Goal: Task Accomplishment & Management: Manage account settings

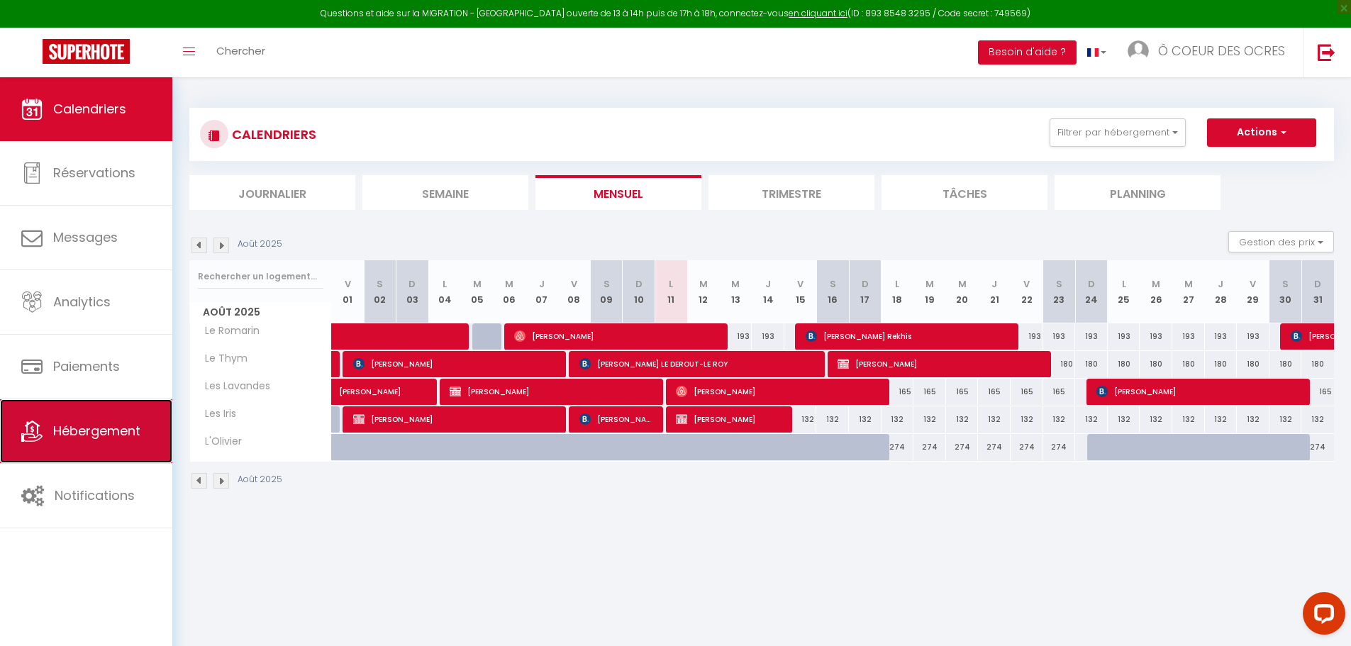
click at [87, 438] on span "Hébergement" at bounding box center [96, 431] width 87 height 18
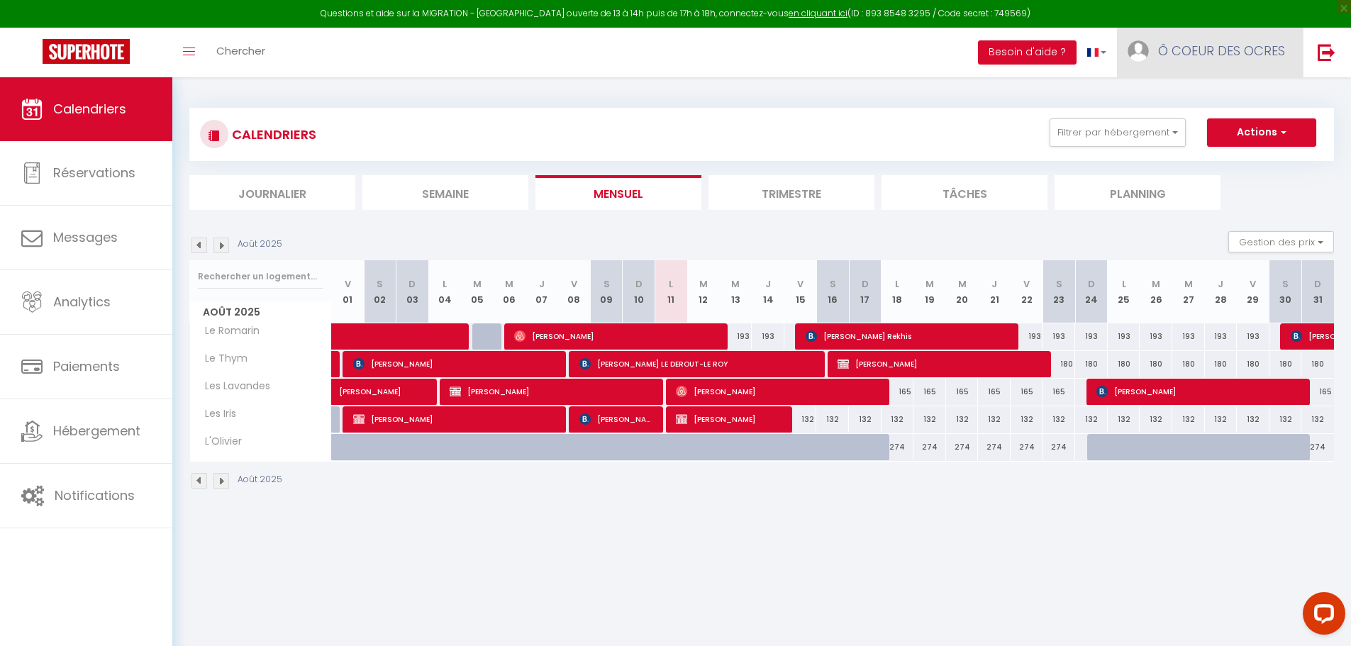
click at [1171, 58] on span "Ô COEUR DES OCRES" at bounding box center [1221, 51] width 127 height 18
click at [1206, 96] on icon at bounding box center [1208, 99] width 10 height 10
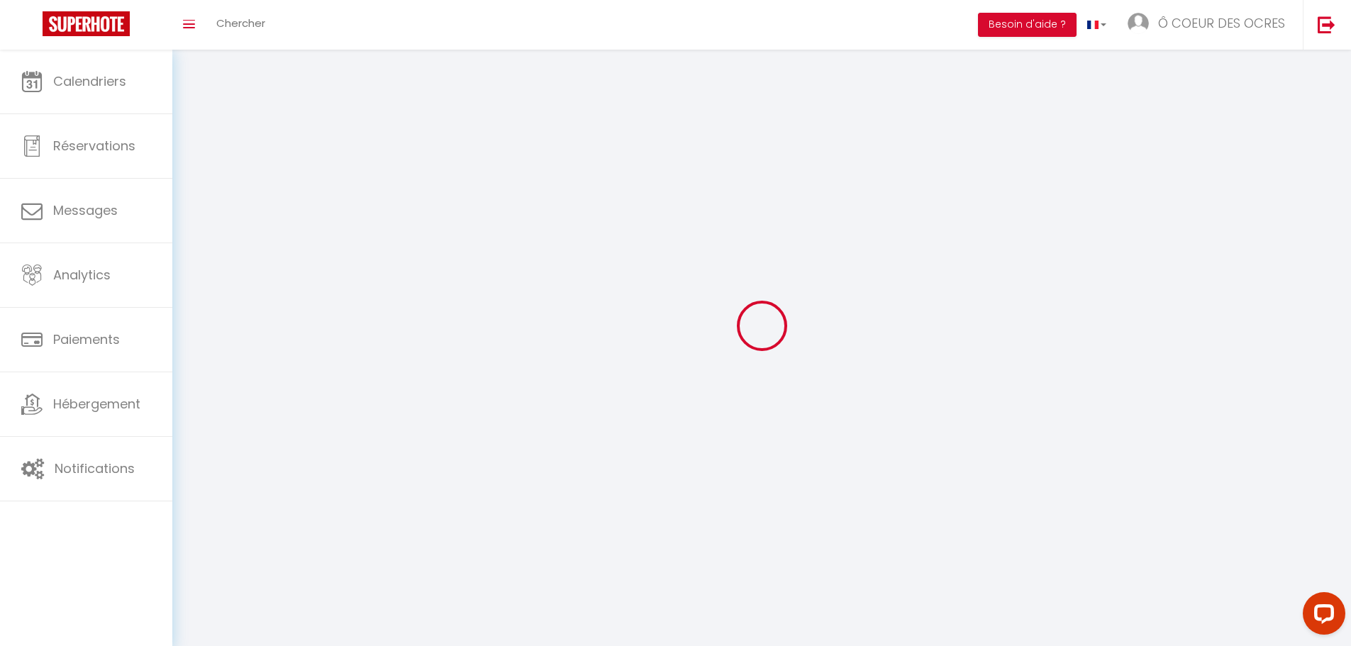
select select
type input "Ô COEUR DES OCRES"
type input "SCI LES PATIS"
type input "0617132871"
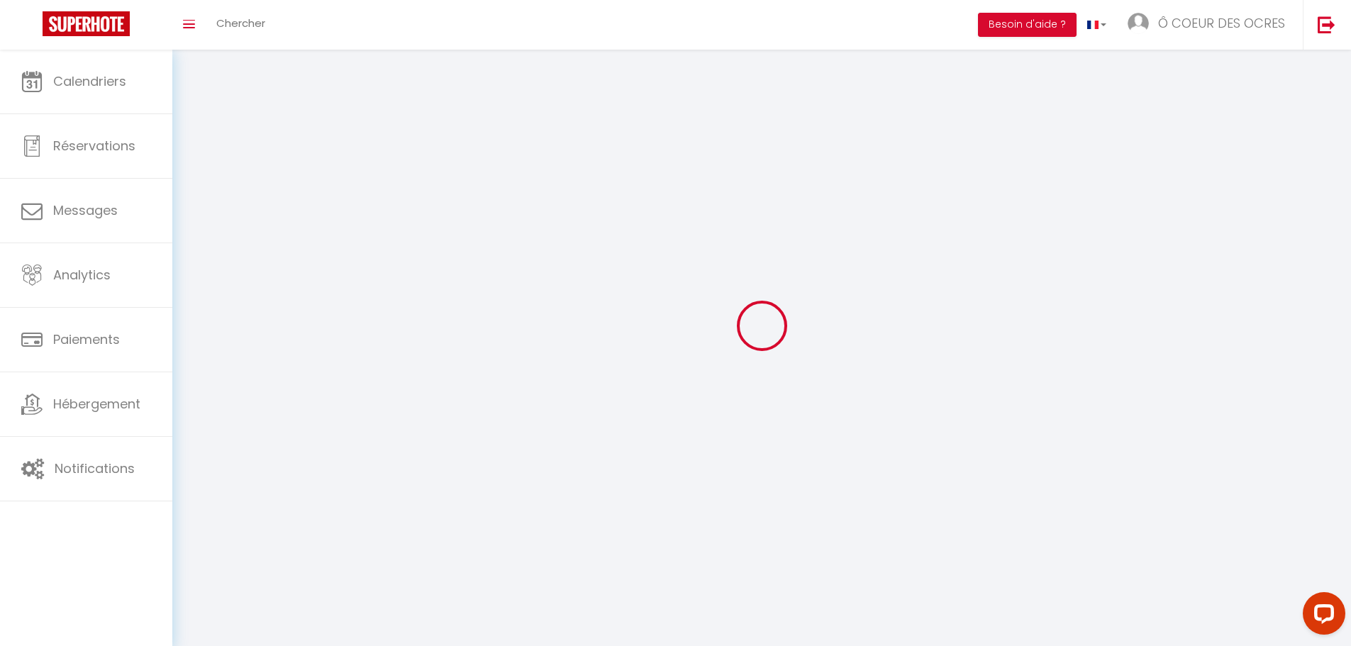
type input "12 allée des Acacias"
type input "95520"
type input "Osny"
type input "qGQxnNzrlNtT0mkywoVpft41G"
type input "8ygV6Wv6kGCHTbFP5wrgGxyIN"
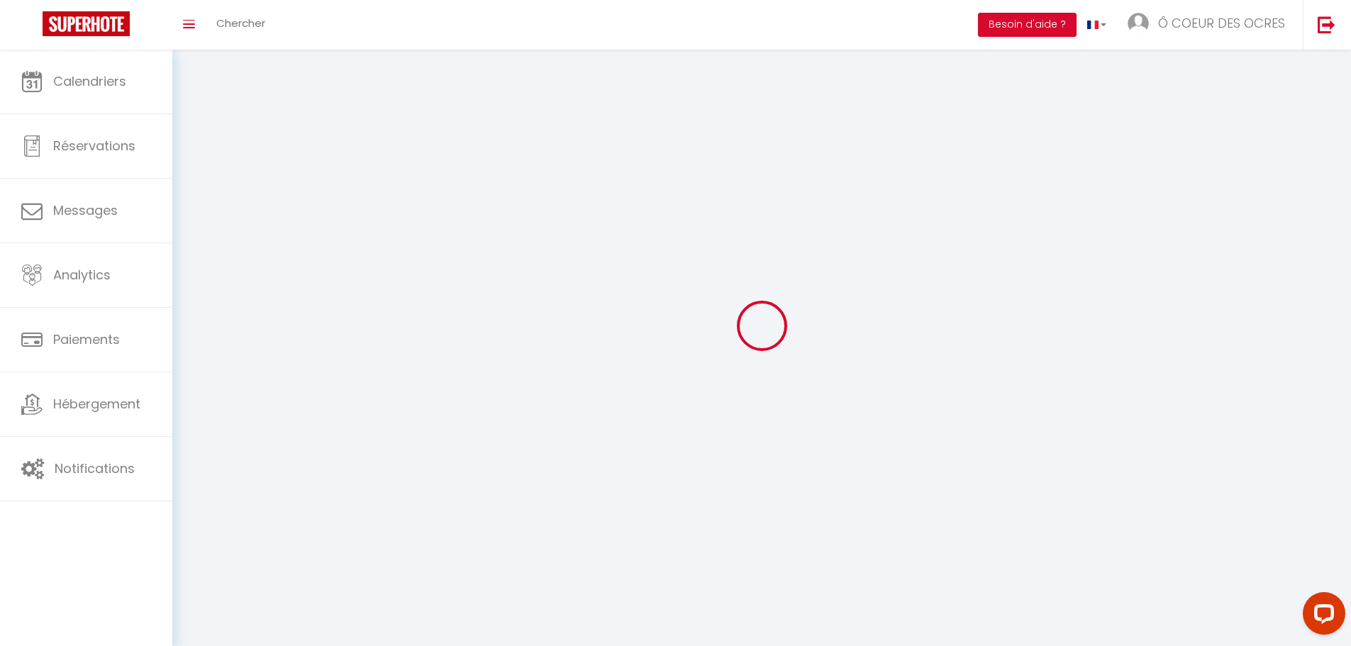
select select "28"
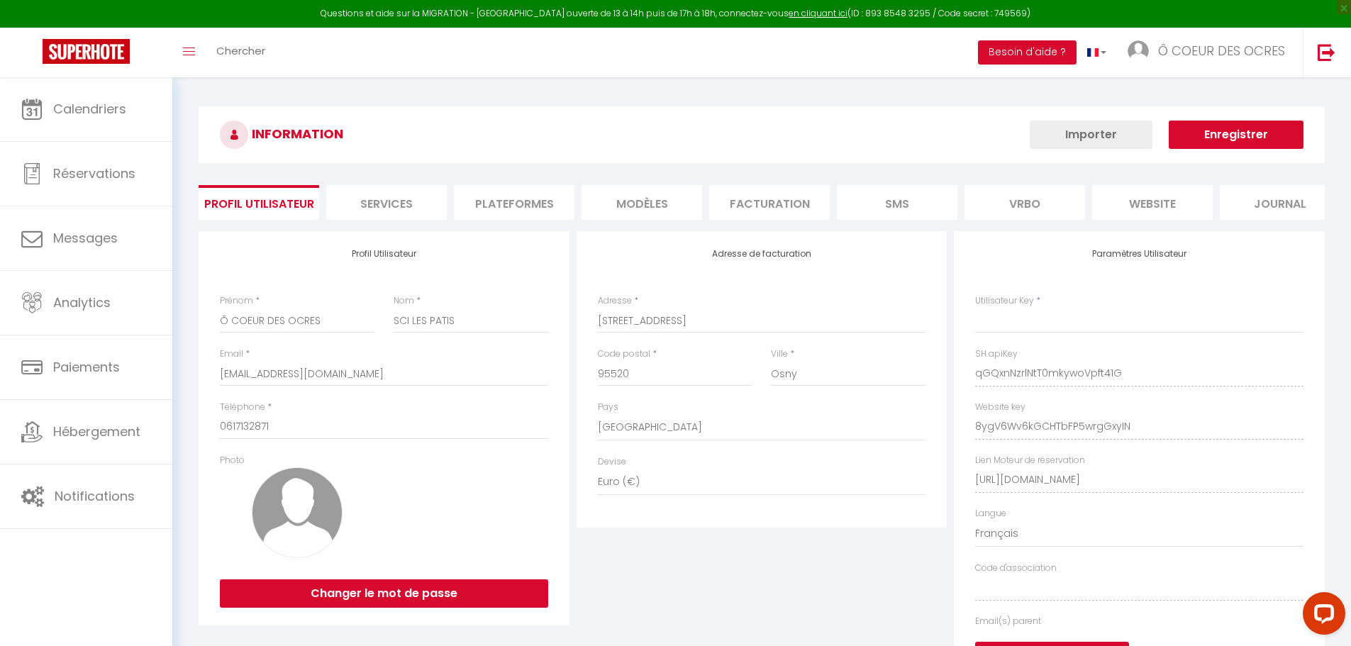
type input "qGQxnNzrlNtT0mkywoVpft41G"
type input "8ygV6Wv6kGCHTbFP5wrgGxyIN"
type input "https://app.superhote.com/#/get-available-rentals/8ygV6Wv6kGCHTbFP5wrgGxyIN"
select select "fr"
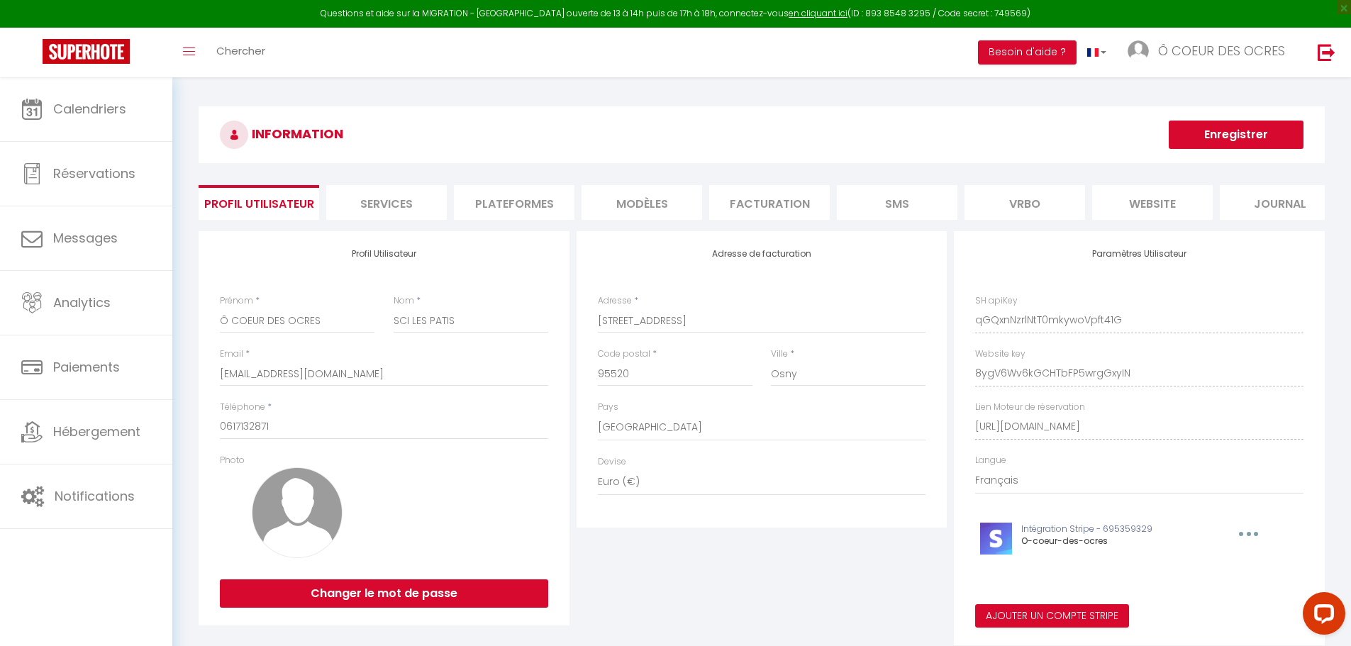
click at [518, 216] on li "Plateformes" at bounding box center [514, 202] width 121 height 35
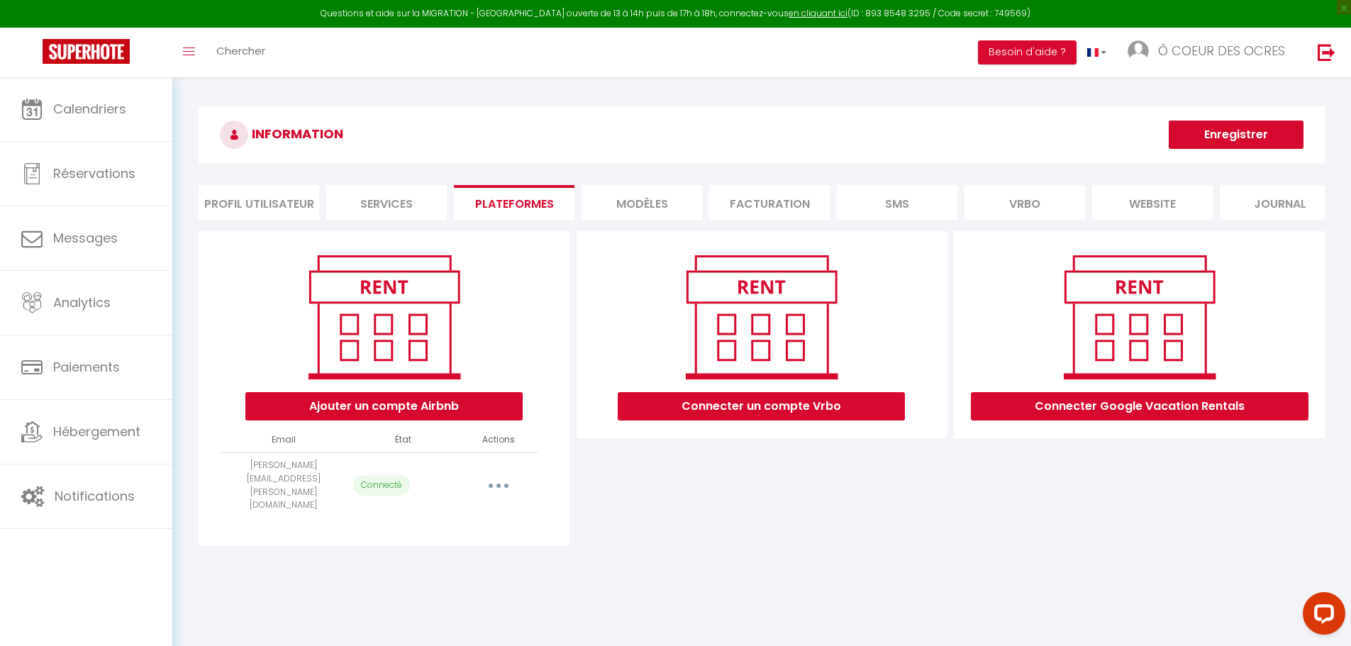
click at [489, 483] on button "button" at bounding box center [499, 485] width 40 height 23
click at [471, 511] on link "Importer les appartements" at bounding box center [435, 518] width 157 height 24
select select "32396"
select select
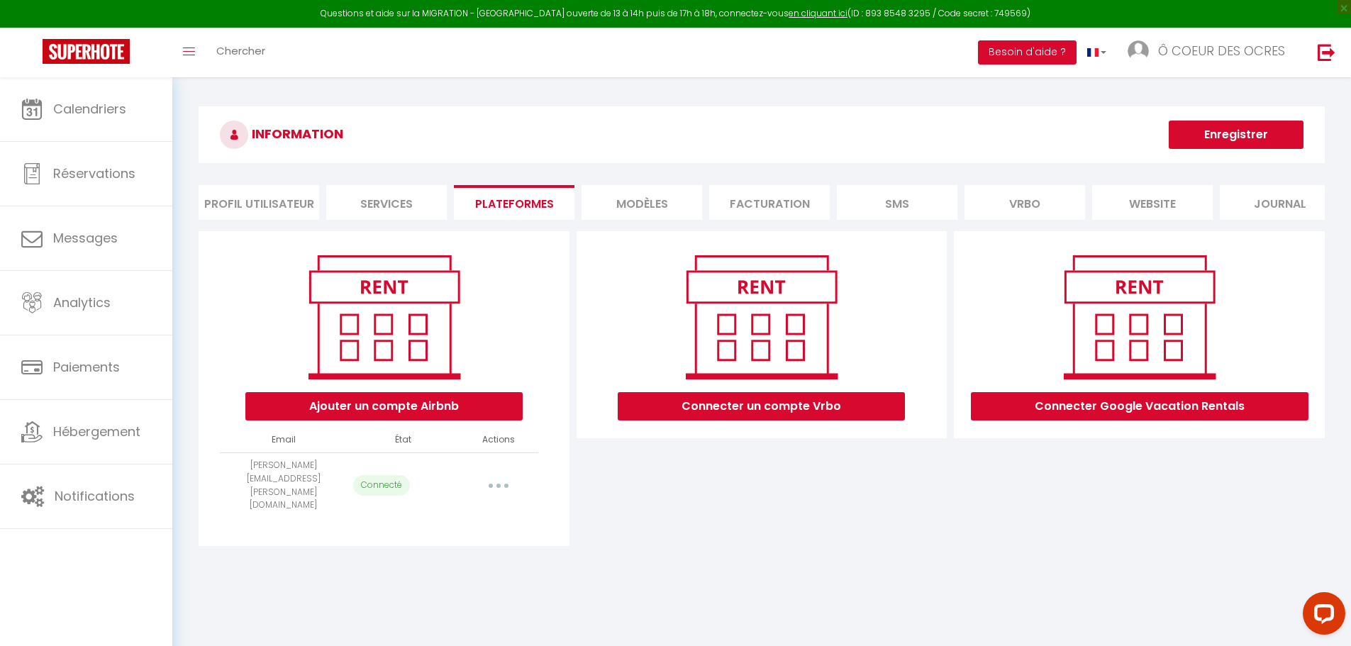
select select
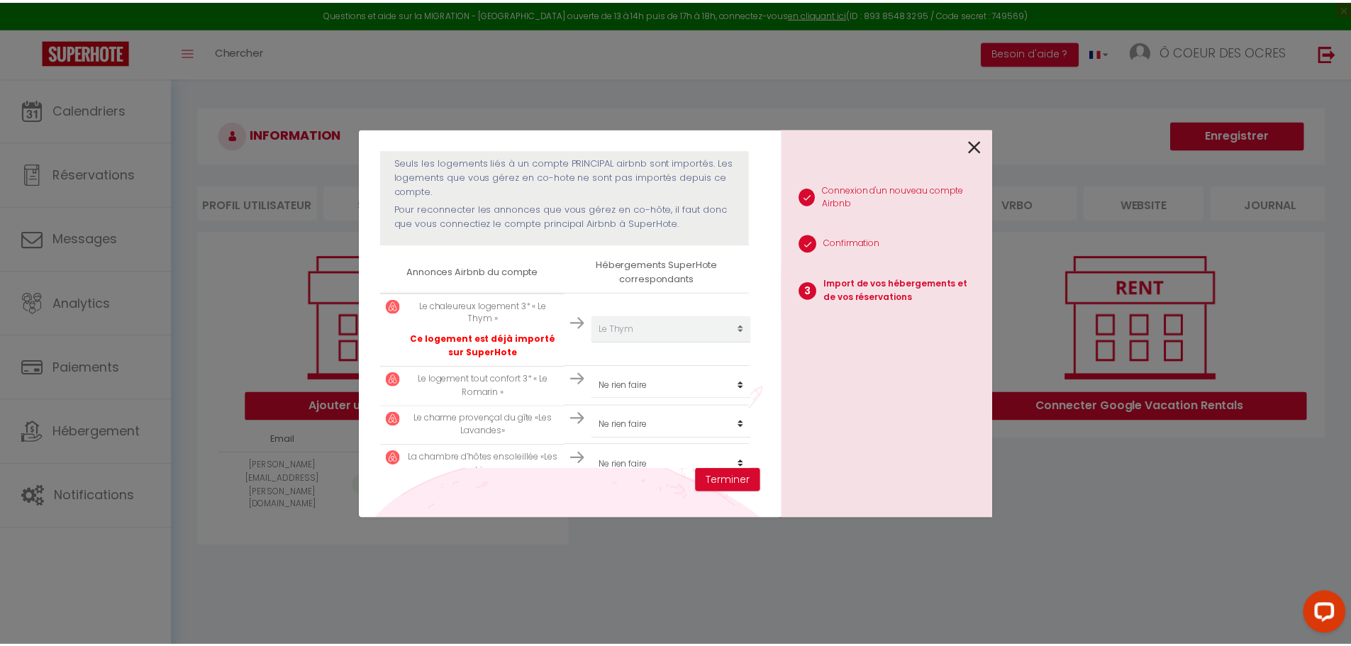
scroll to position [213, 0]
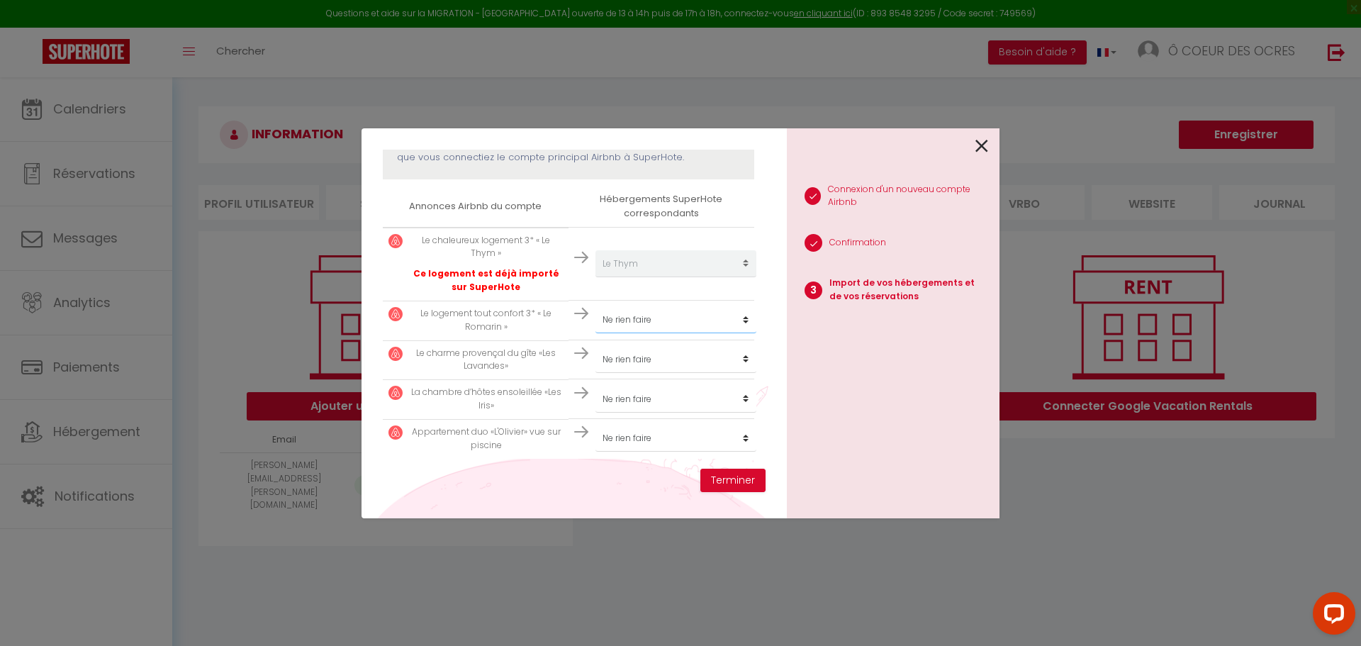
click at [662, 277] on select "Créer un nouveau hébergement Ne rien faire Le Romarin Le Thym Les Lavandes Les …" at bounding box center [676, 263] width 161 height 27
click at [867, 225] on ul "1 Connexion d'un nouveau compte Airbnb 2 Confirmation 3 Import de vos hébergeme…" at bounding box center [893, 242] width 213 height 160
drag, startPoint x: 992, startPoint y: 153, endPoint x: 988, endPoint y: 144, distance: 10.2
click at [992, 153] on div "1 Connexion d'un nouveau compte Airbnb 2 Confirmation 3 Import de vos hébergeme…" at bounding box center [893, 323] width 213 height 390
click at [984, 144] on icon at bounding box center [982, 145] width 13 height 21
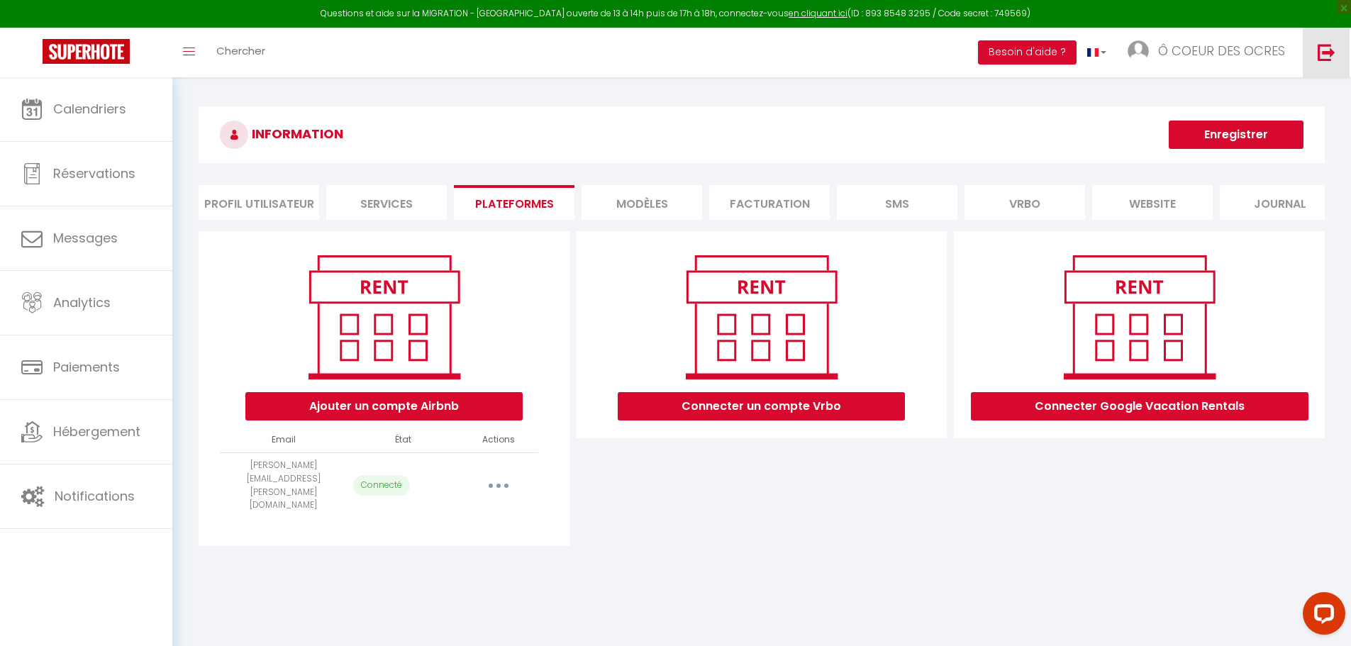
click at [1322, 46] on img at bounding box center [1326, 52] width 18 height 18
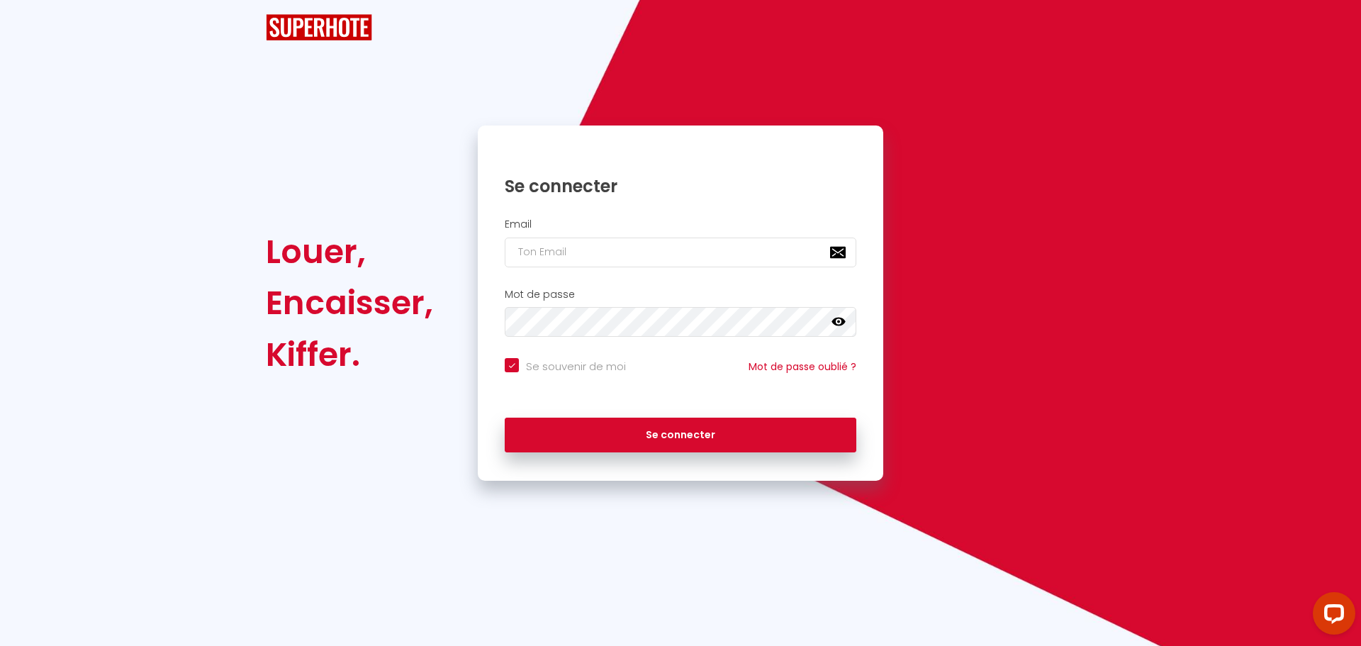
checkbox input "true"
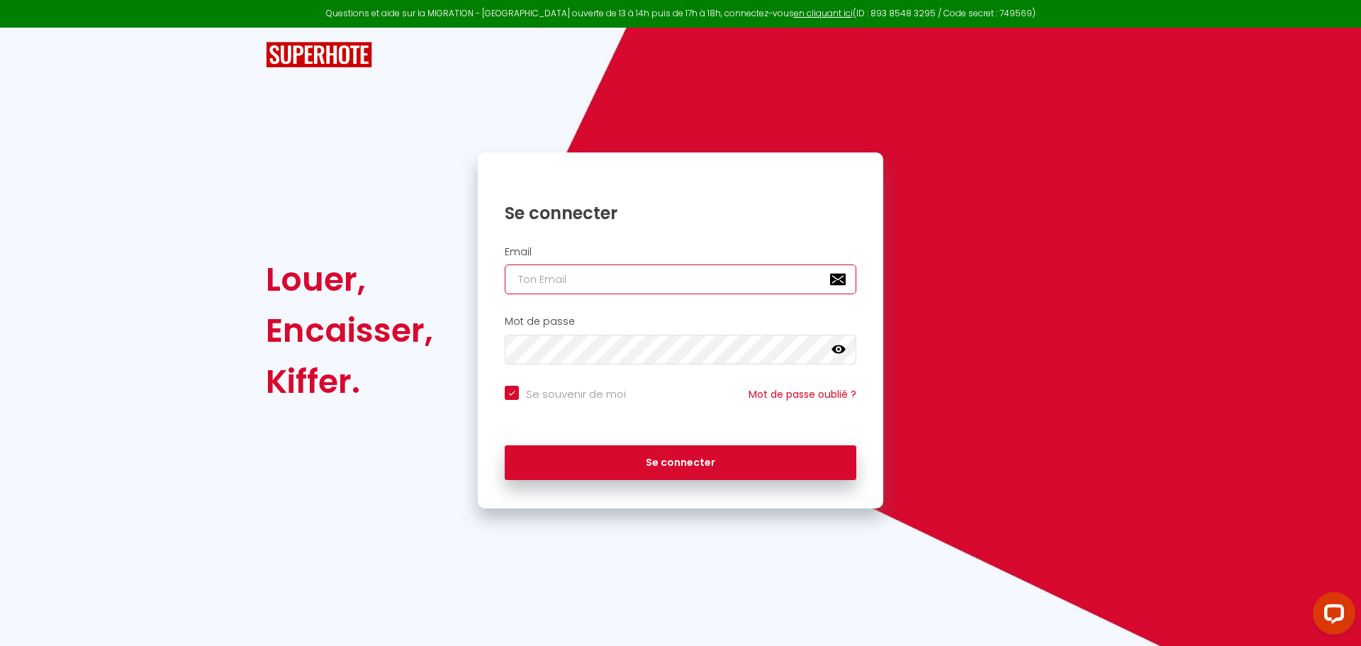
type input "daniel@superhote.com"
checkbox input "true"
drag, startPoint x: 640, startPoint y: 277, endPoint x: 424, endPoint y: 279, distance: 216.3
click at [430, 279] on div "Louer, Encaisser, Kiffer. Se connecter Email daniel@superhote.com Mot de passe …" at bounding box center [681, 330] width 848 height 356
paste input "ecuyer-nadine@bbox.fr"
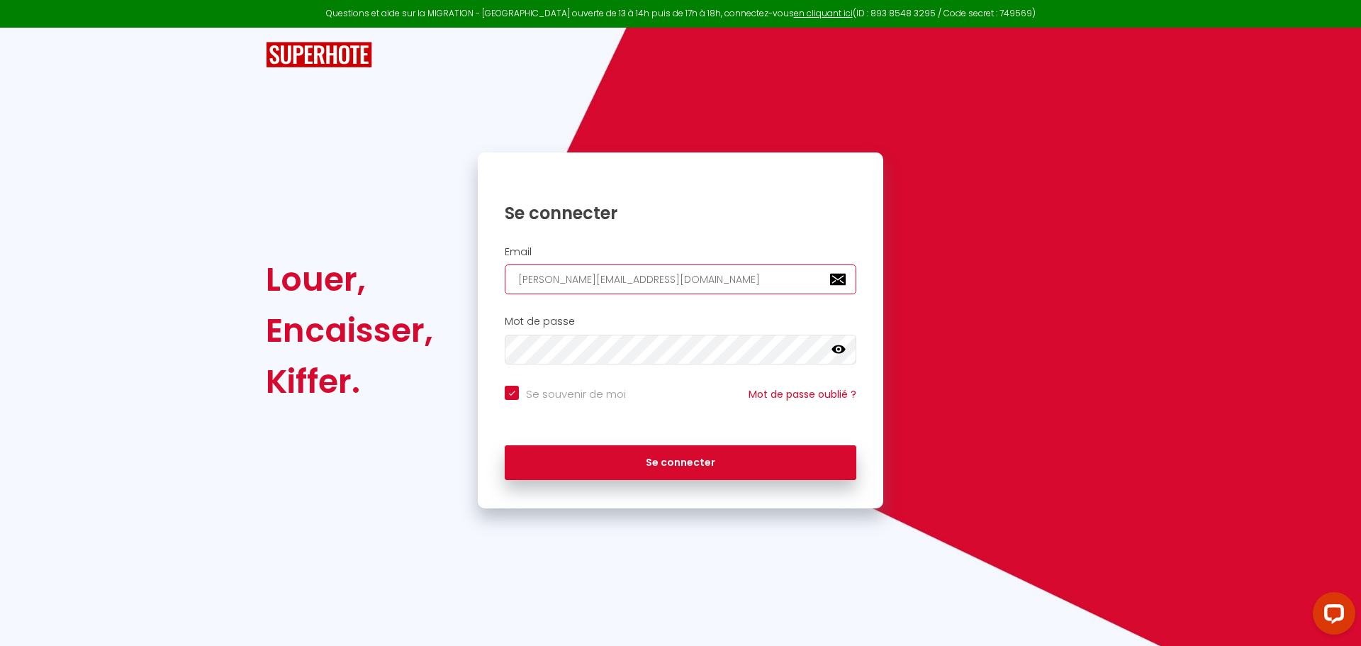
type input "ecuyer-nadine@bbox.fr"
checkbox input "true"
type input "ecuyer-nadine@bbox.fr"
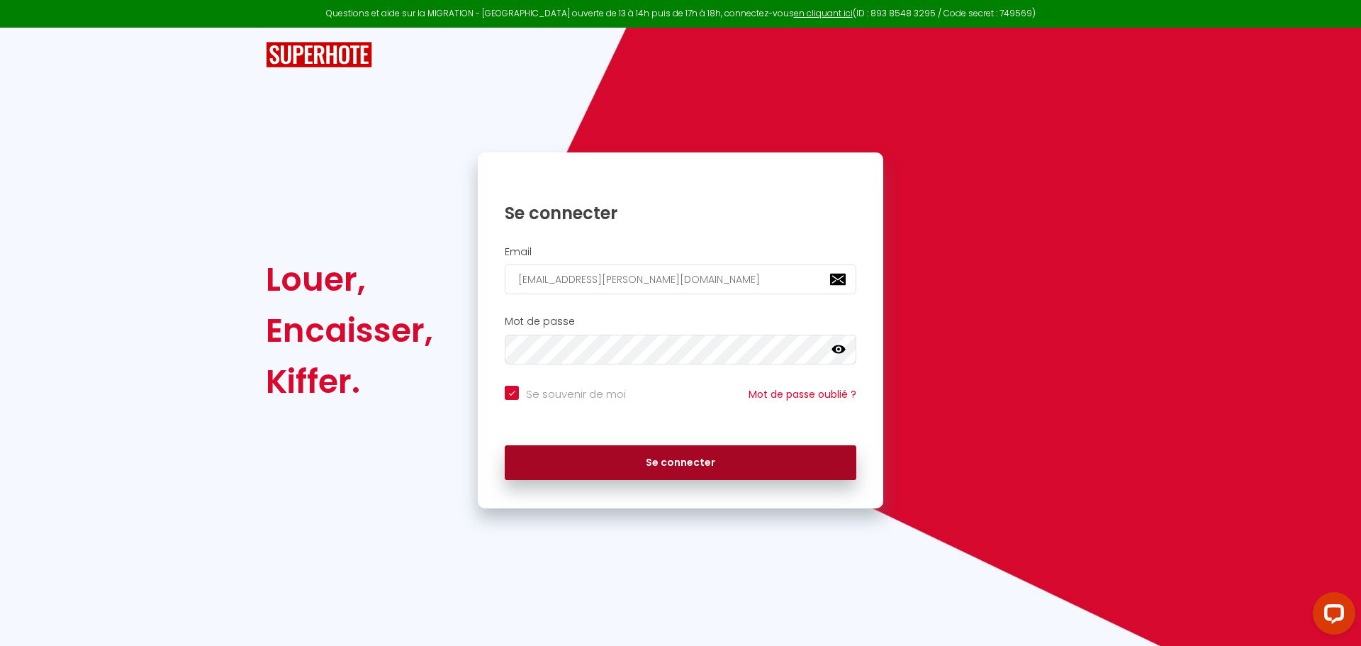
click at [623, 464] on button "Se connecter" at bounding box center [681, 462] width 352 height 35
checkbox input "true"
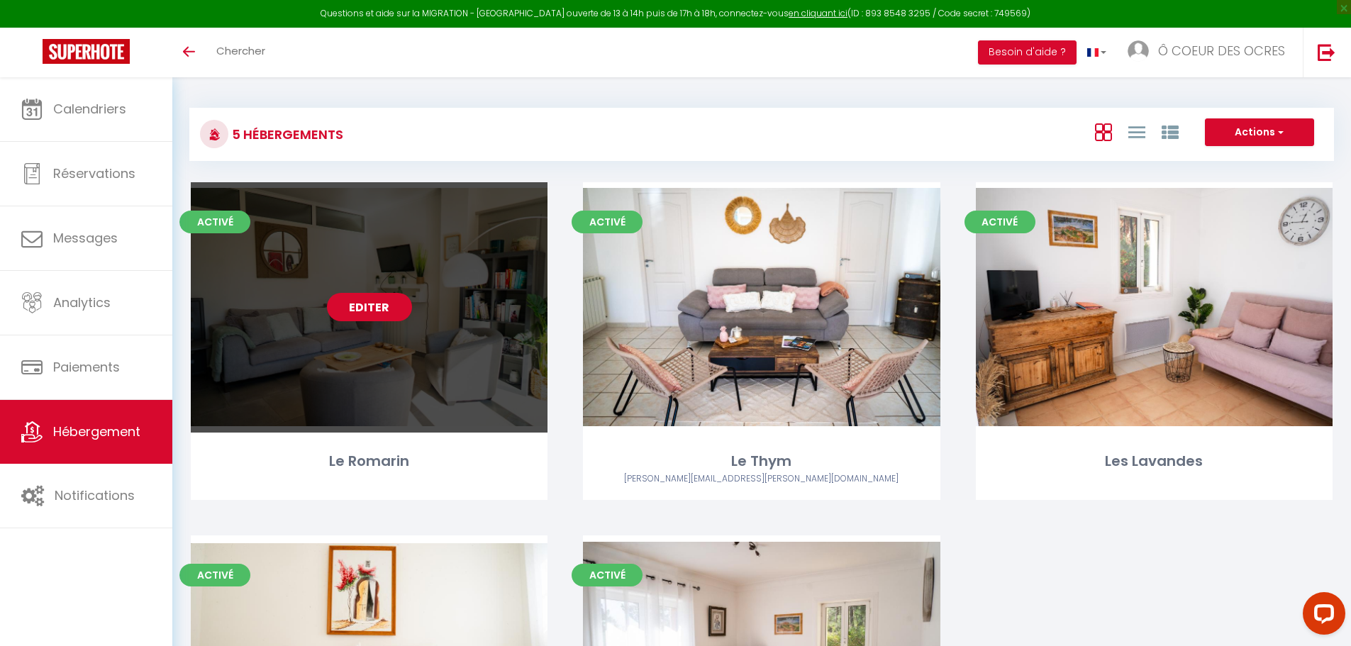
click at [386, 297] on link "Editer" at bounding box center [369, 307] width 85 height 28
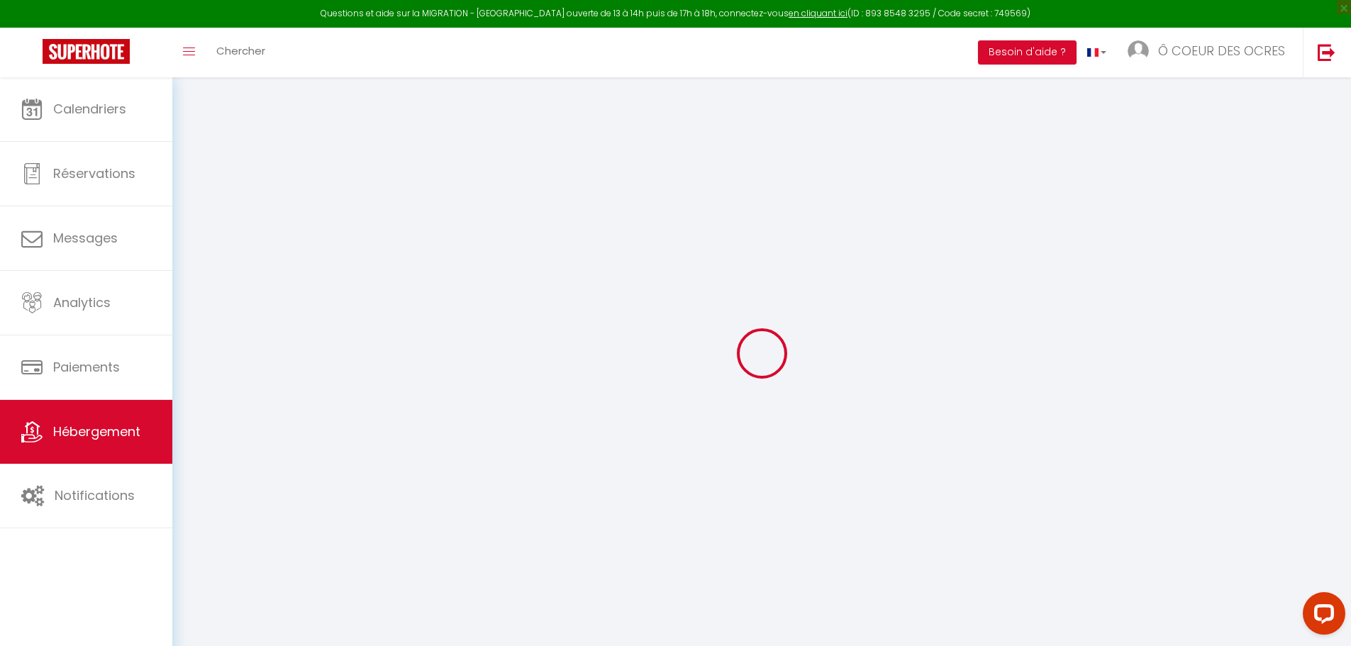
select select
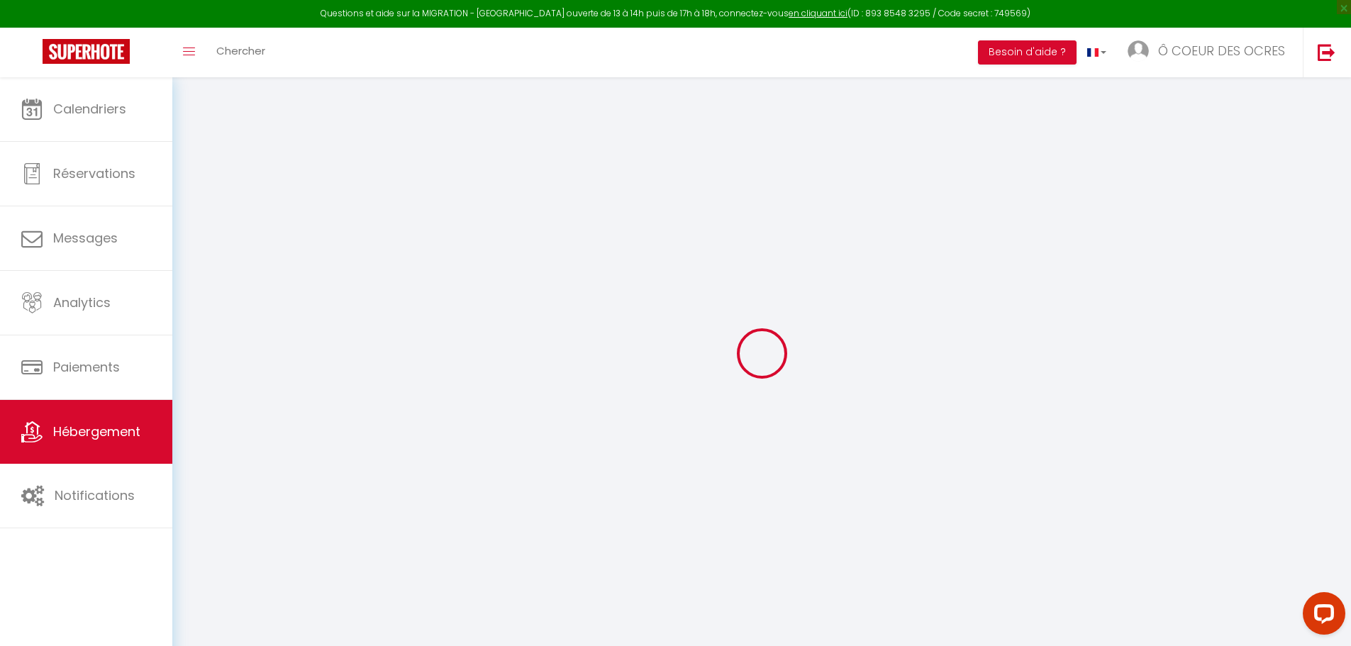
select select
checkbox input "false"
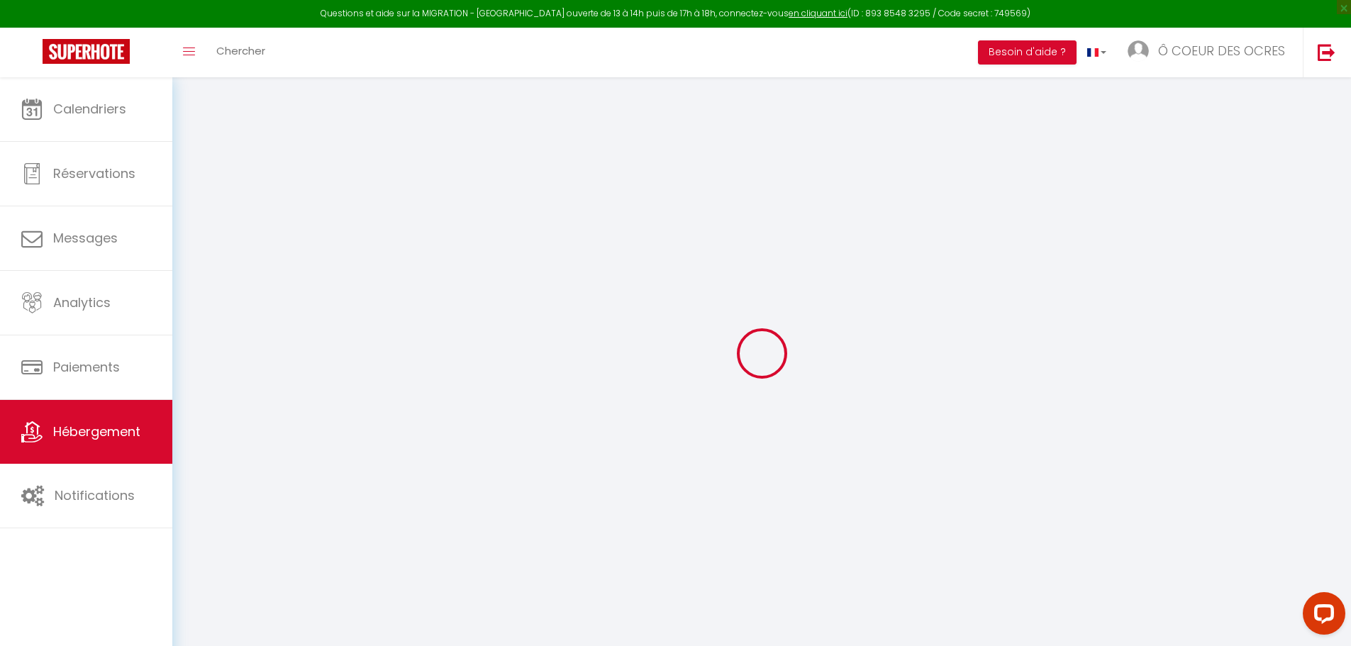
checkbox input "false"
select select
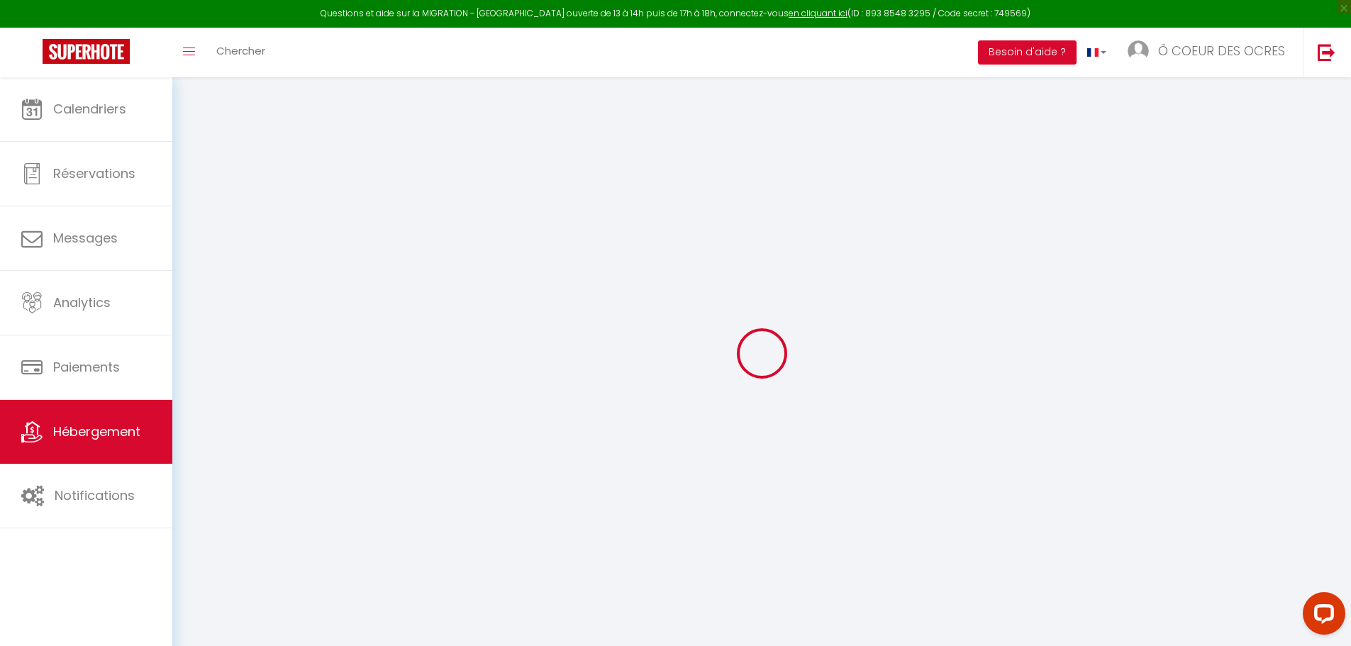
select select
checkbox input "false"
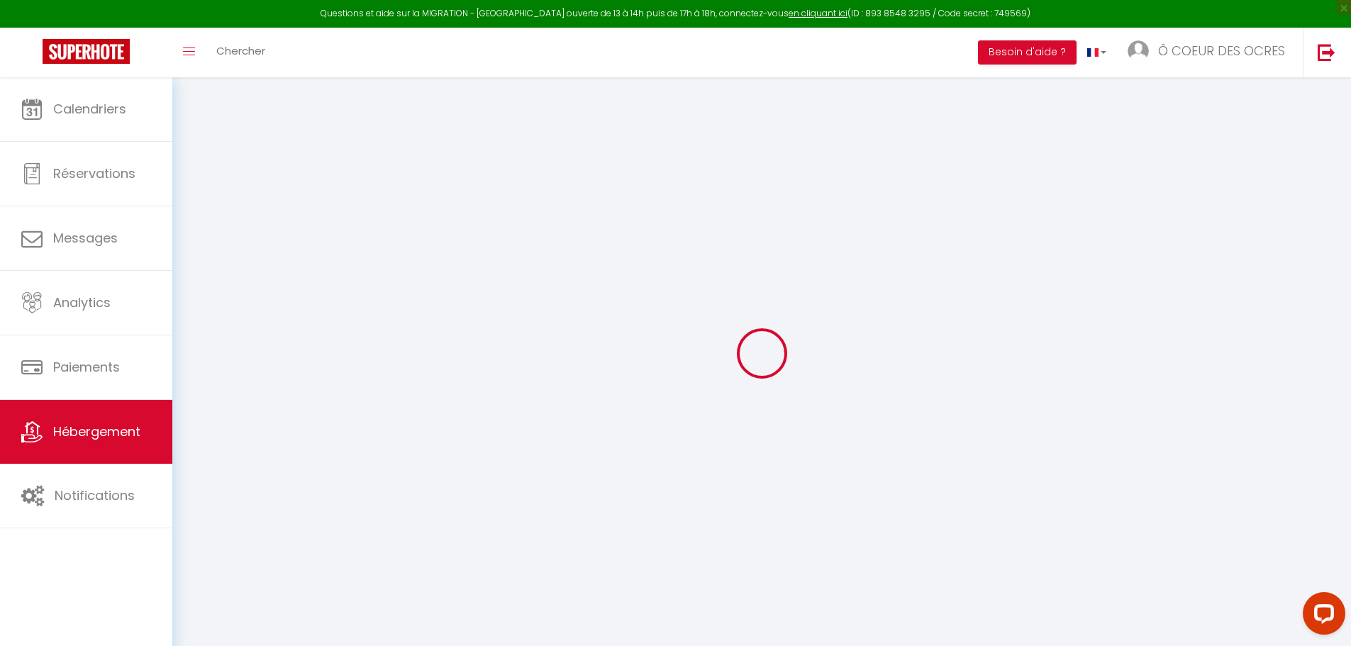
checkbox input "false"
select select
checkbox input "false"
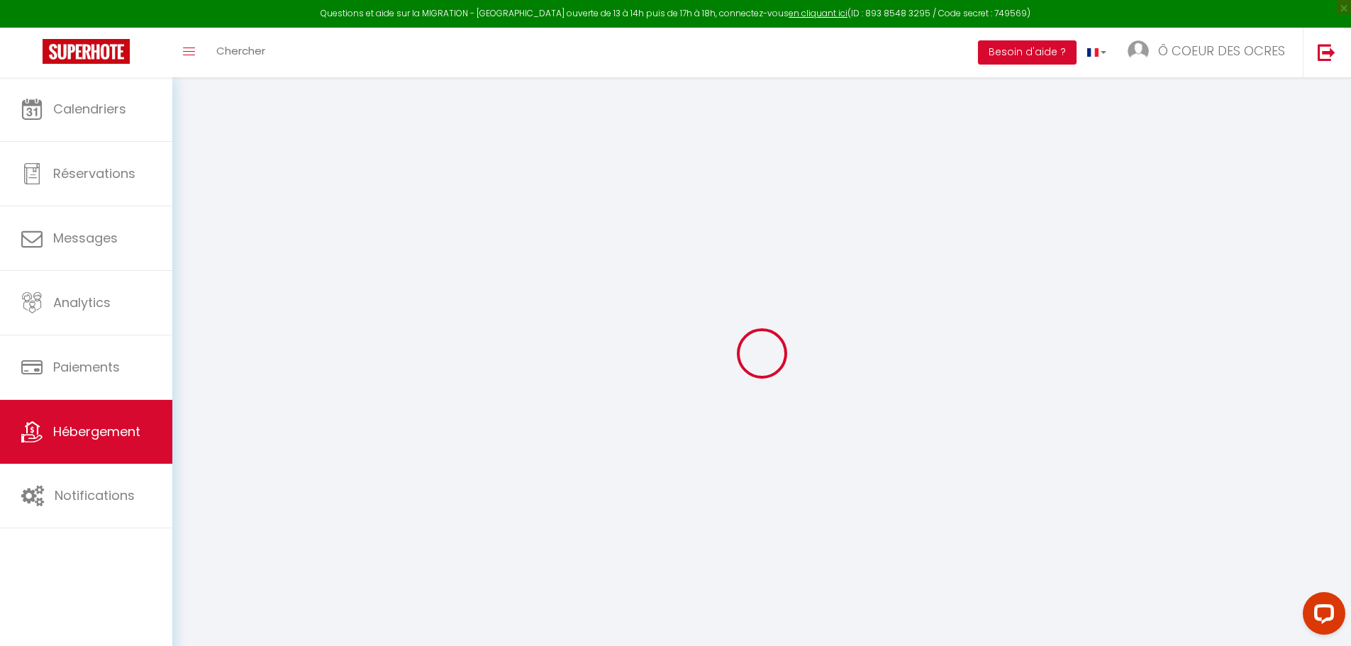
checkbox input "false"
select select "17:00"
select select
select select "10:00"
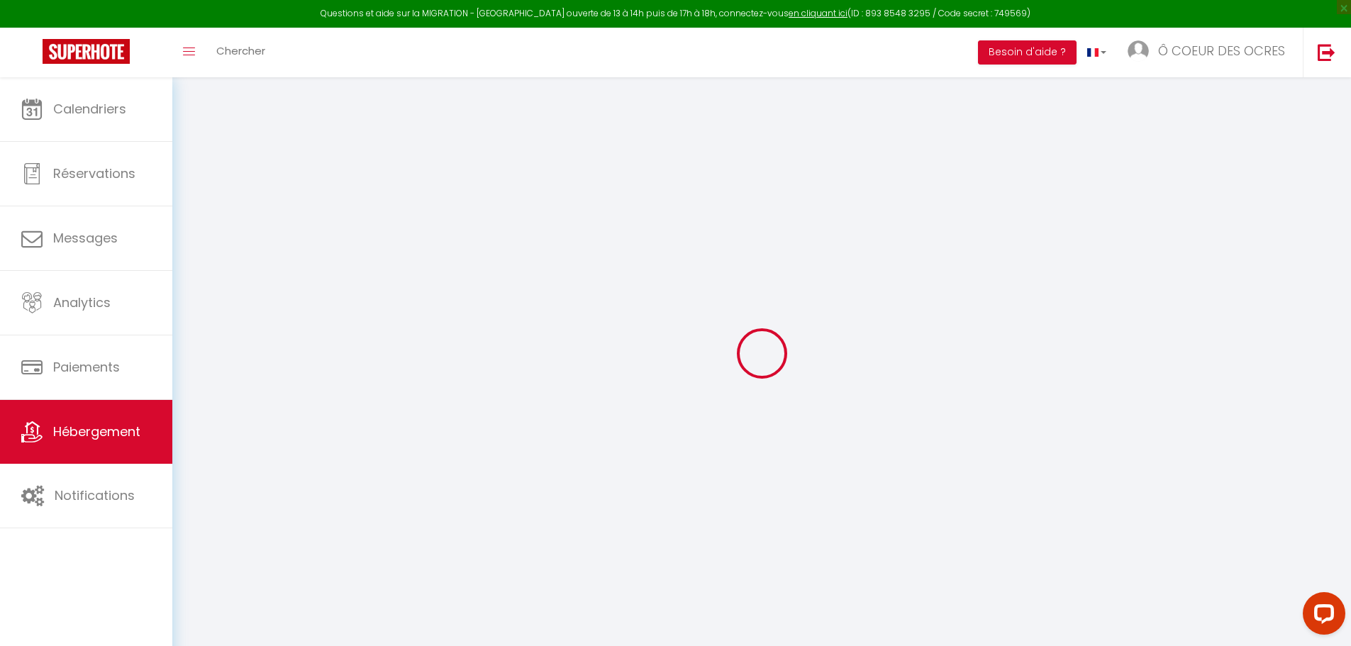
select select "30"
select select "120"
select select "12:00"
select select
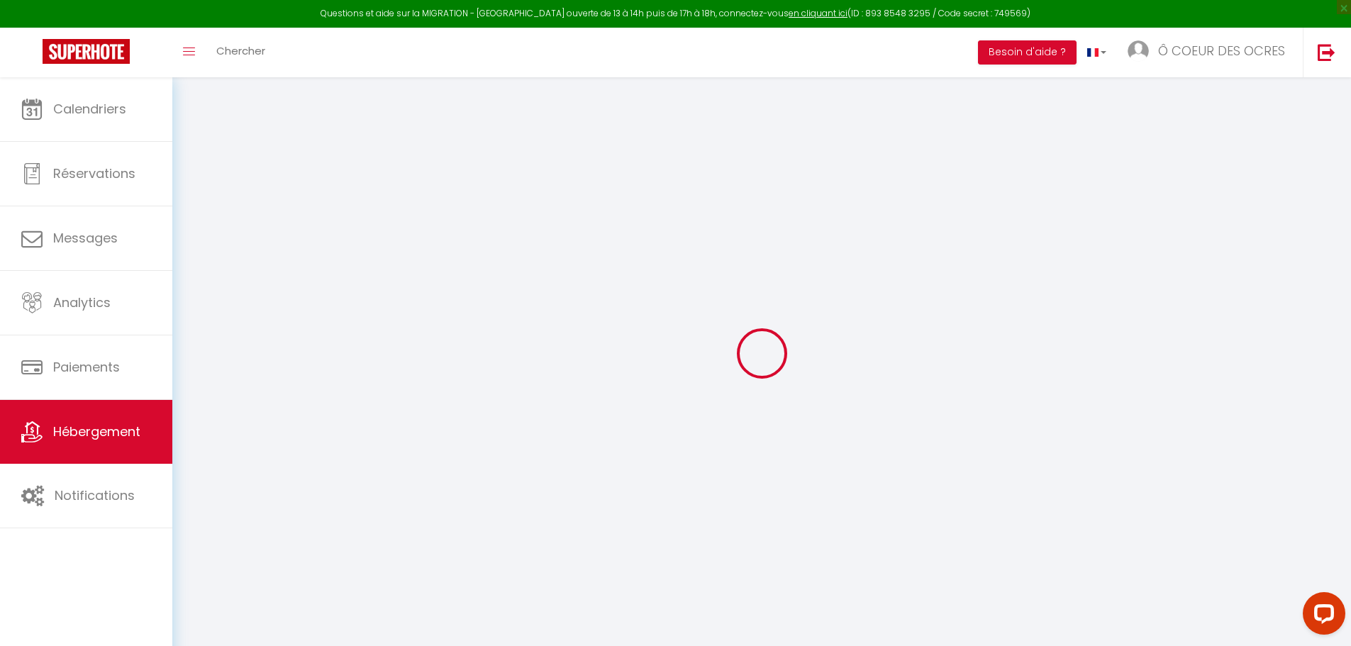
checkbox input "false"
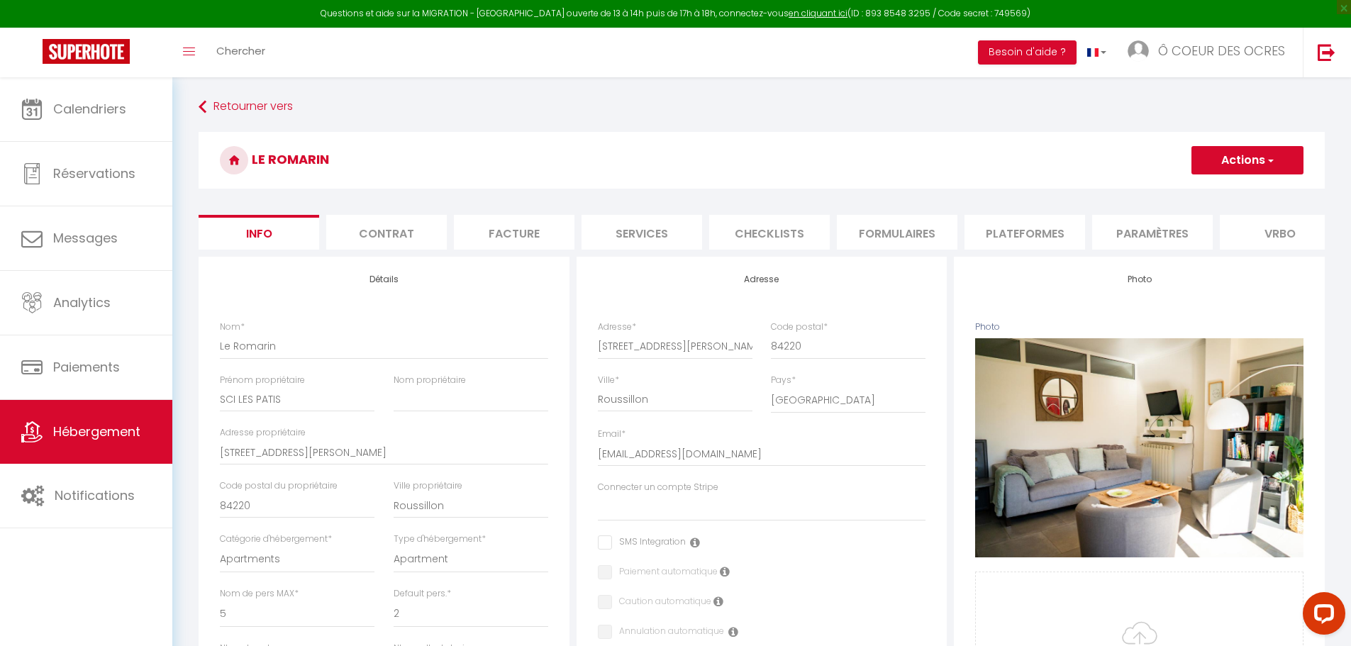
click at [1041, 228] on li "Plateformes" at bounding box center [1024, 232] width 121 height 35
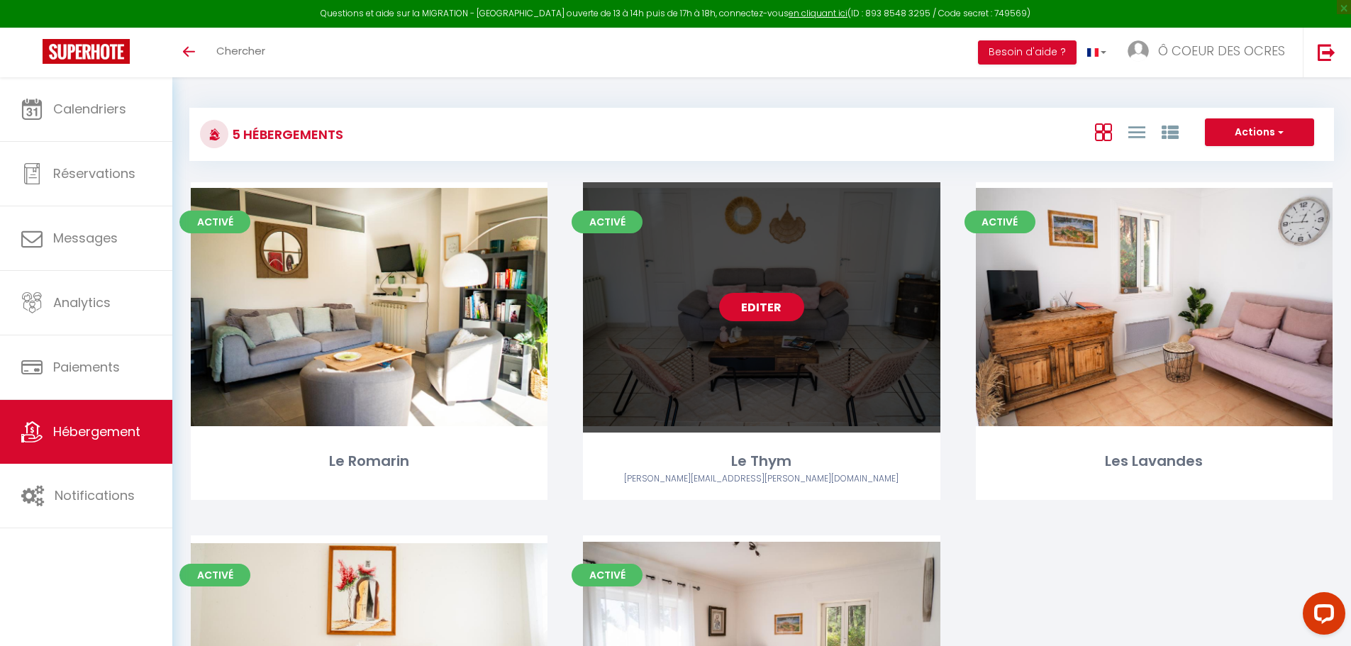
click at [762, 307] on link "Editer" at bounding box center [761, 307] width 85 height 28
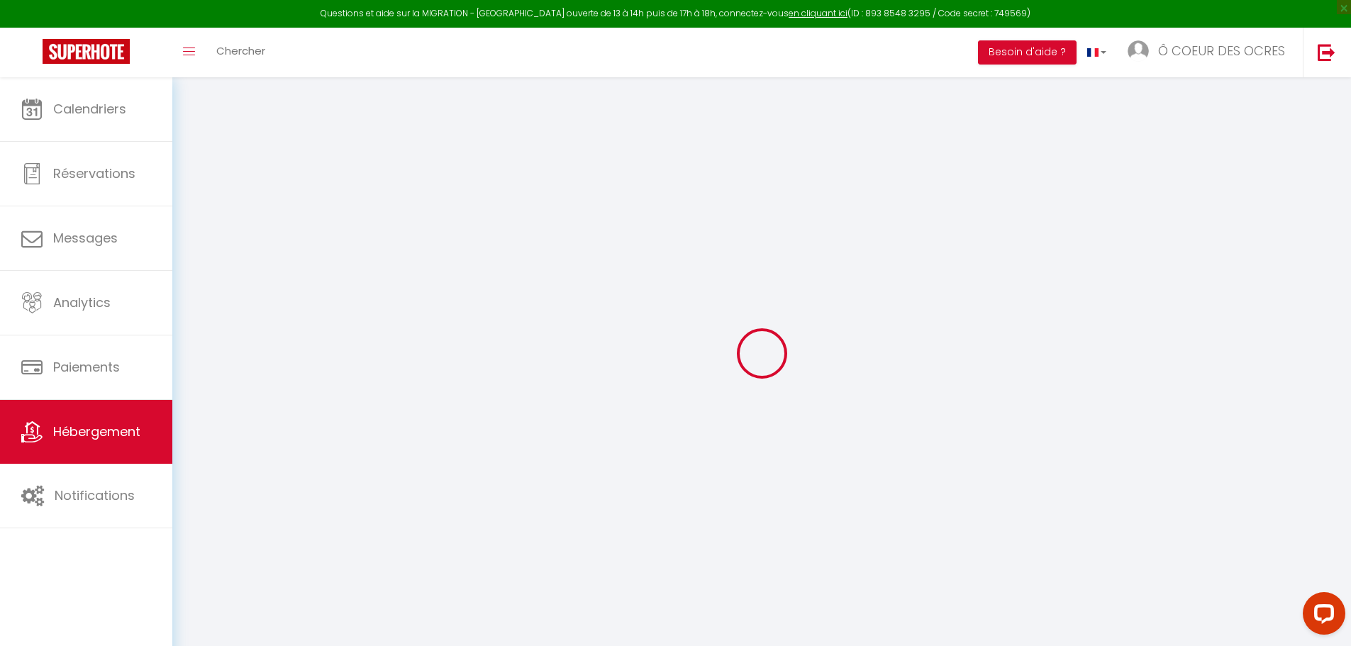
select select
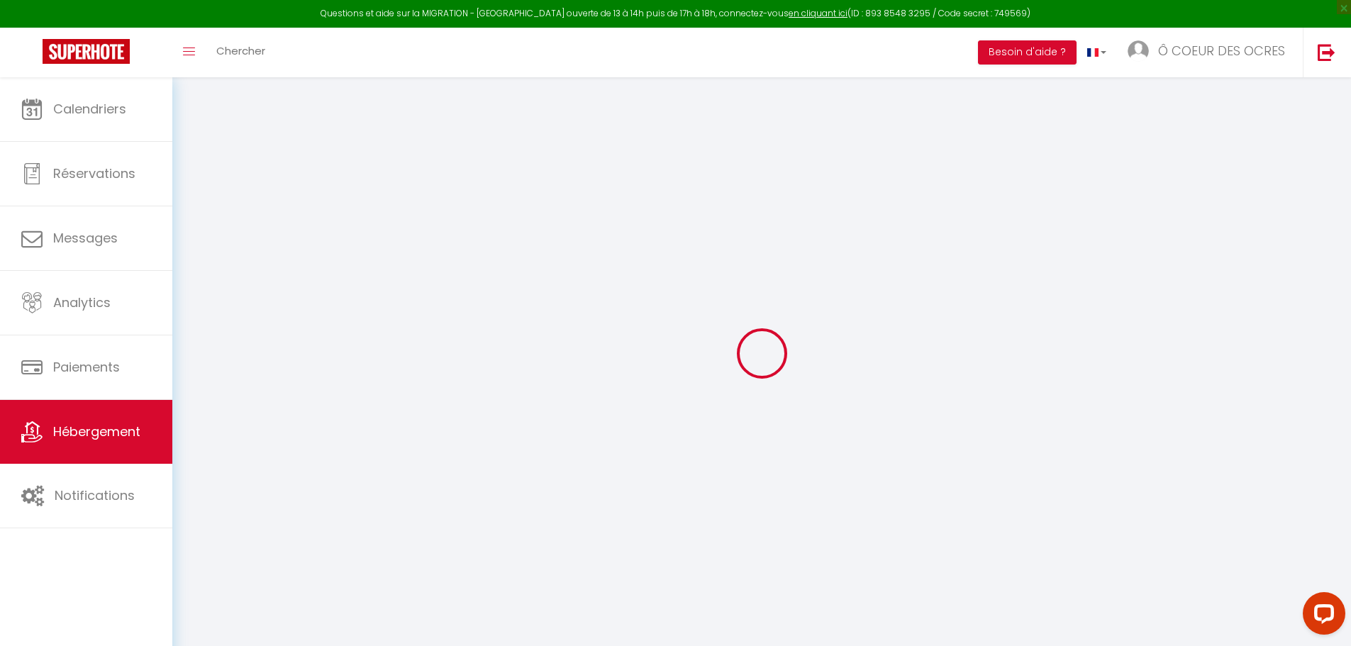
select select
checkbox input "false"
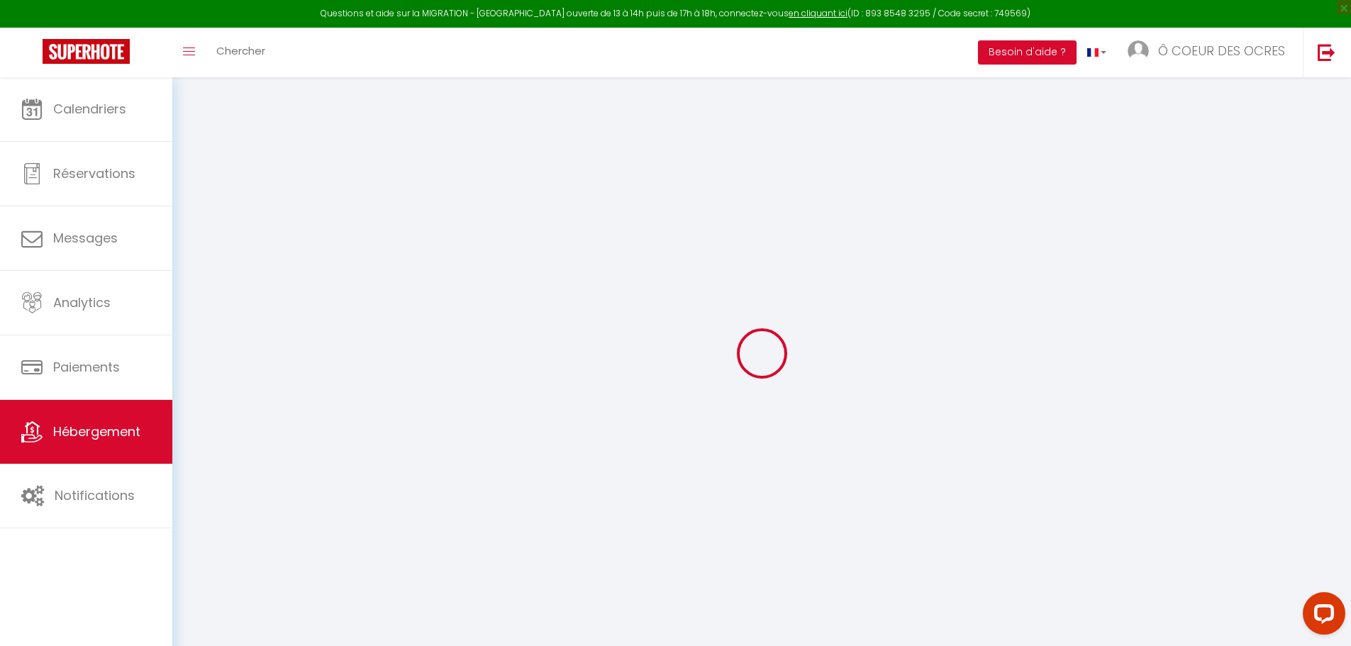
select select
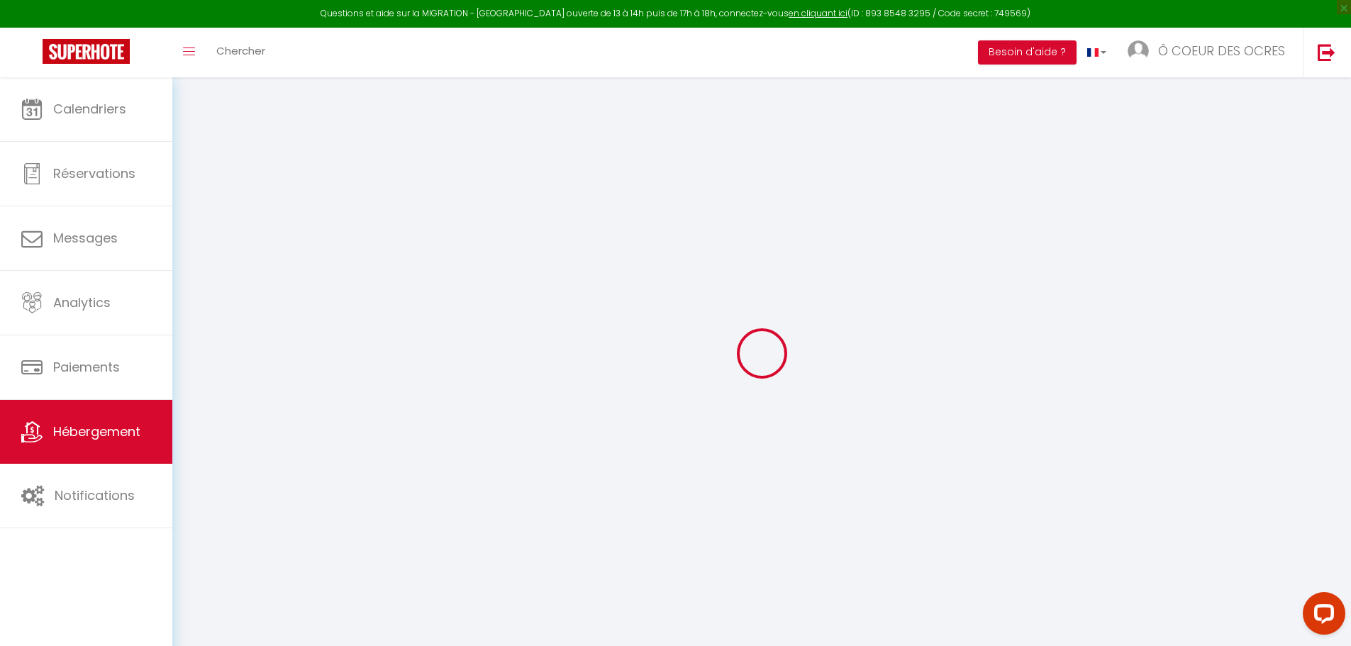
select select
checkbox input "false"
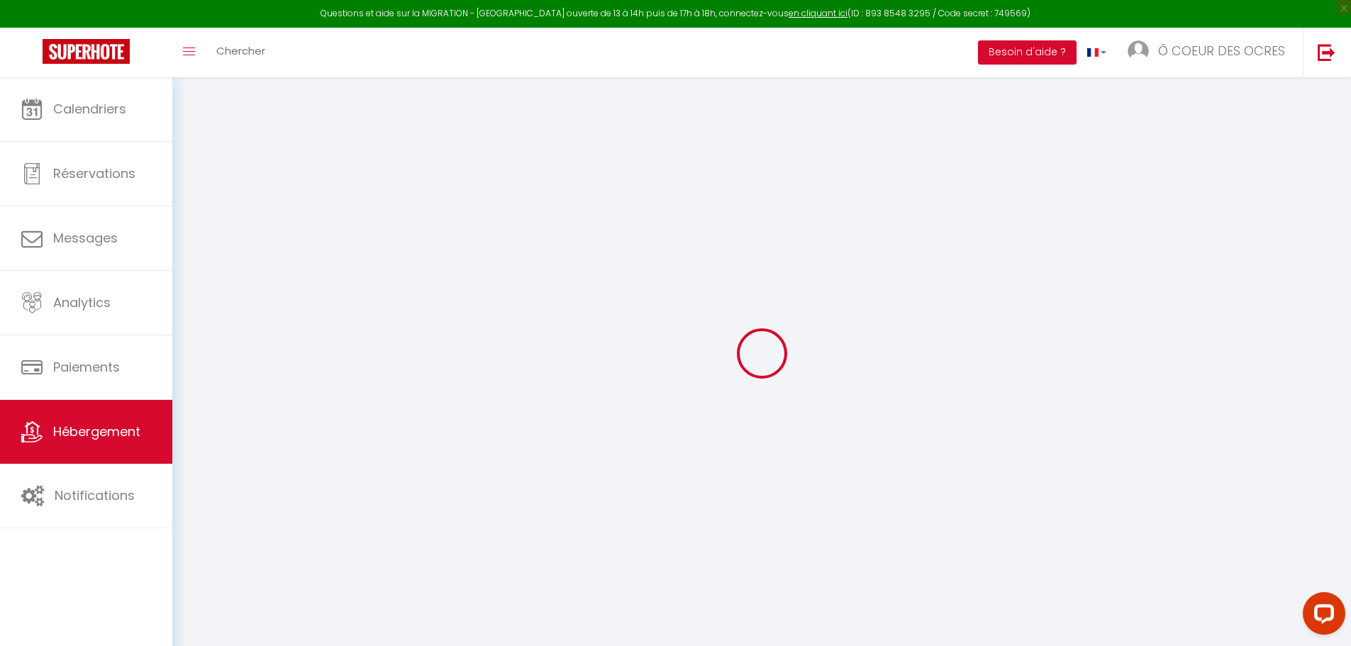
checkbox input "false"
select select
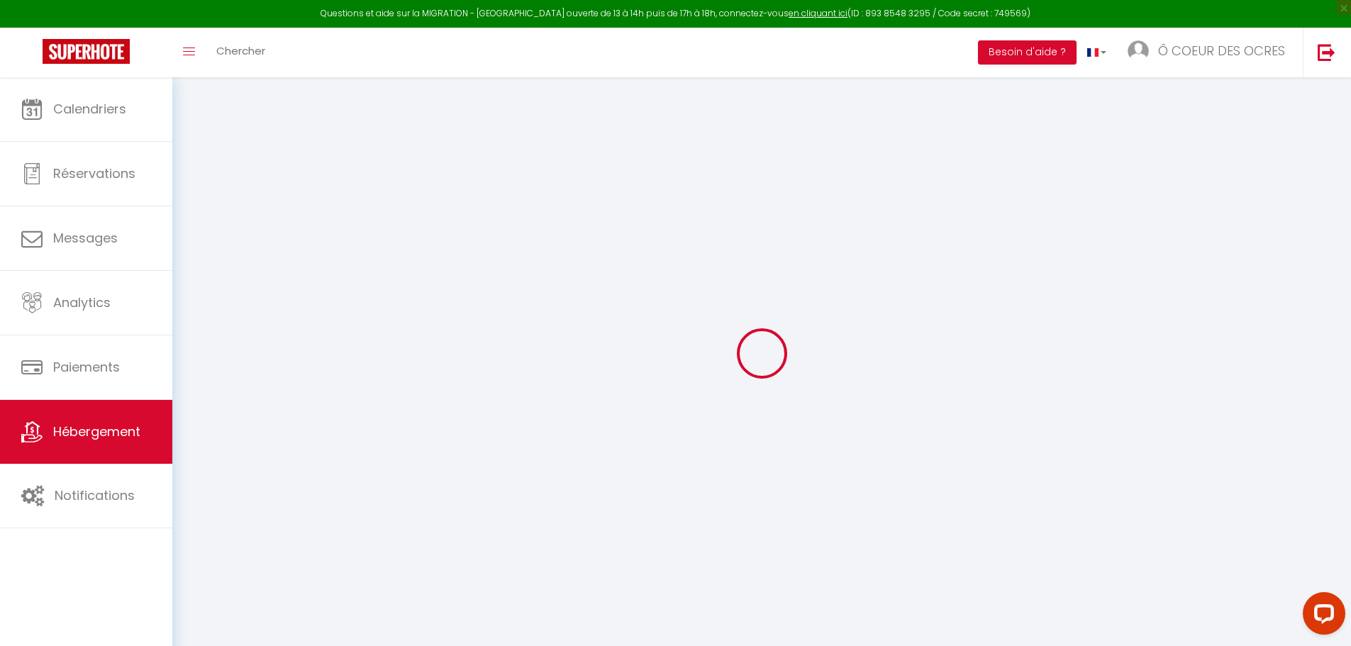
select select
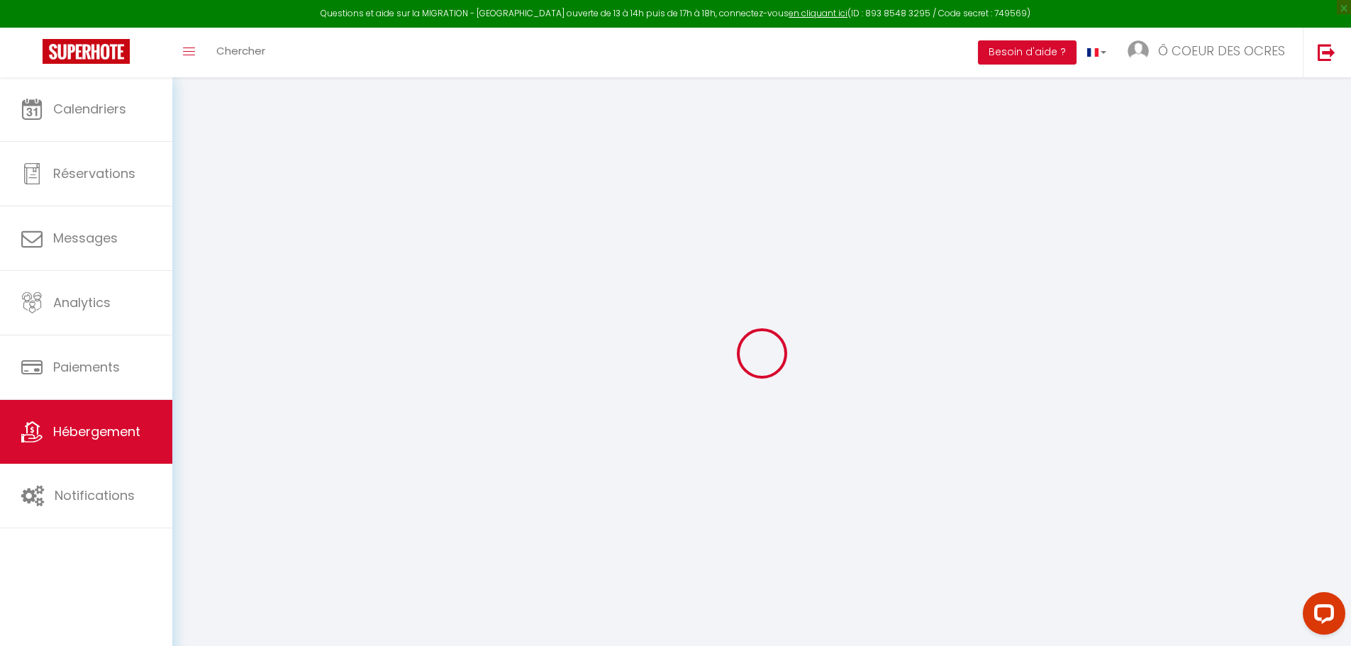
checkbox input "false"
select select
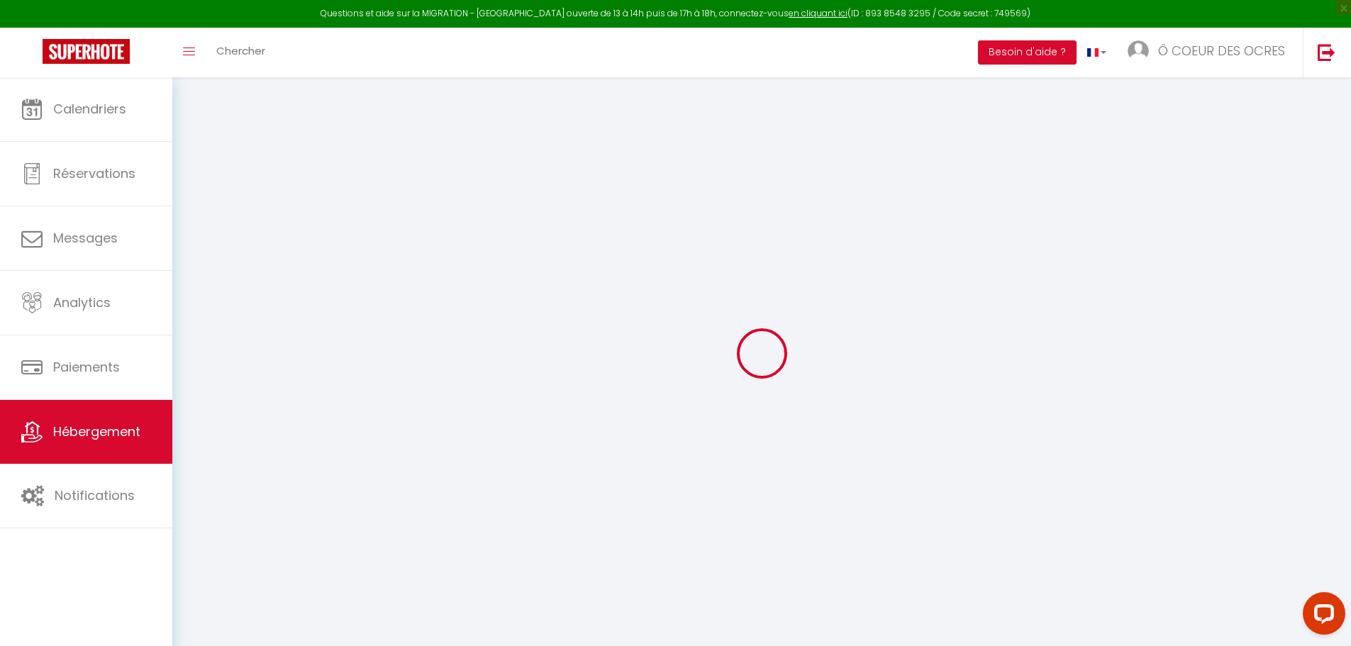
select select
type input "Le Thym"
type input "SCI LES PATIS"
type input "497 Avenue Jean-Etienne ASTIER"
type input "84220"
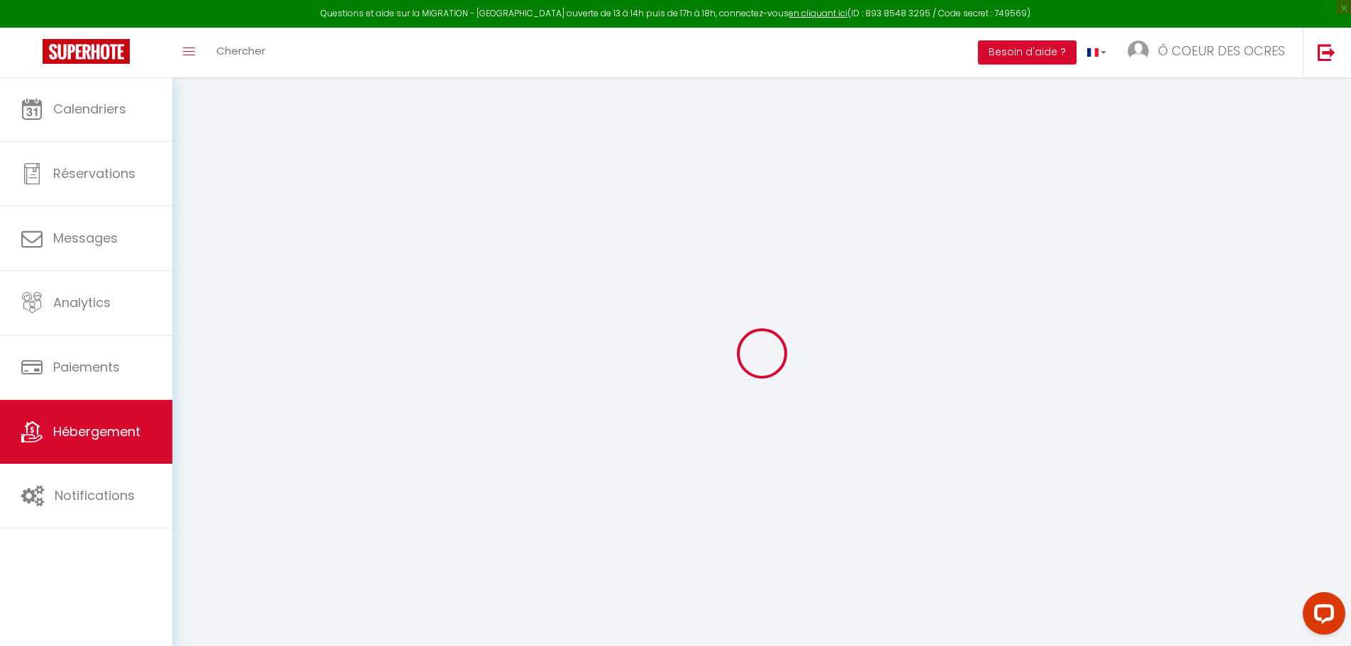
type input "Roussillon"
select select "4"
select select "2"
type input "151"
type input "300"
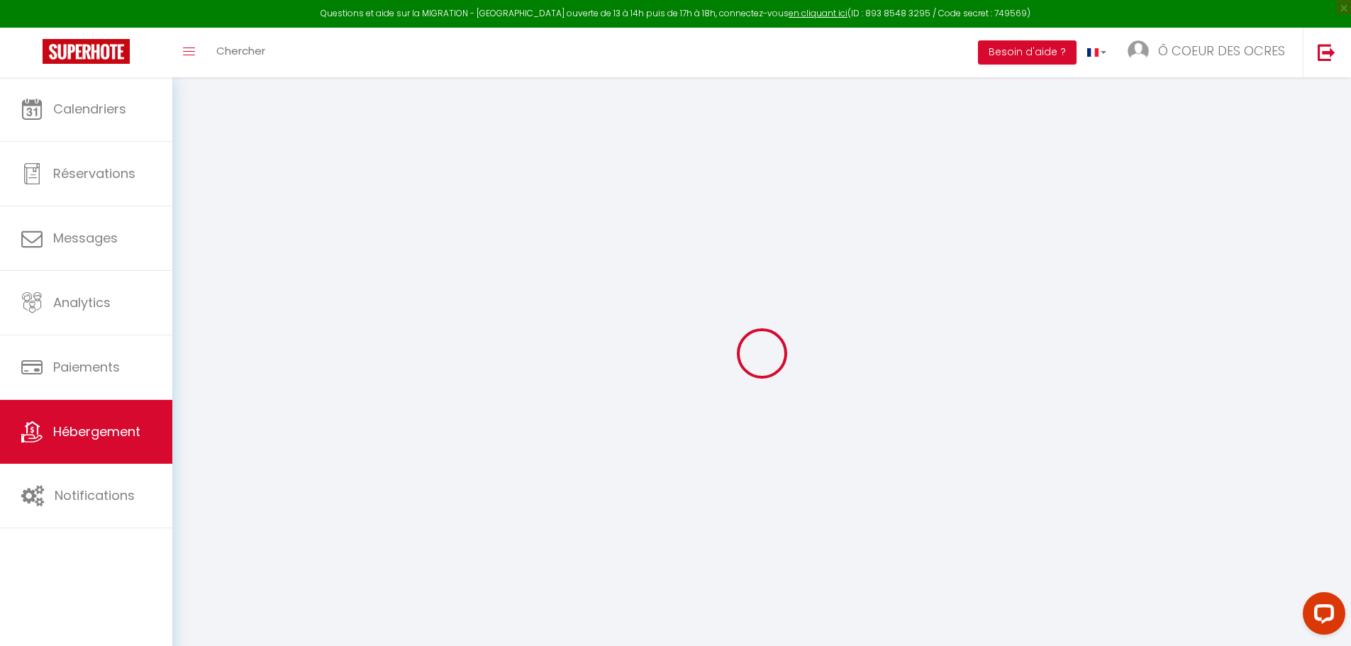
select select
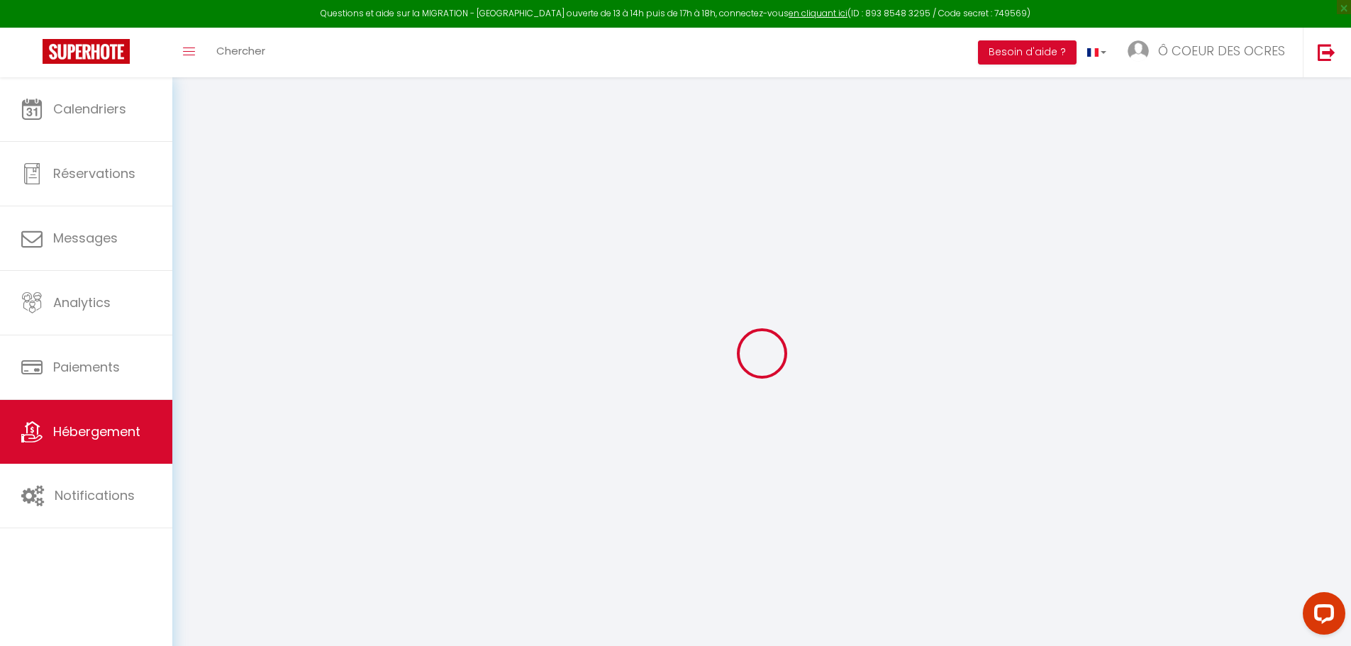
select select
type input "[STREET_ADDRESS][PERSON_NAME]"
type input "84220"
type input "Roussillon"
type input "[EMAIL_ADDRESS][DOMAIN_NAME]"
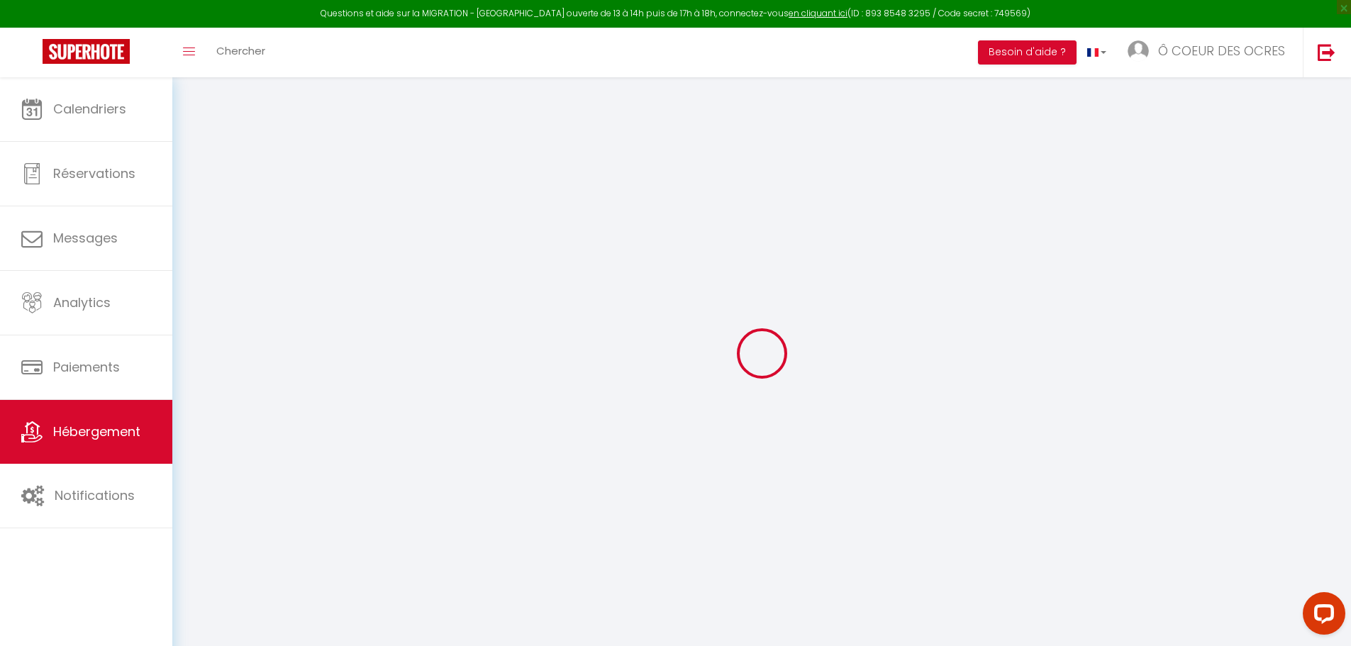
select select "6220"
checkbox input "false"
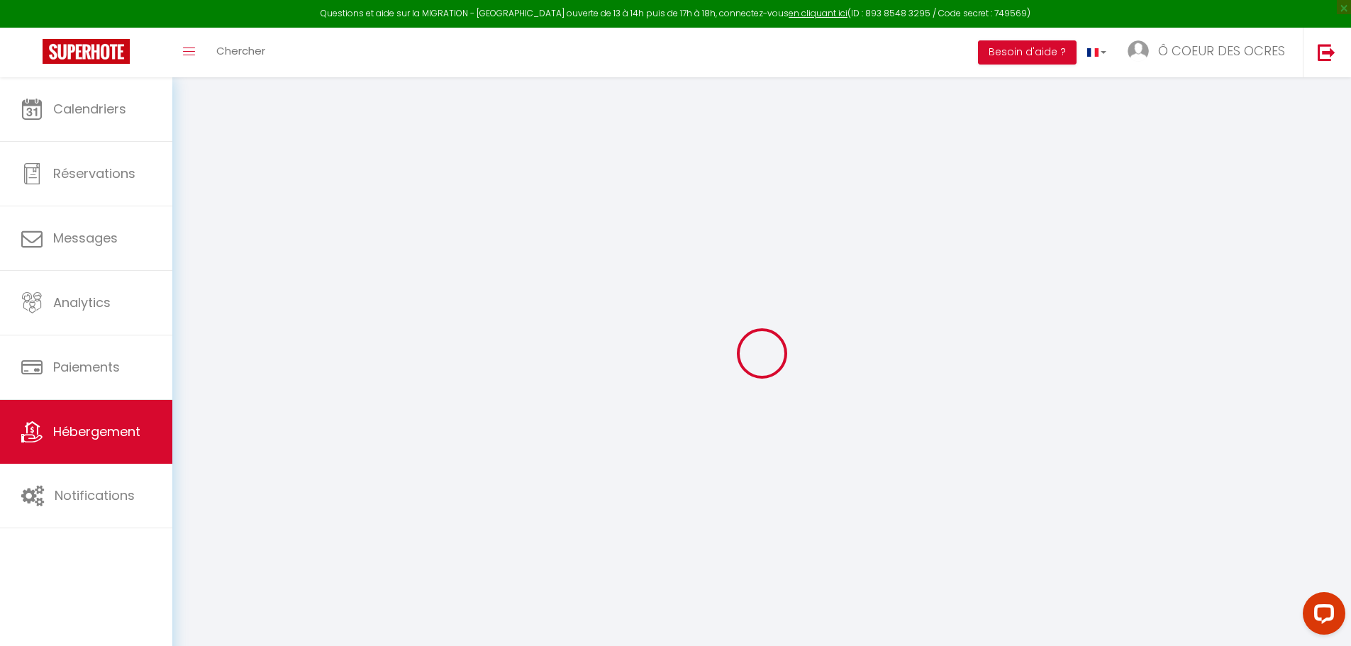
type input "0"
select select
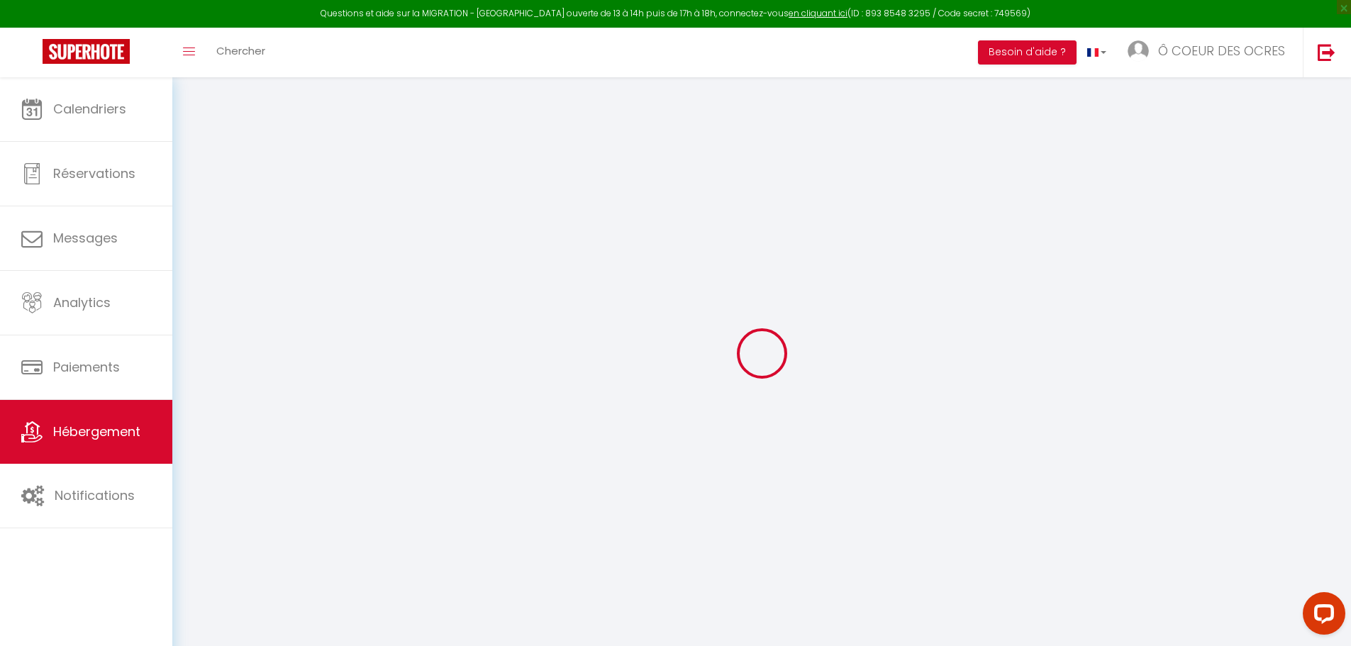
select select
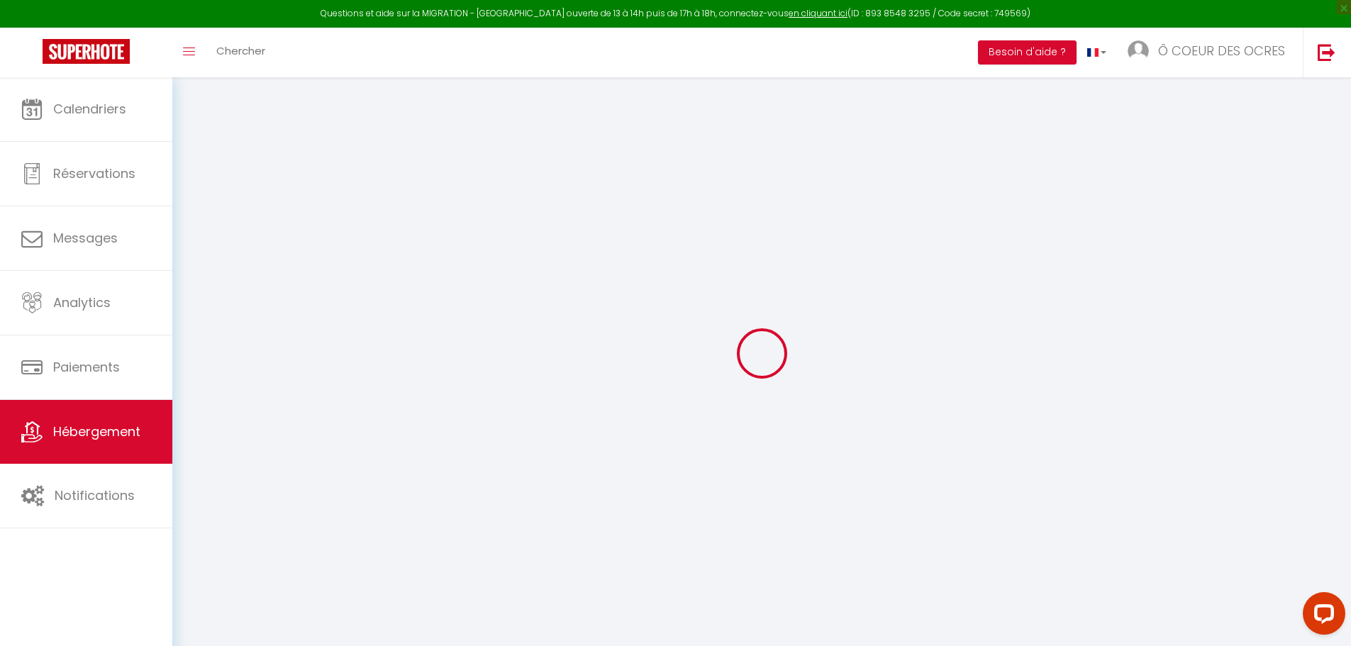
checkbox input "false"
select select
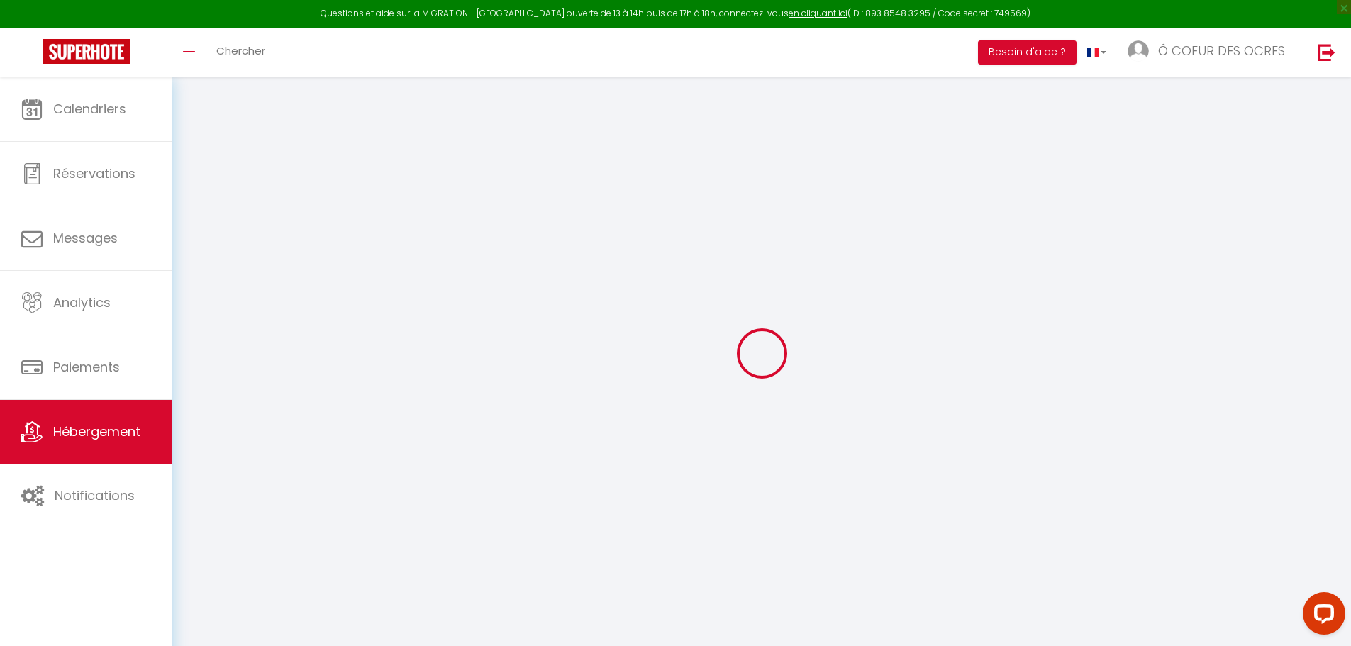
select select
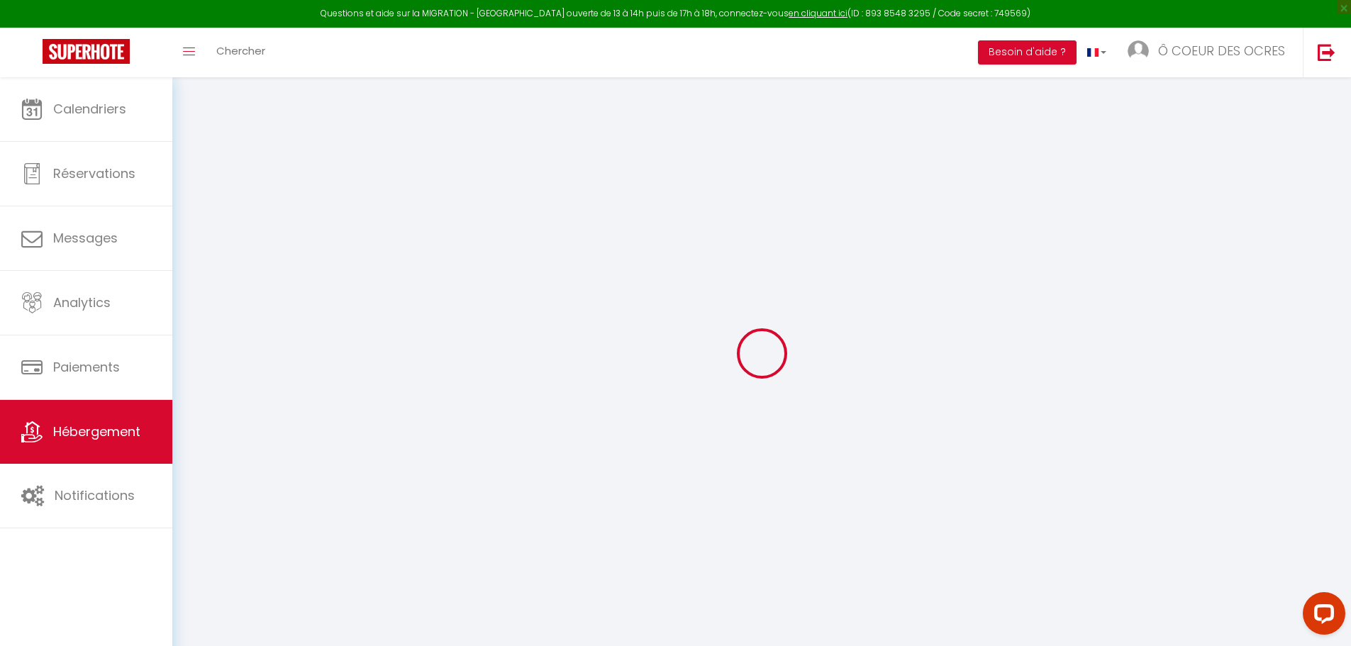
checkbox input "false"
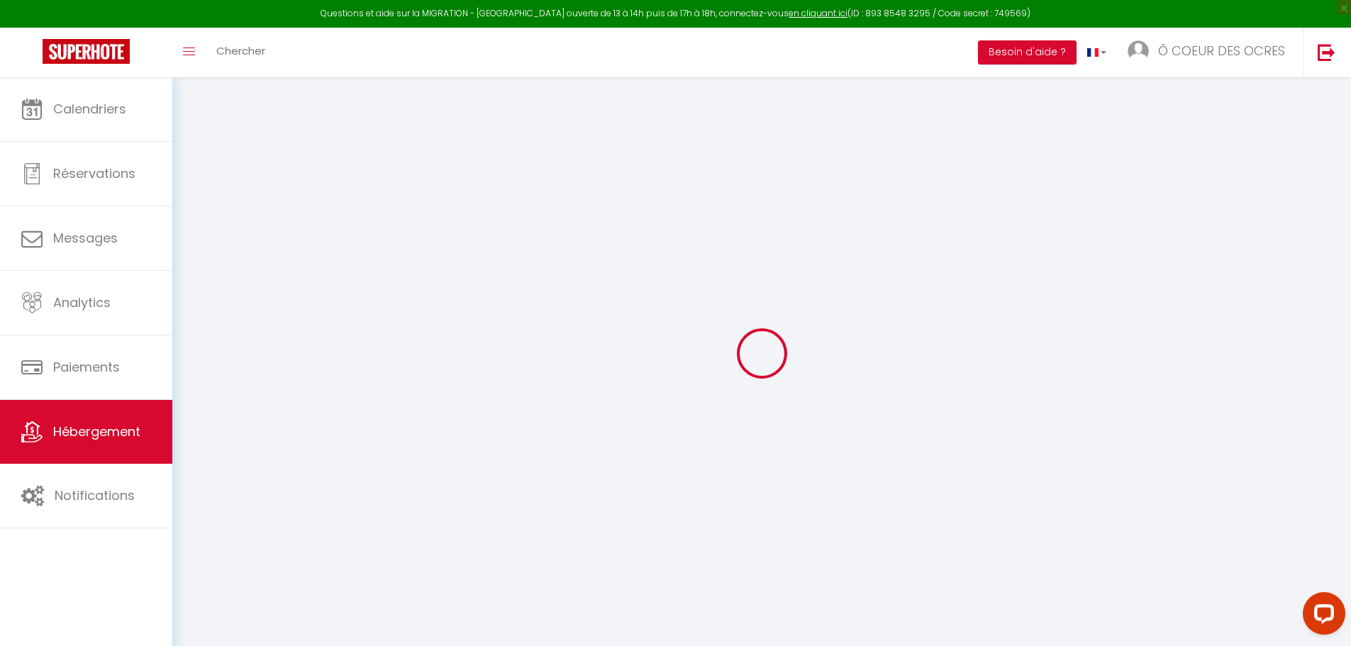
checkbox input "false"
select select "17:00"
select select
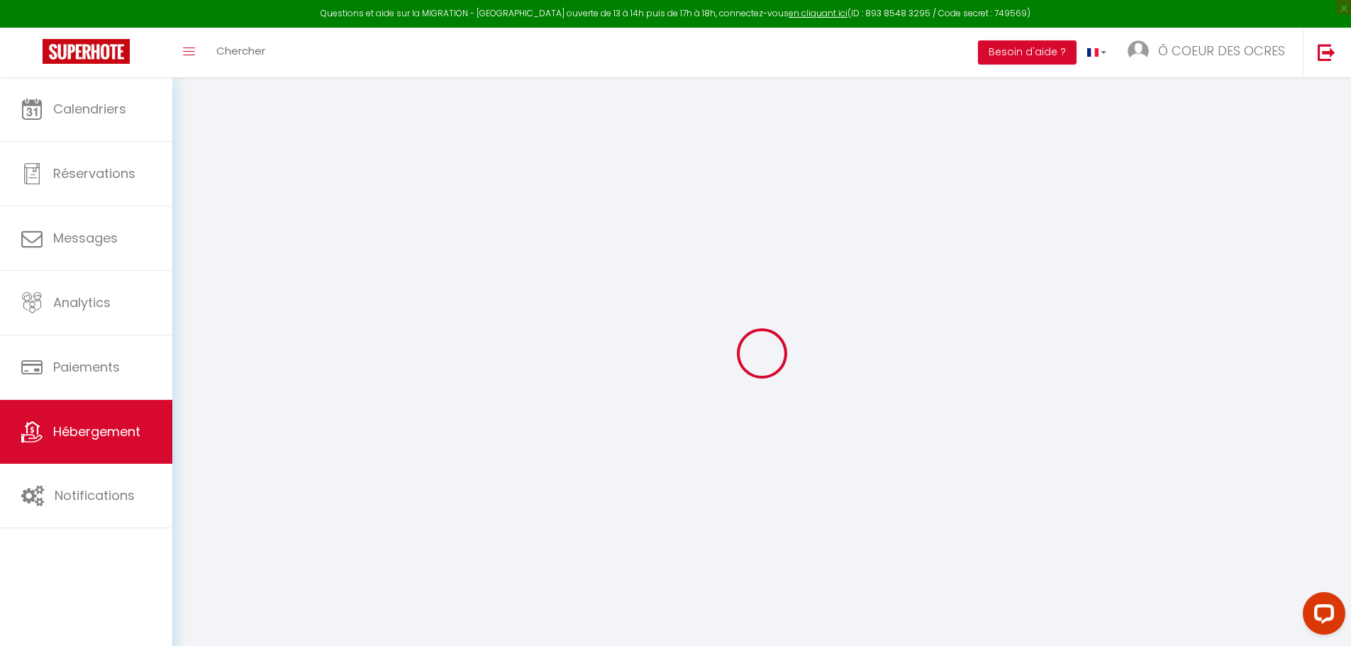
select select "10:00"
select select "30"
select select "60"
select select "12:00"
select select
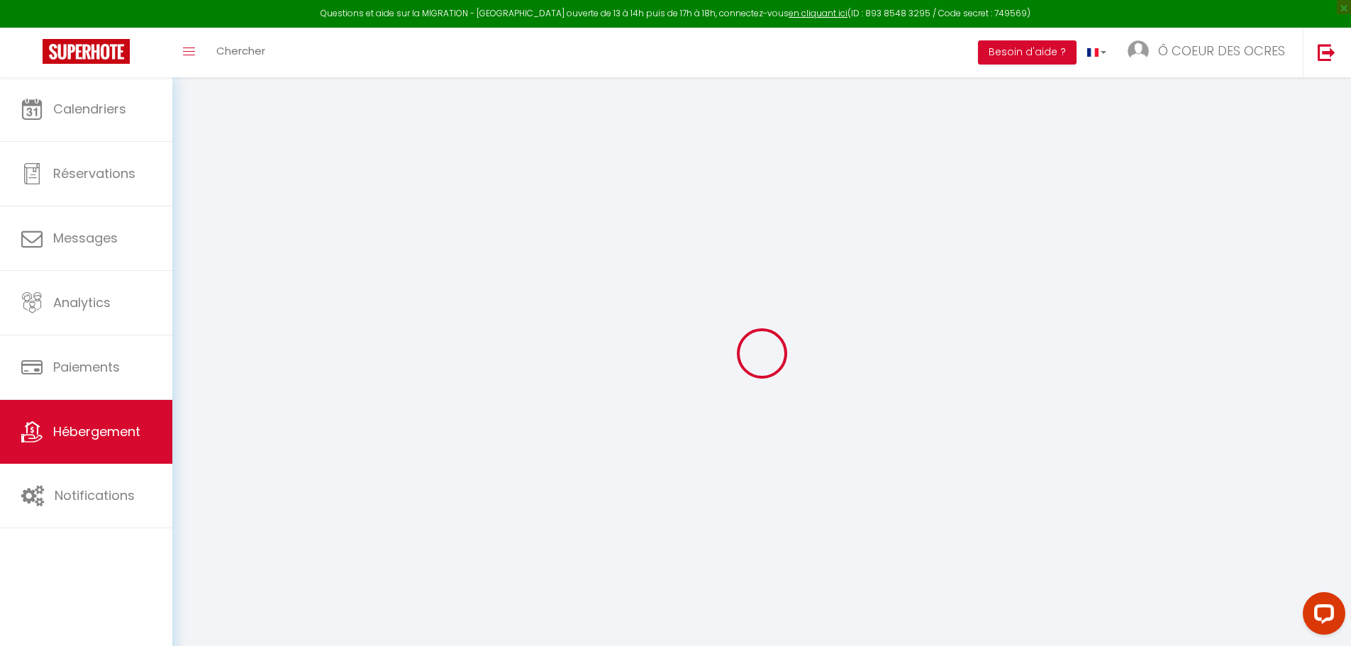
checkbox input "false"
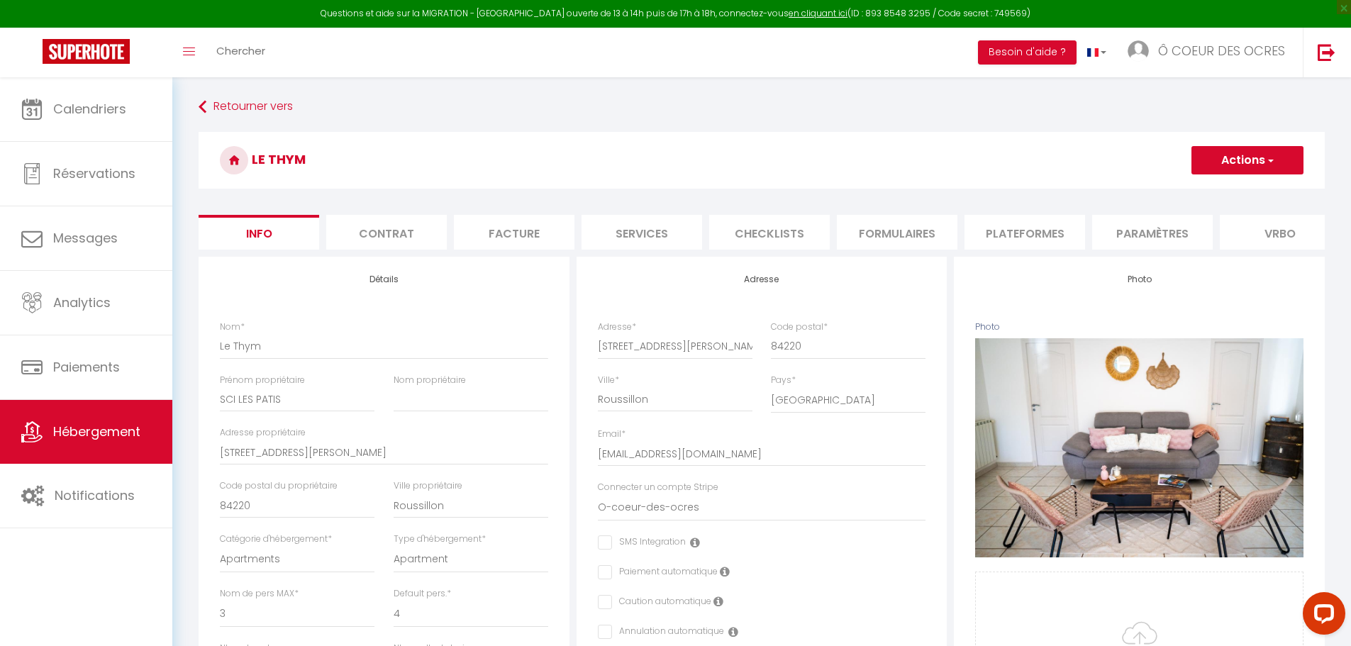
click at [999, 226] on li "Plateformes" at bounding box center [1024, 232] width 121 height 35
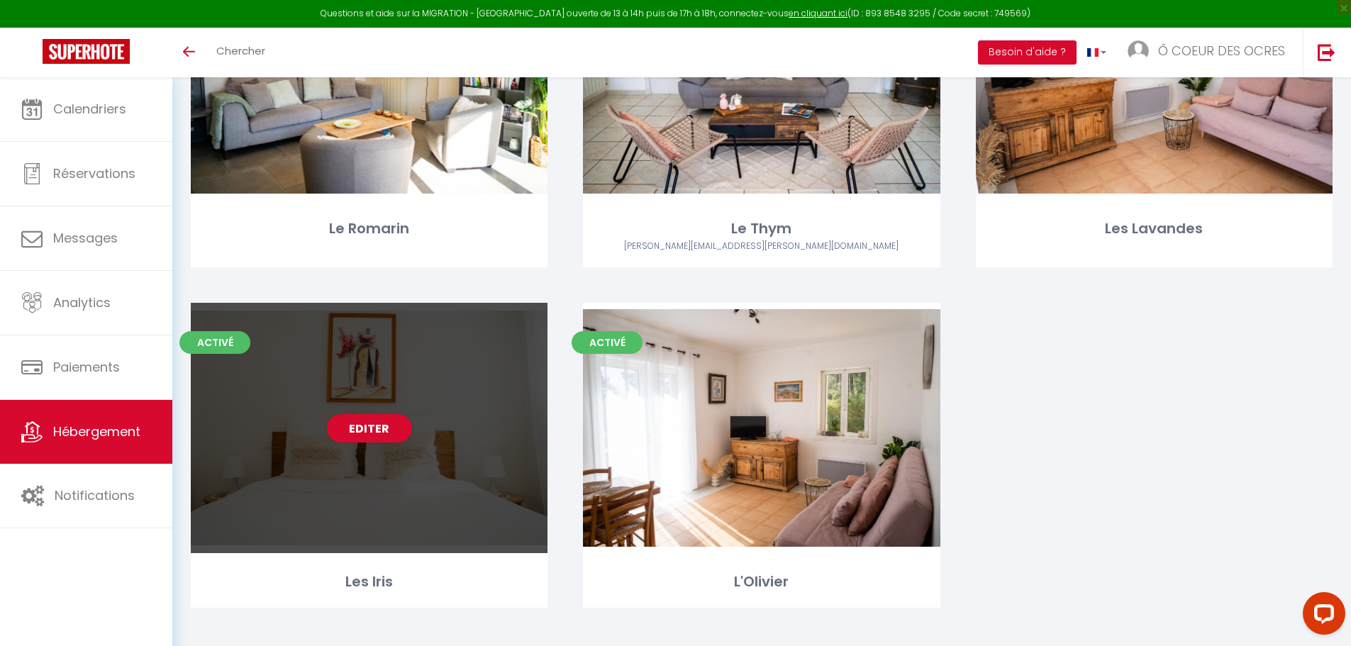
scroll to position [247, 0]
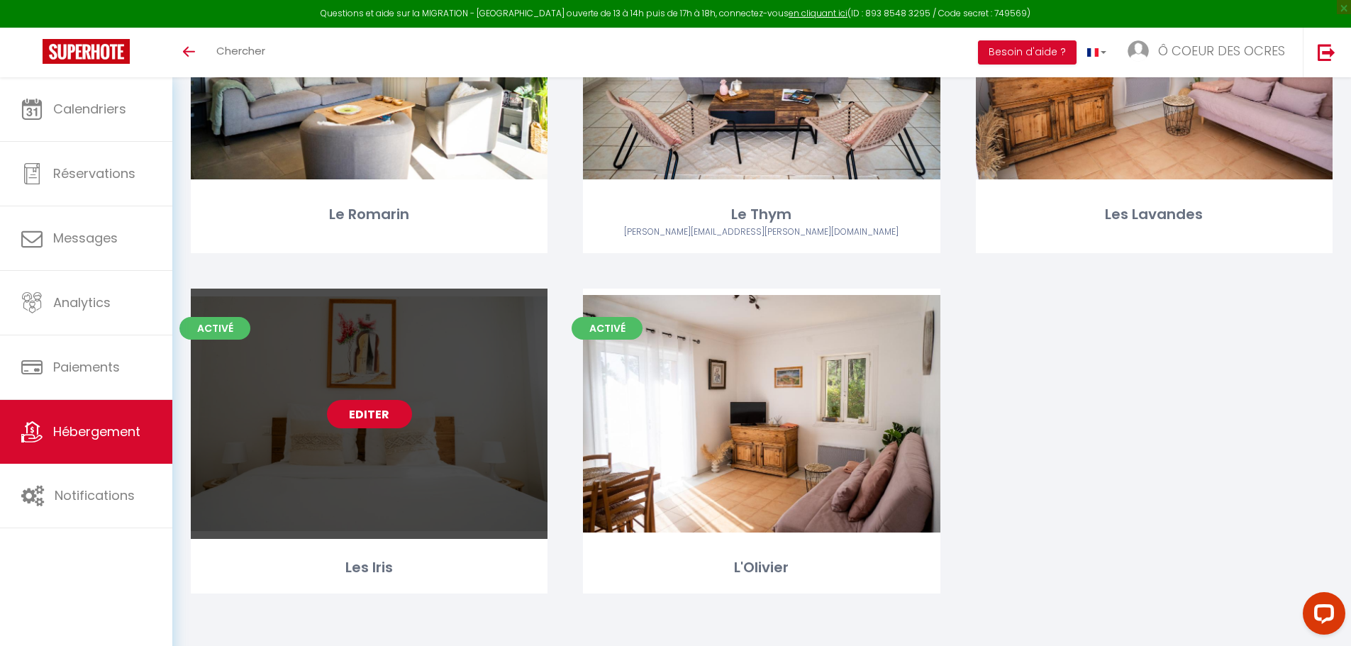
click at [357, 407] on link "Editer" at bounding box center [369, 414] width 85 height 28
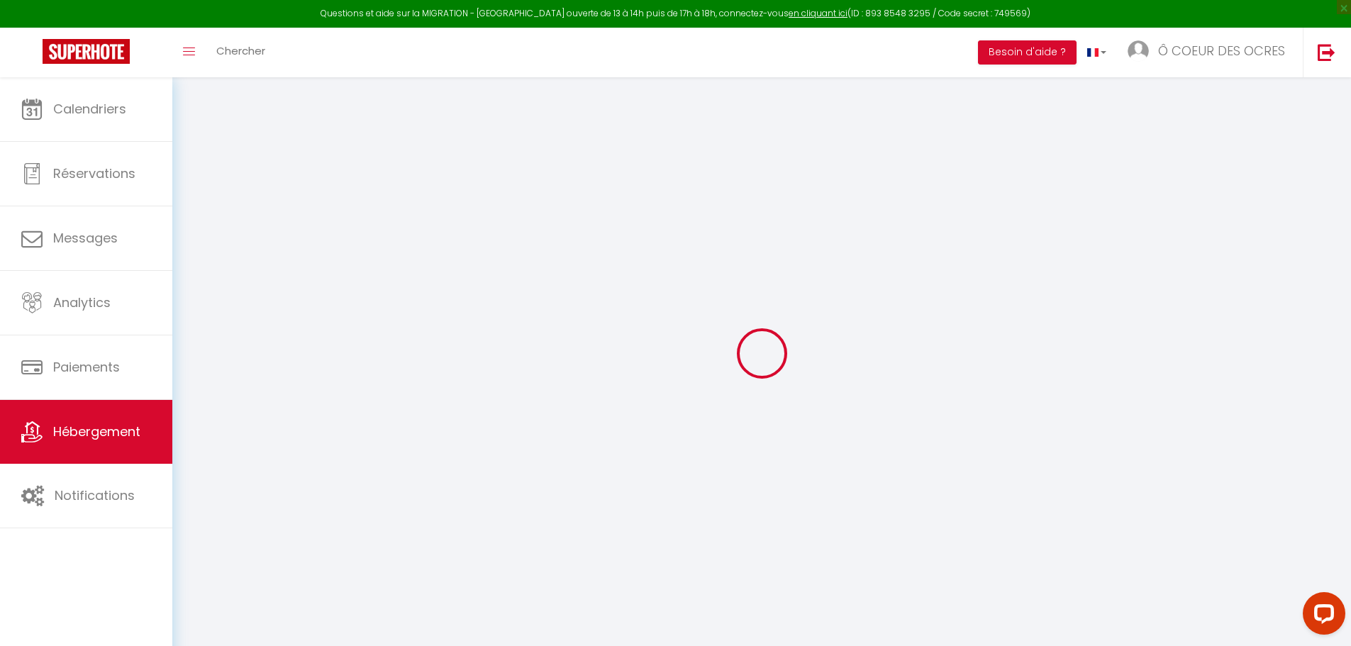
select select
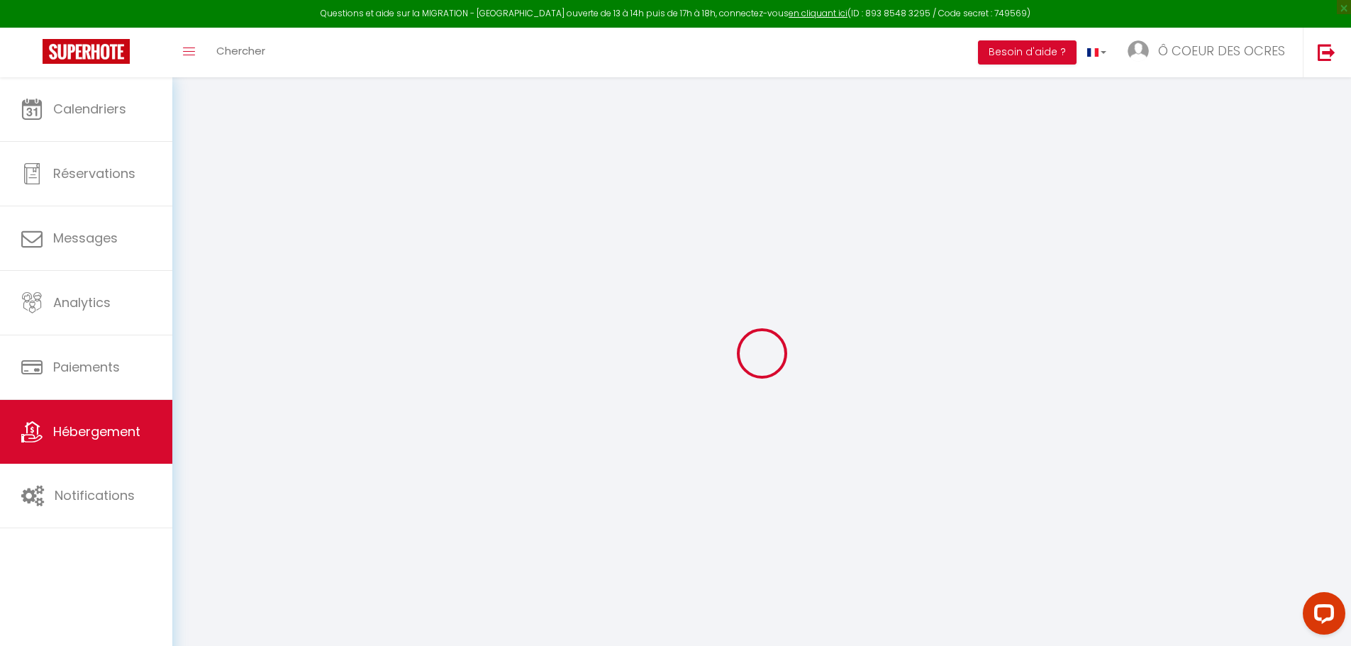
select select
checkbox input "false"
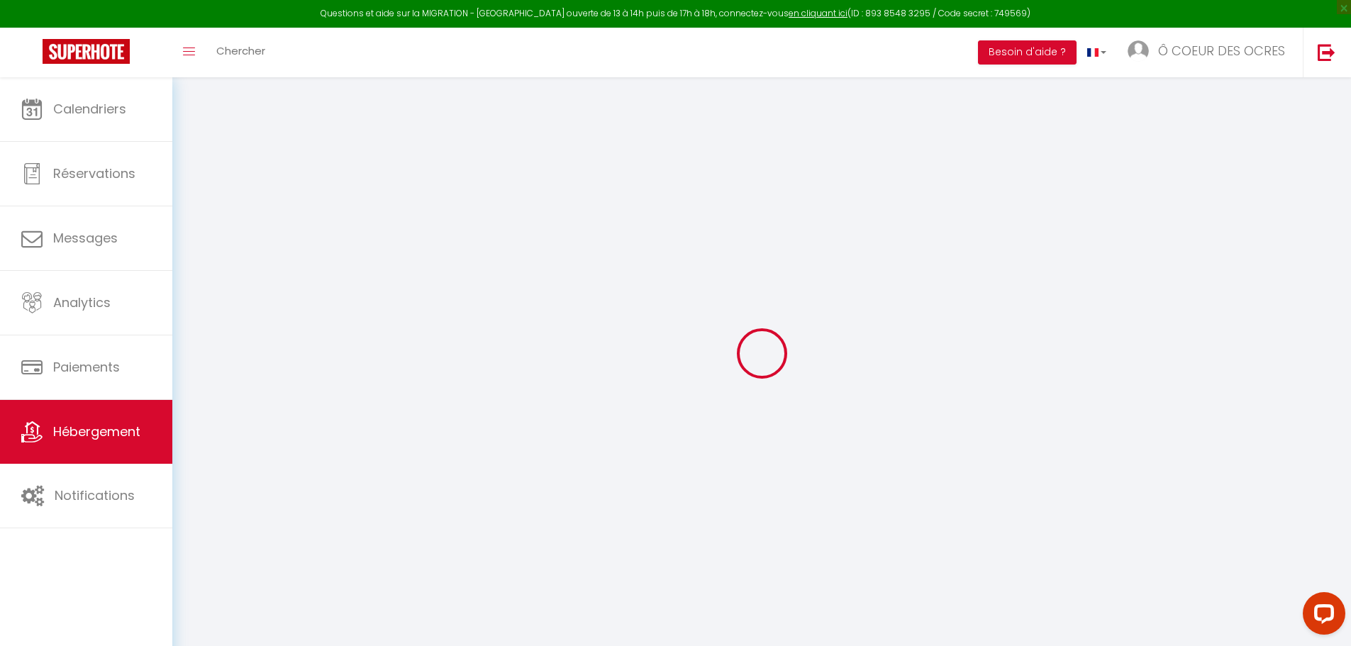
select select
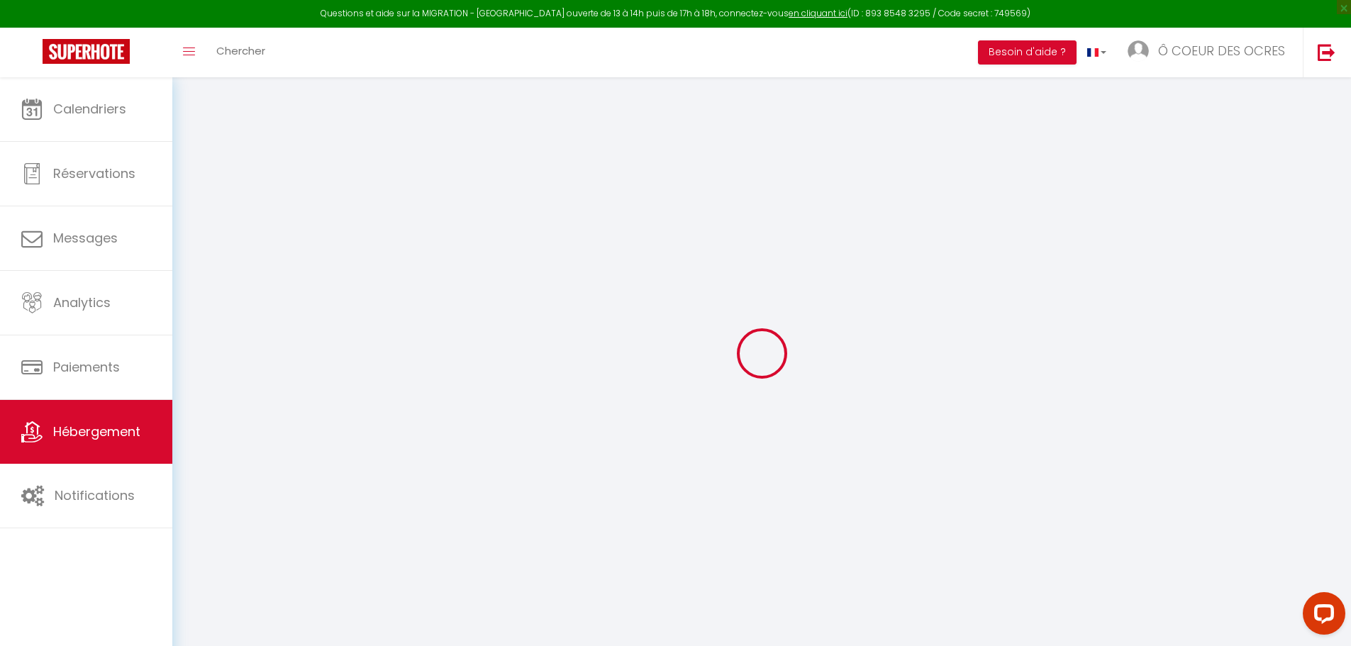
select select
checkbox input "false"
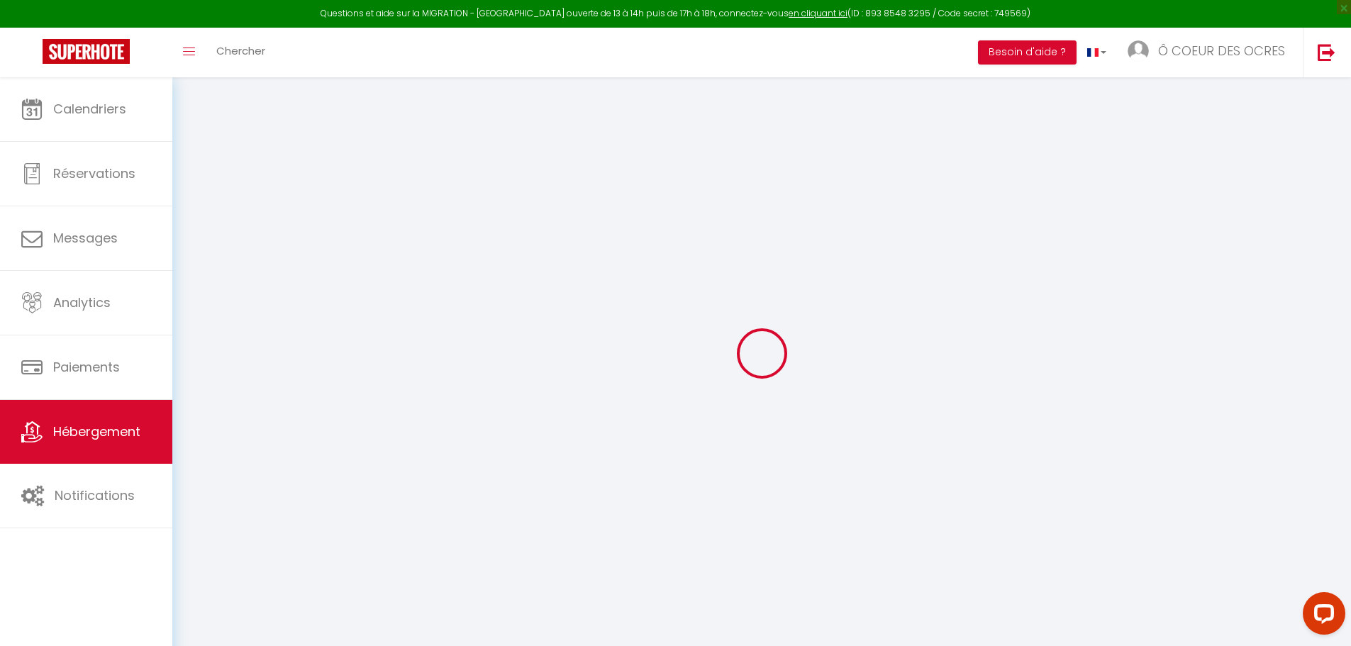
checkbox input "false"
select select
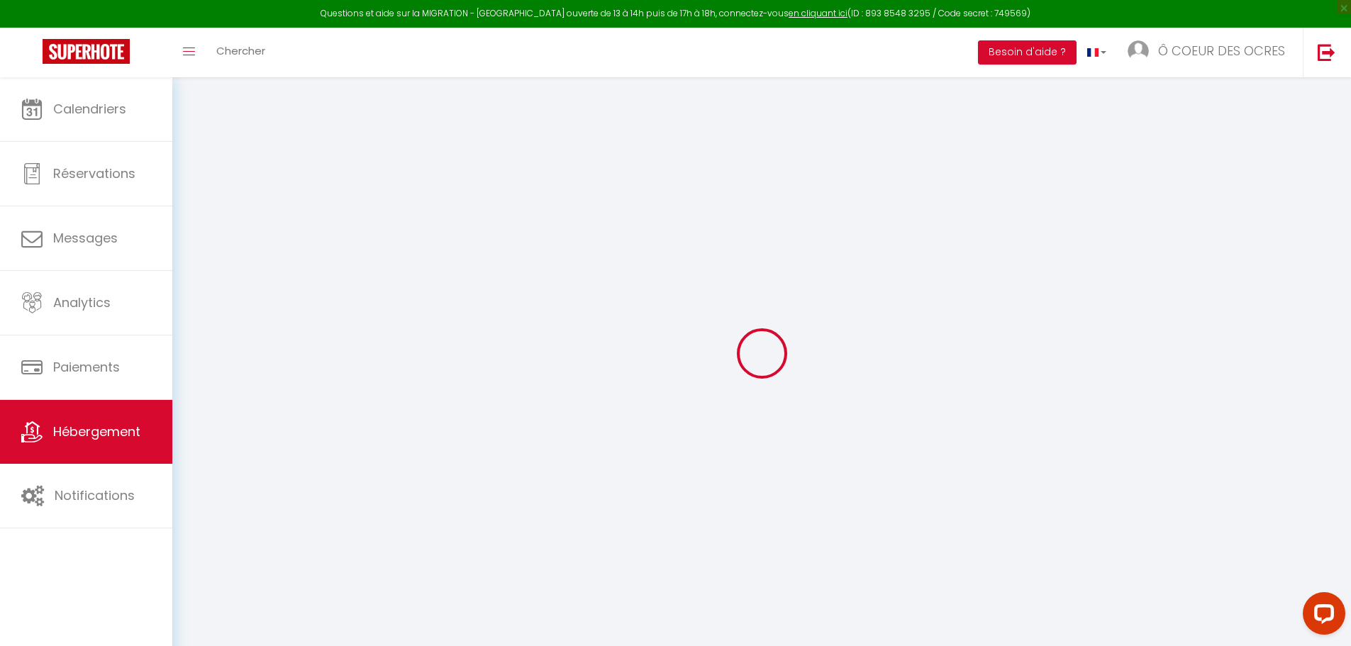
select select
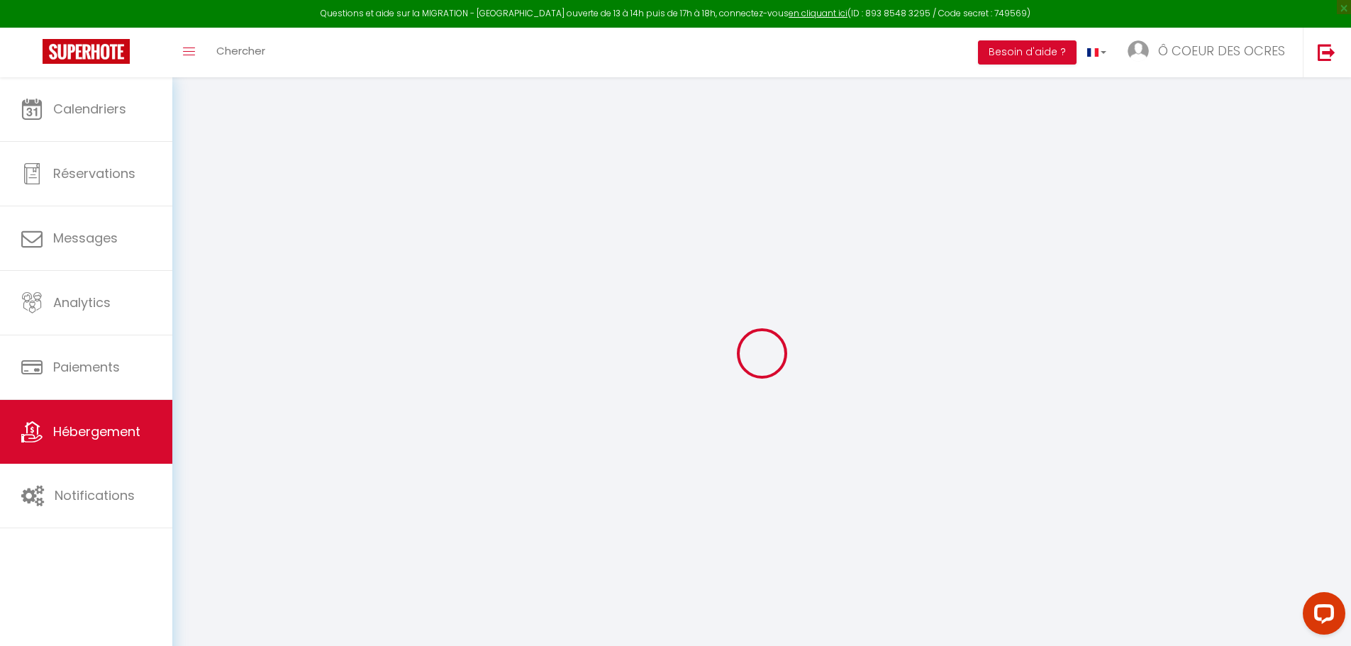
checkbox input "false"
select select
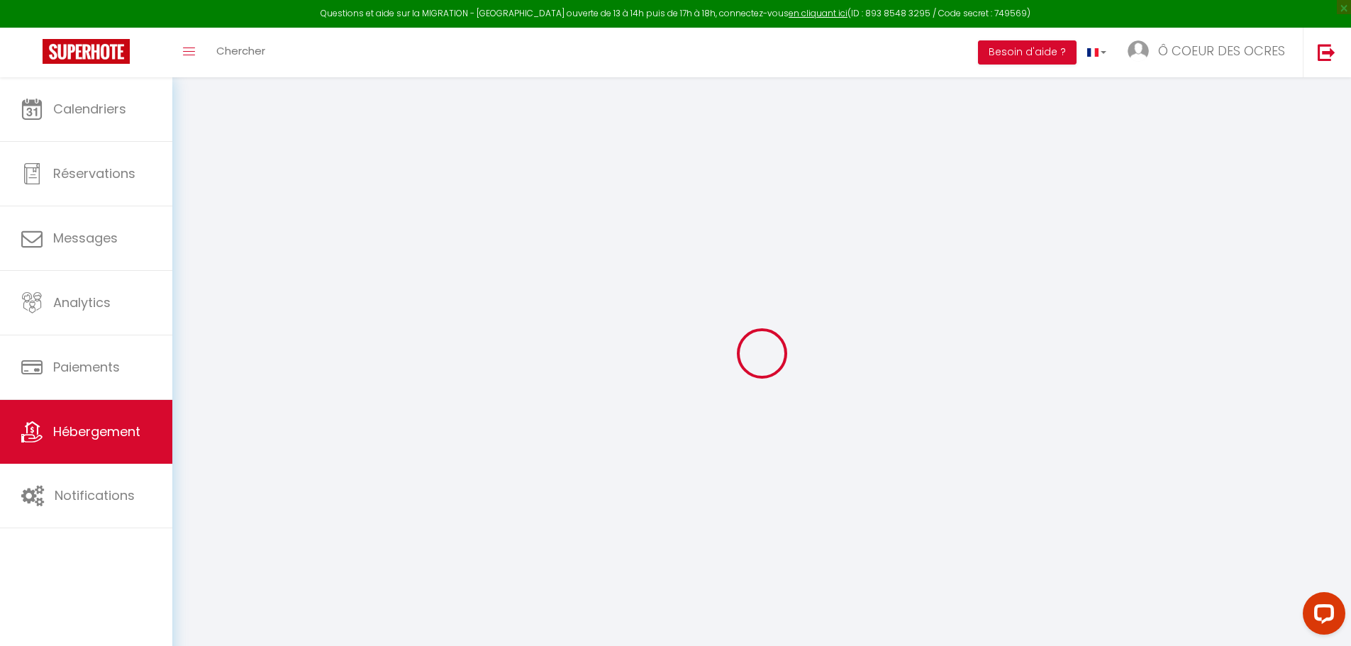
select select
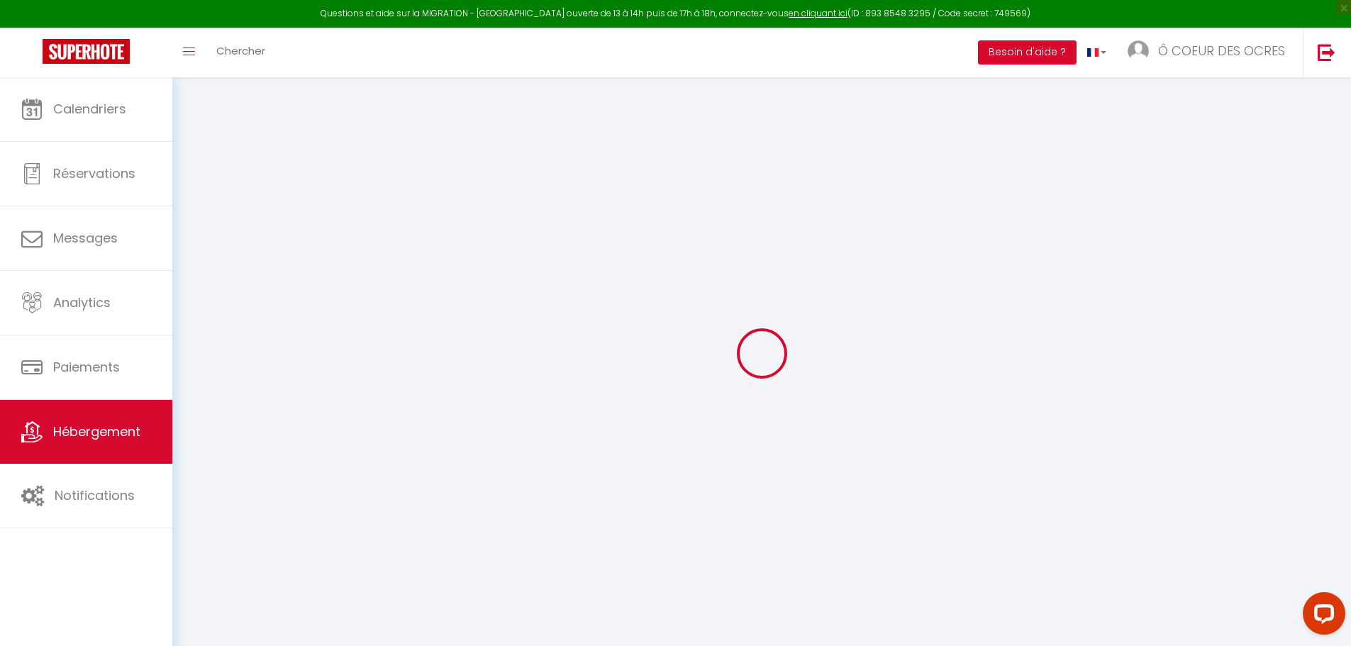
select select
checkbox input "false"
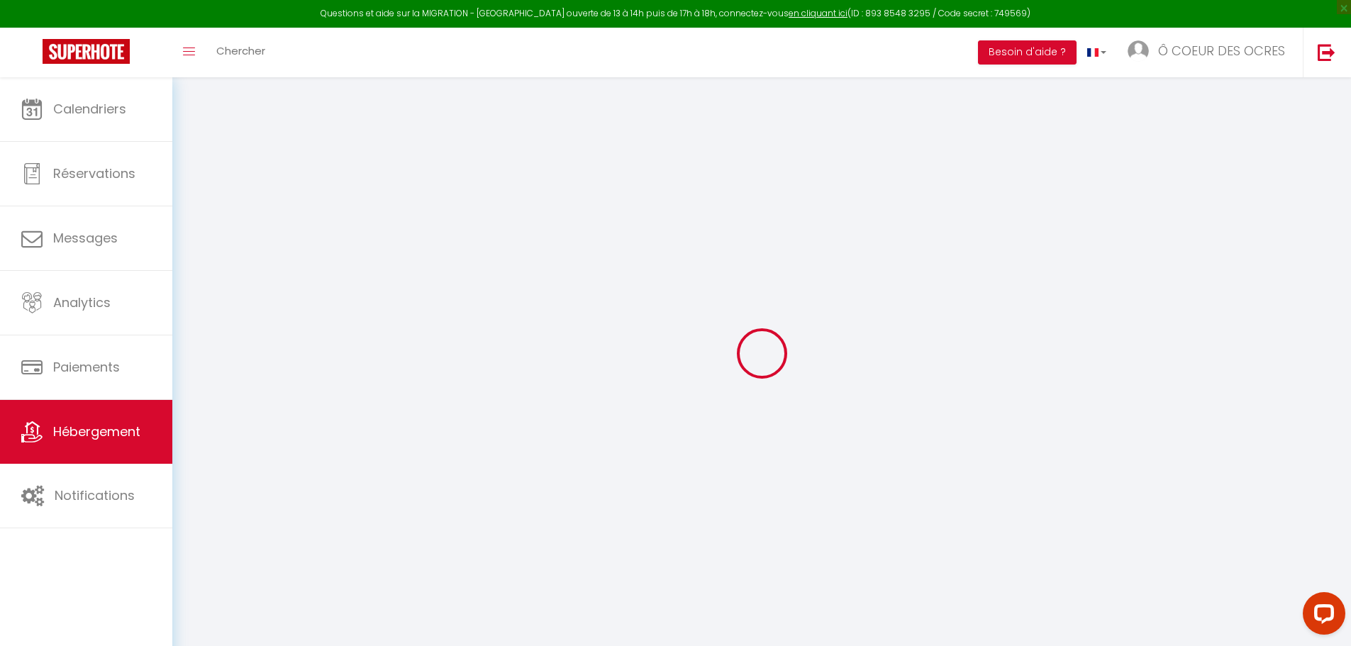
checkbox input "false"
select select
type input "Les Iris"
select select "bnb"
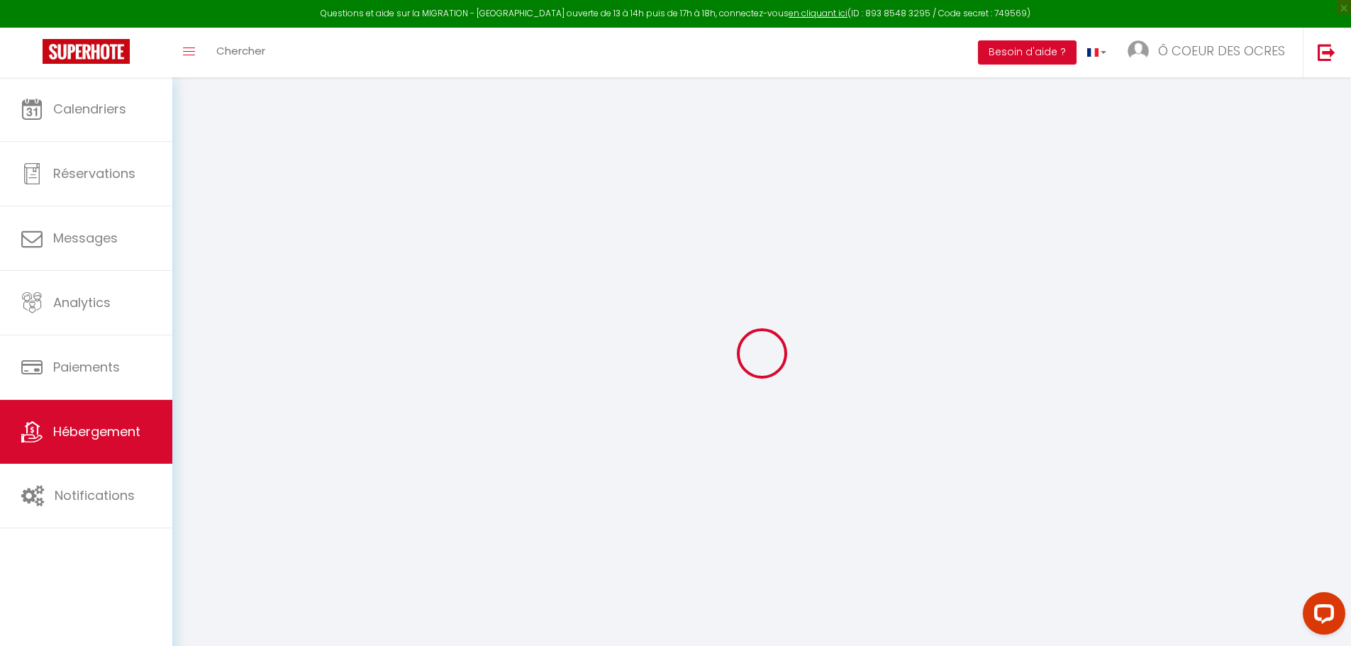
select select "2"
type input "116"
type input "300"
select select
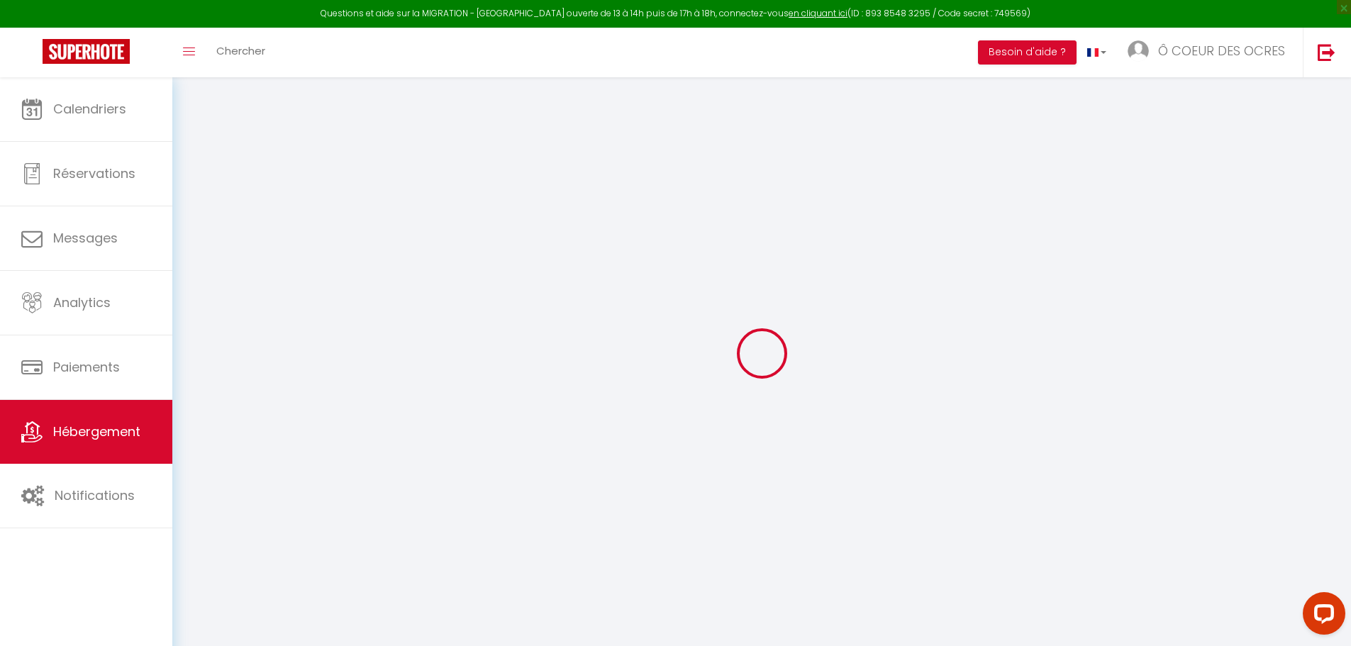
select select
type input "497 Avenue Jean Étienne Astier"
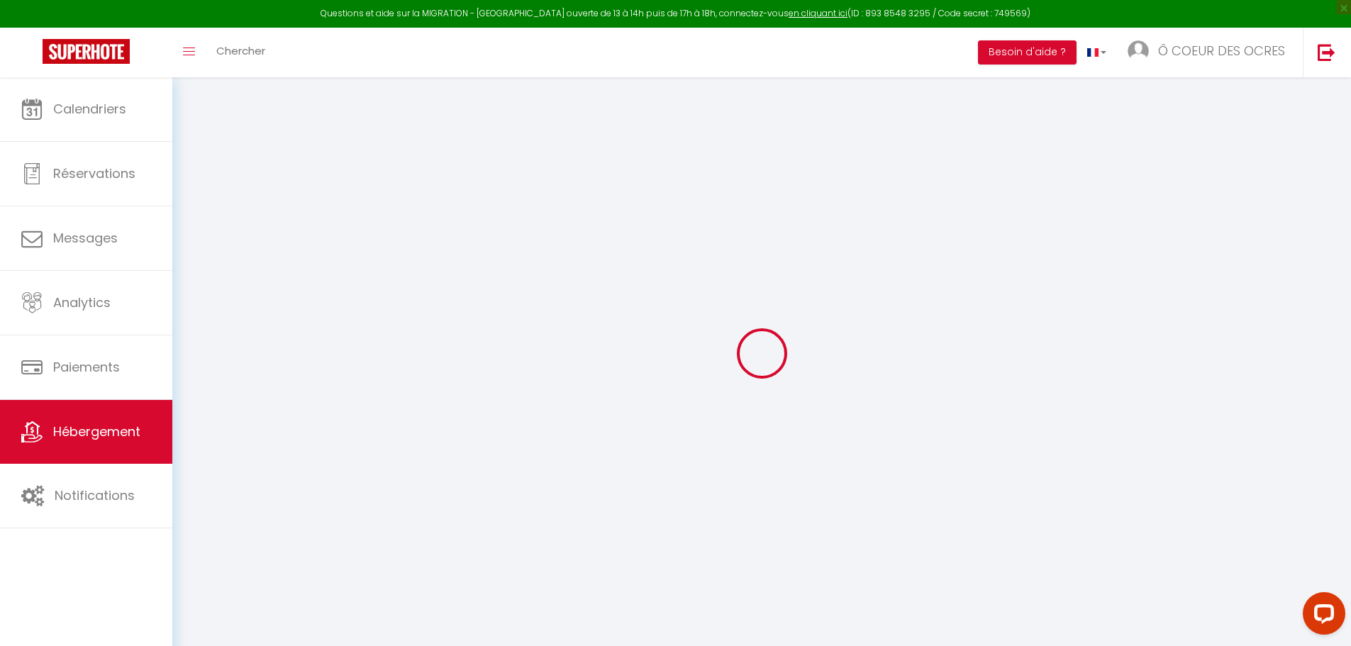
type input "84220"
type input "Roussillon"
type input "[EMAIL_ADDRESS][DOMAIN_NAME]"
select select
checkbox input "false"
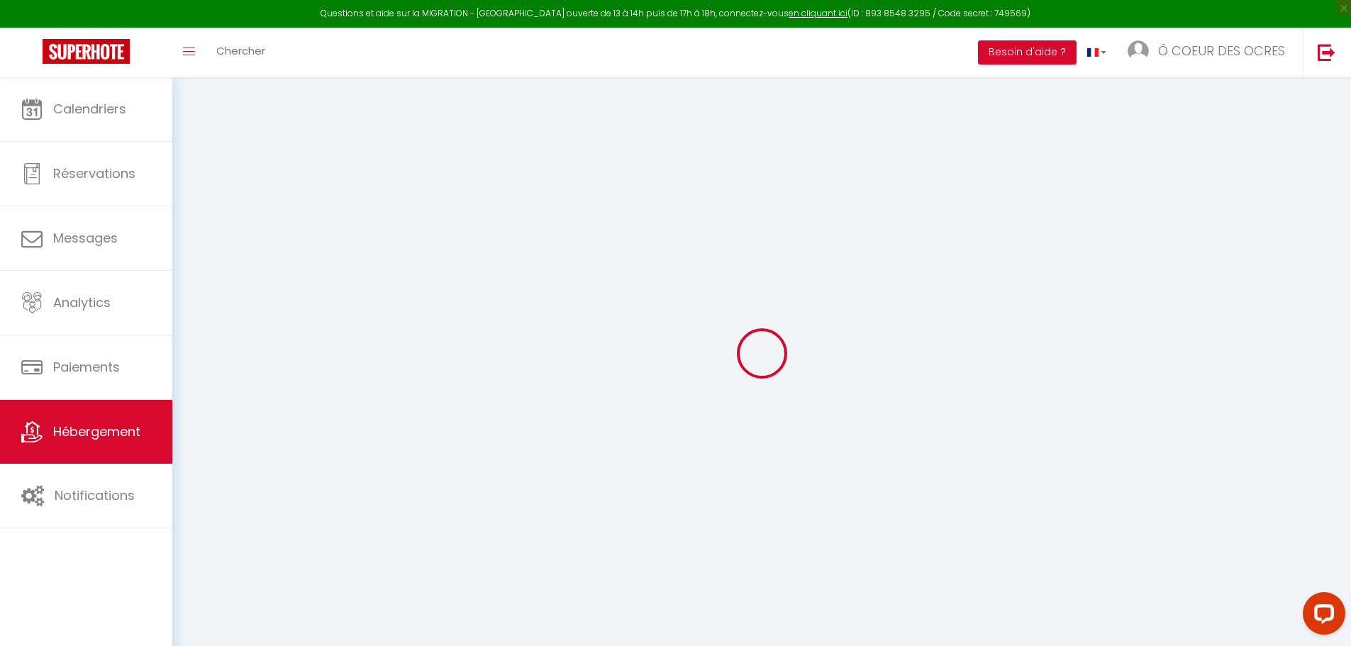
checkbox input "false"
type input "0"
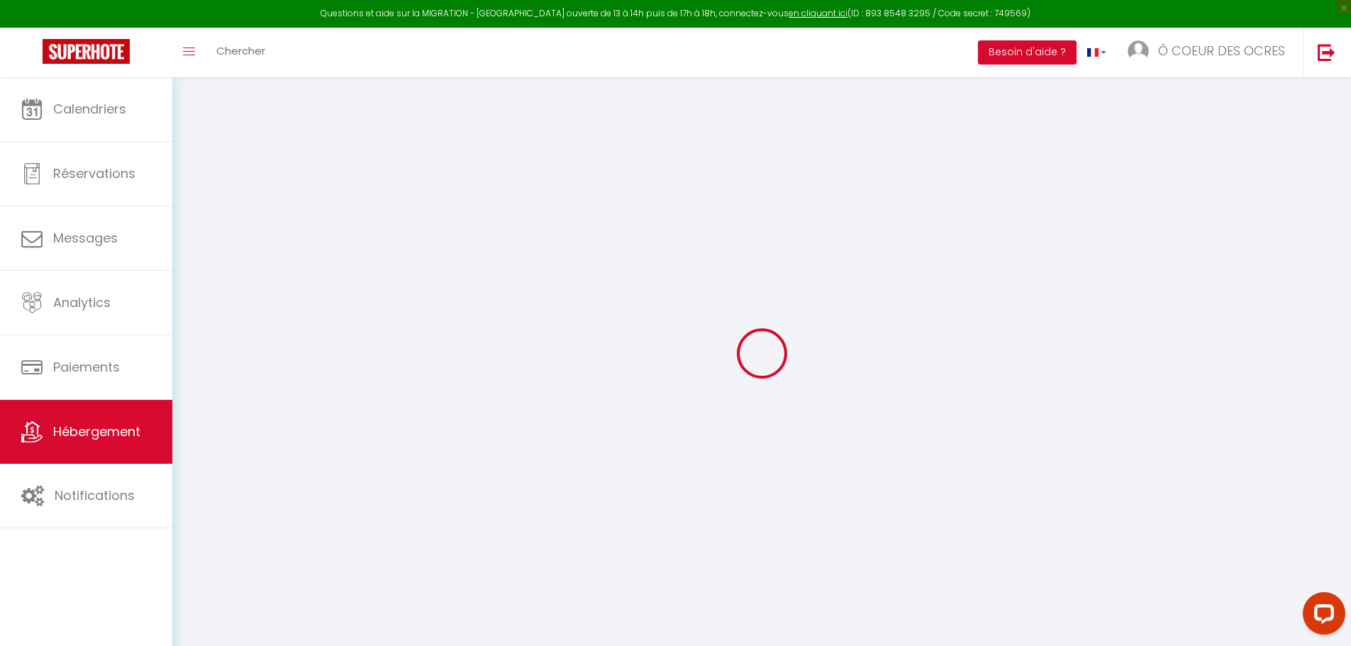
type input "0"
select select
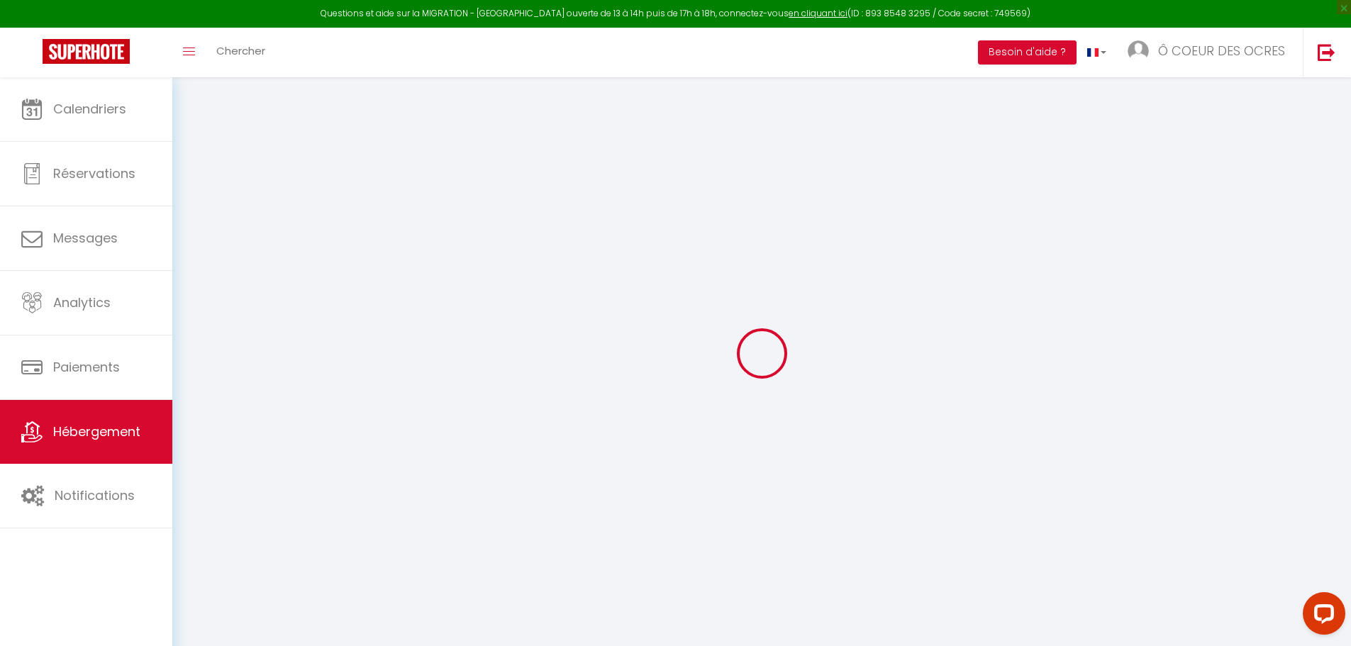
select select
checkbox input "false"
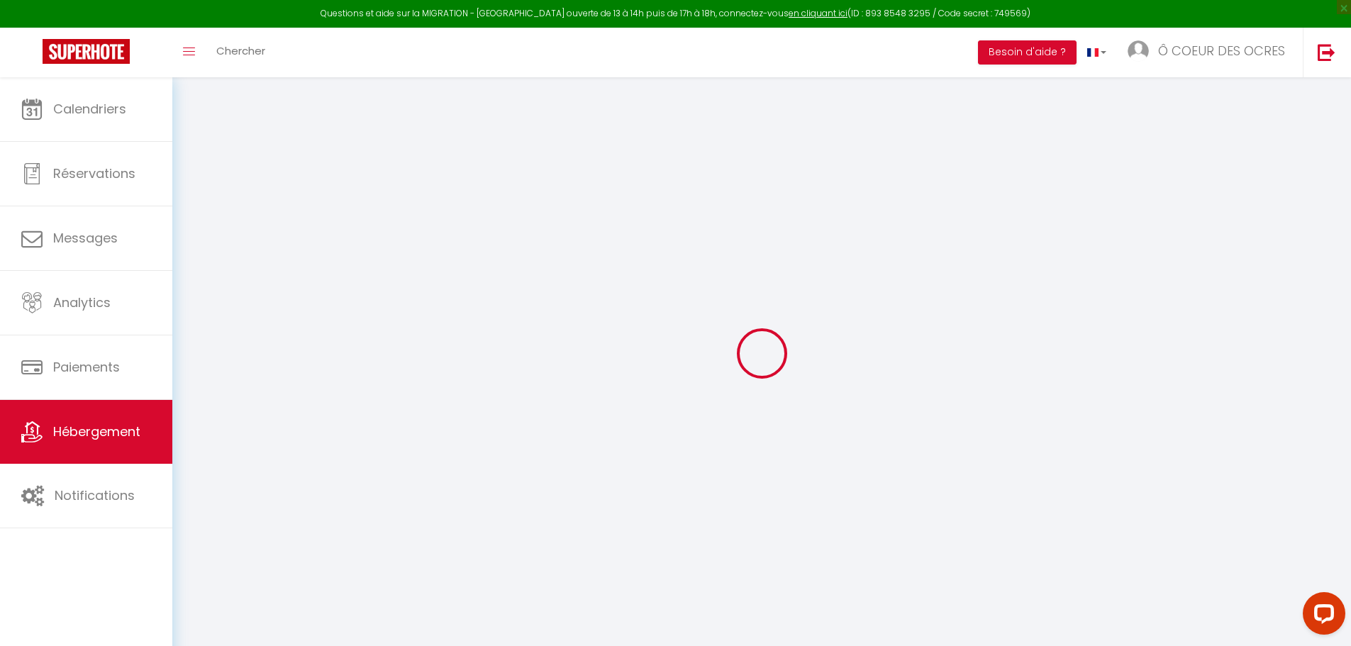
checkbox input "false"
select select
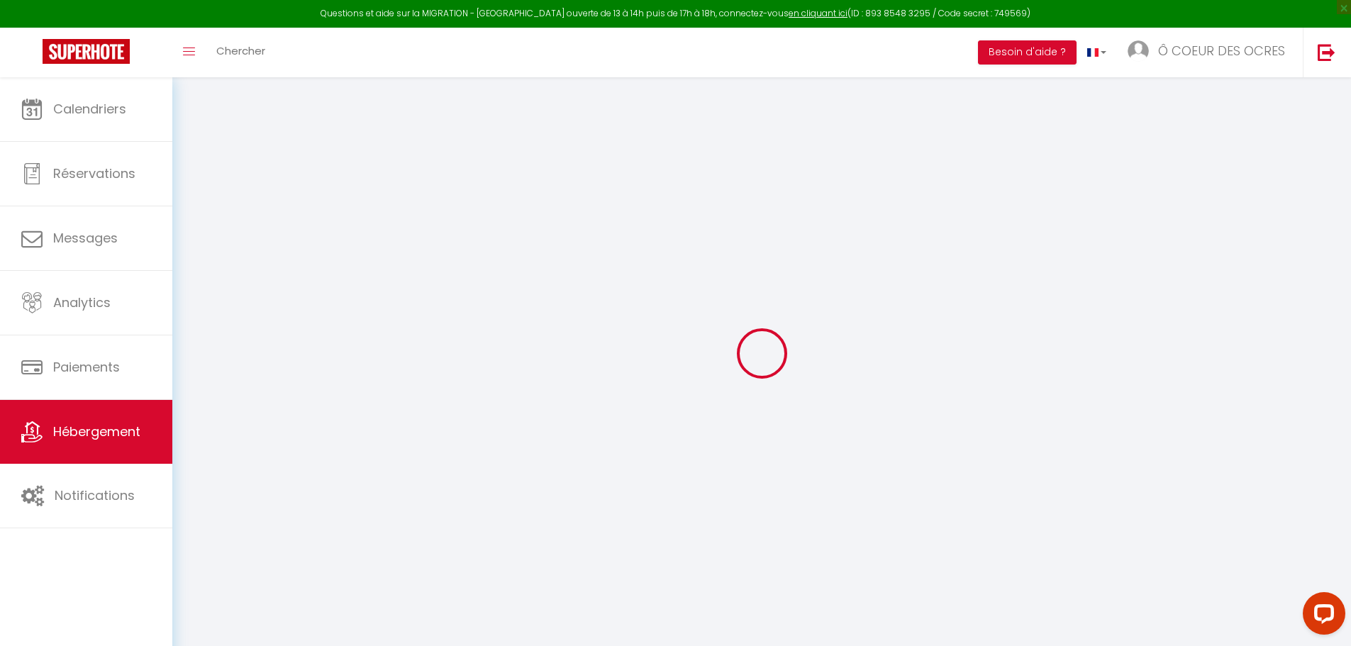
select select
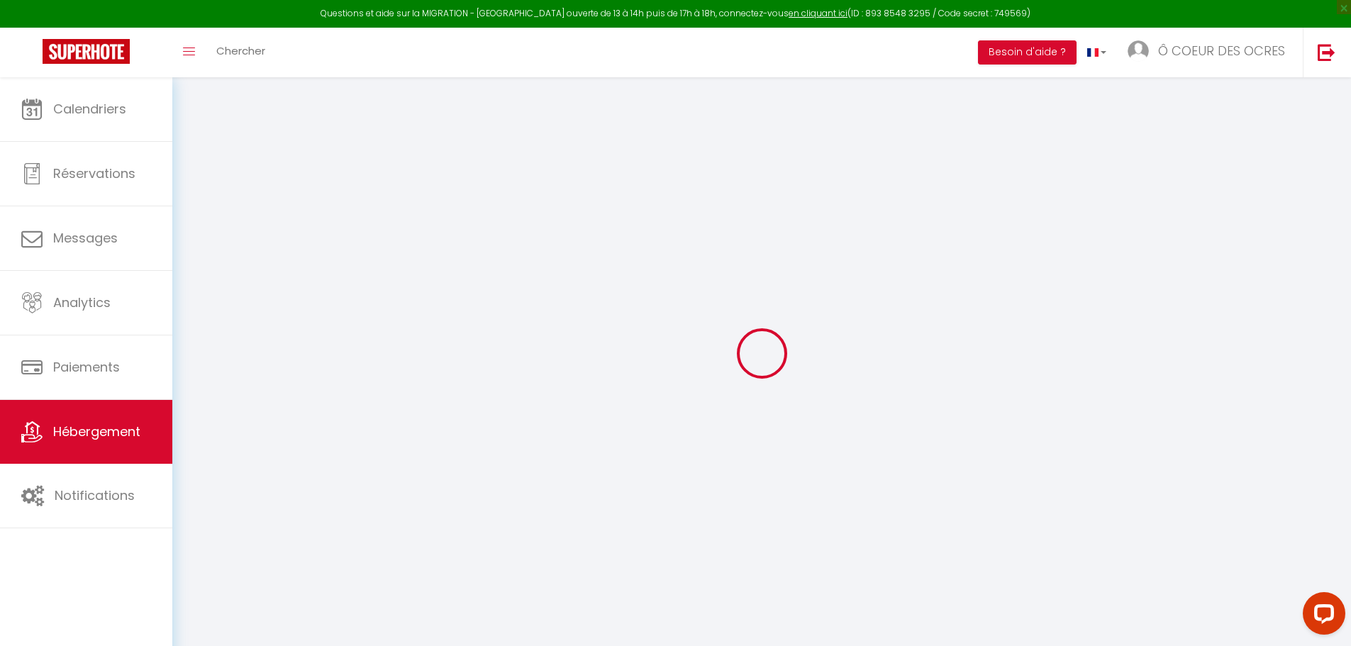
checkbox input "false"
select select
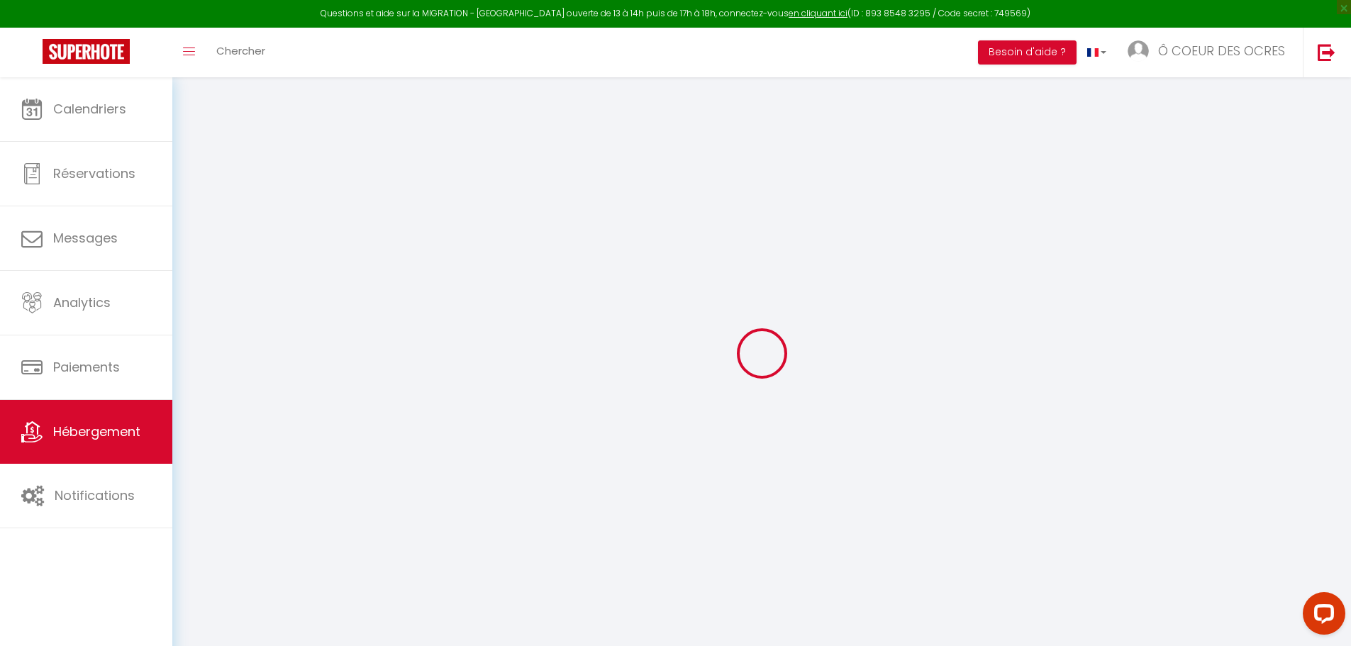
checkbox input "false"
select select "17:00"
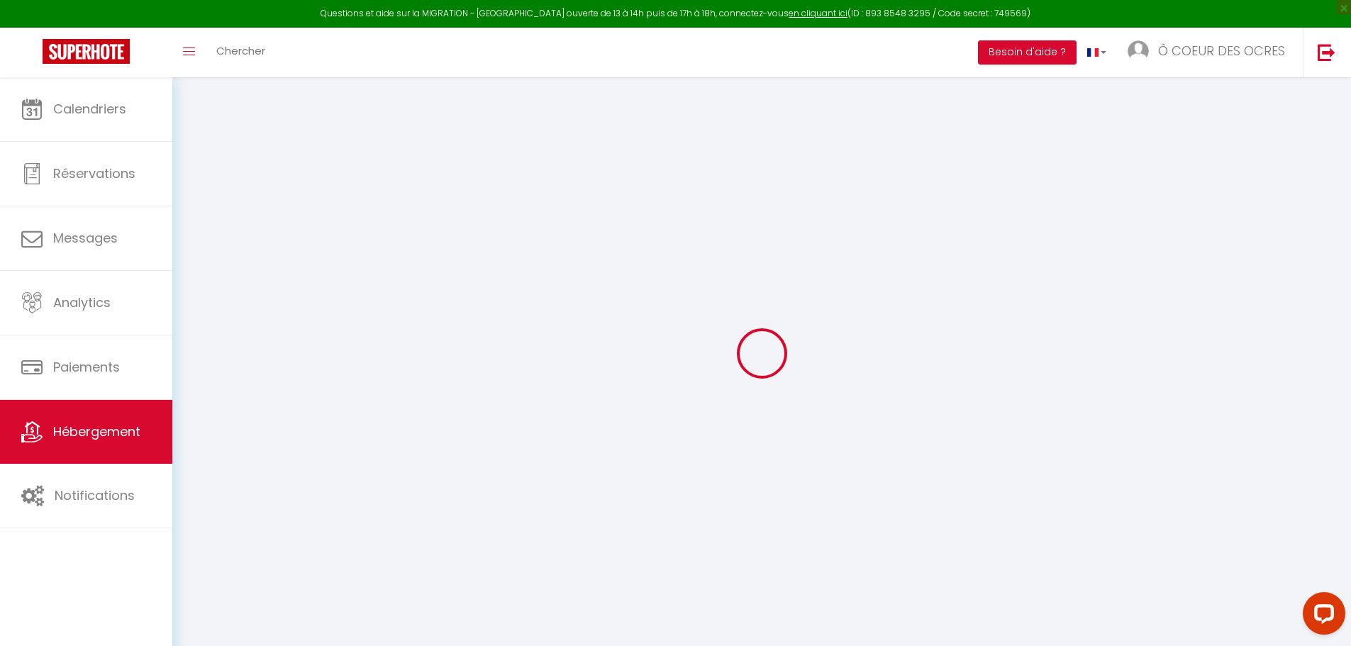
select select
select select "10:00"
select select "30"
select select "120"
select select "12:00"
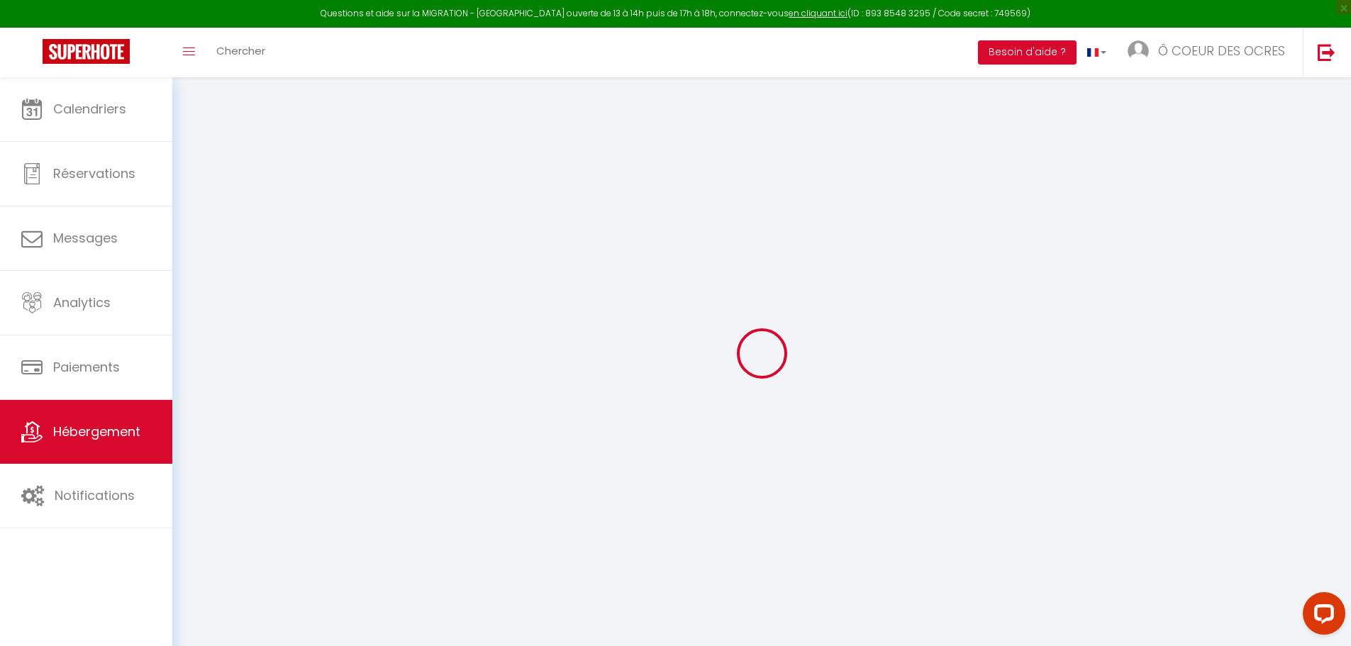
select select
checkbox input "false"
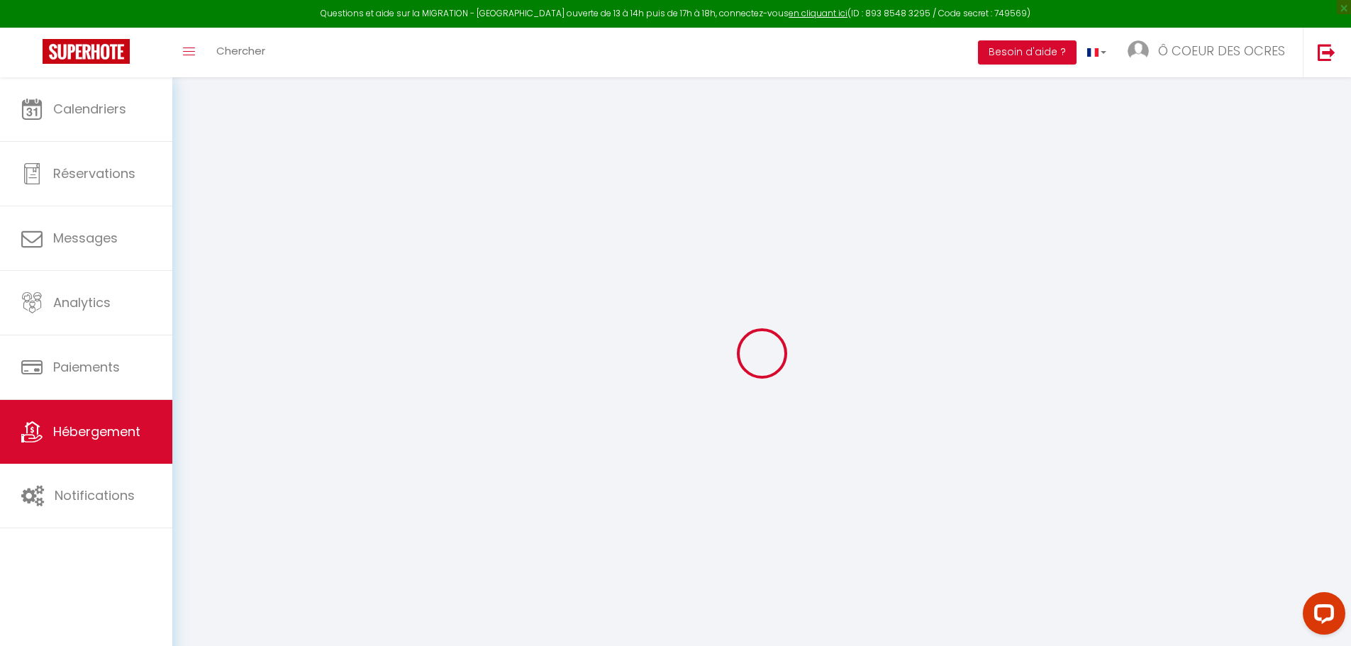
checkbox input "false"
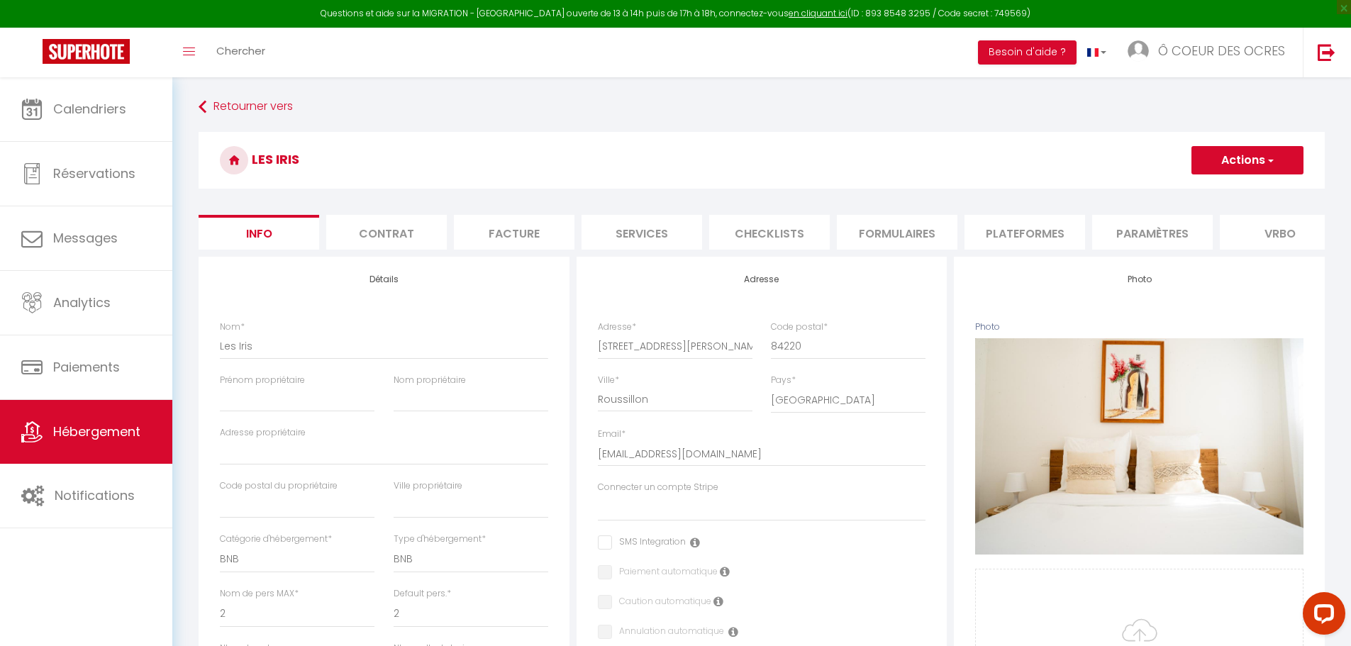
click at [1001, 230] on li "Plateformes" at bounding box center [1024, 232] width 121 height 35
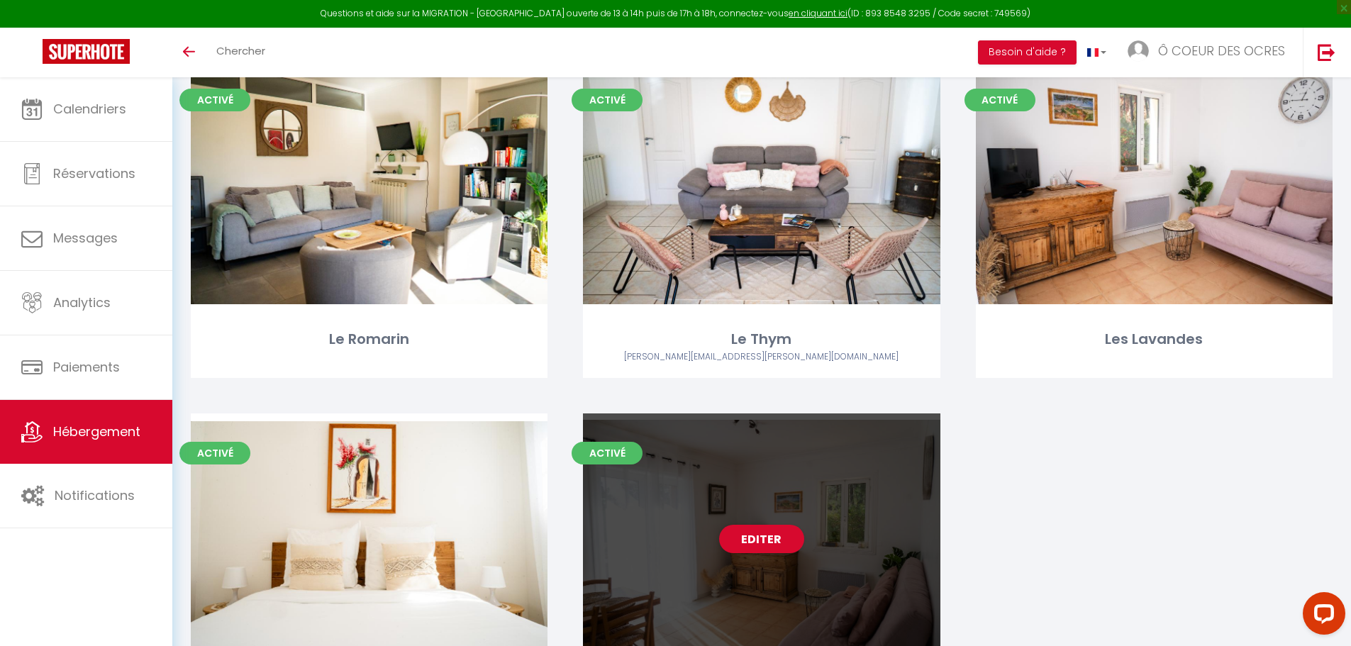
scroll to position [142, 0]
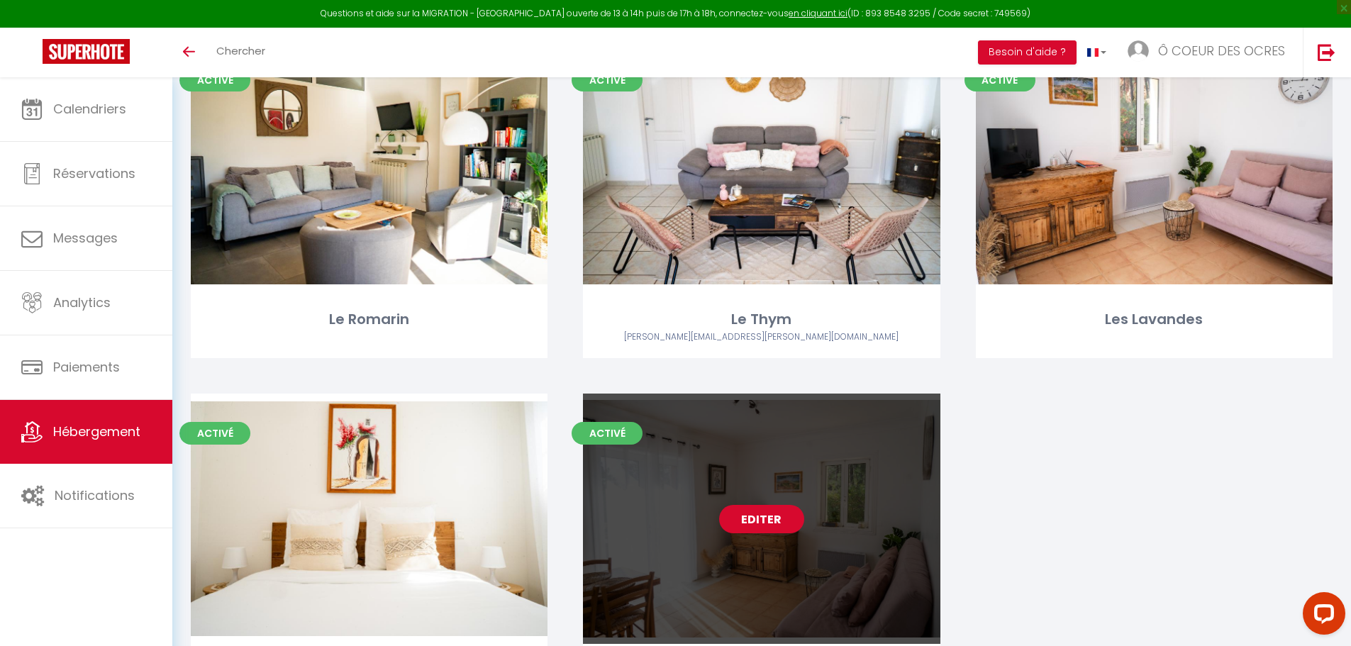
click at [766, 509] on link "Editer" at bounding box center [761, 519] width 85 height 28
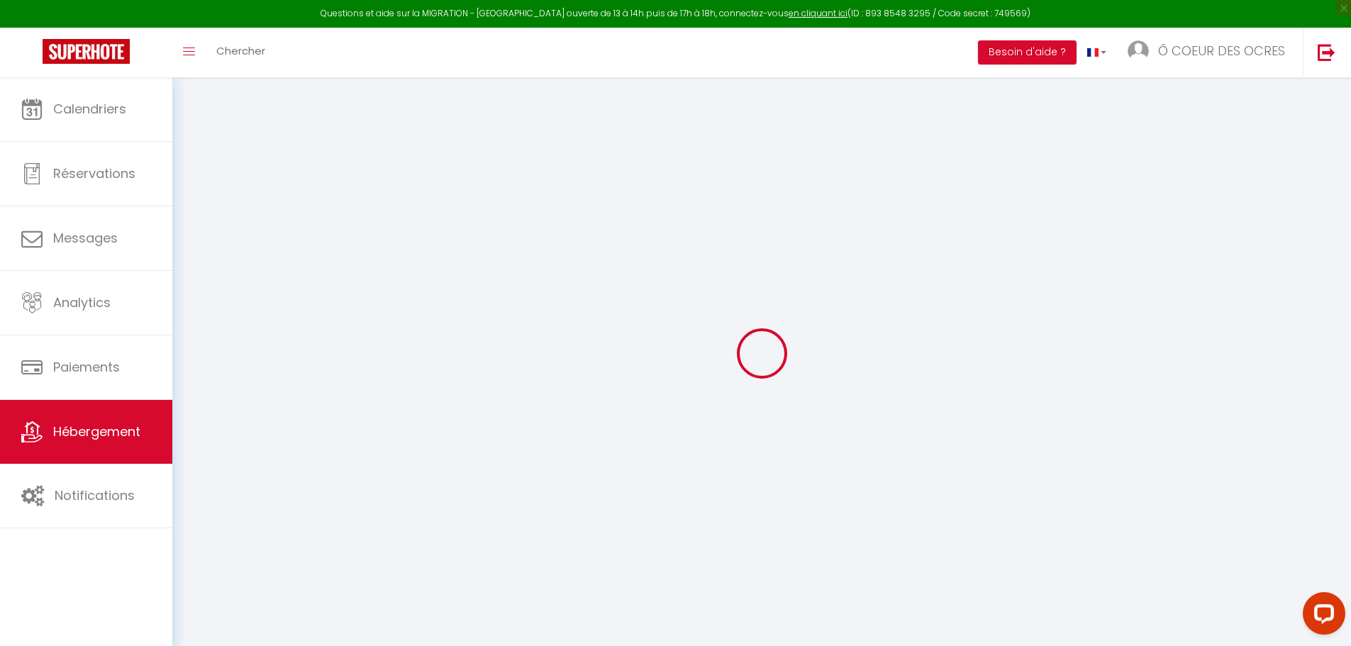
select select
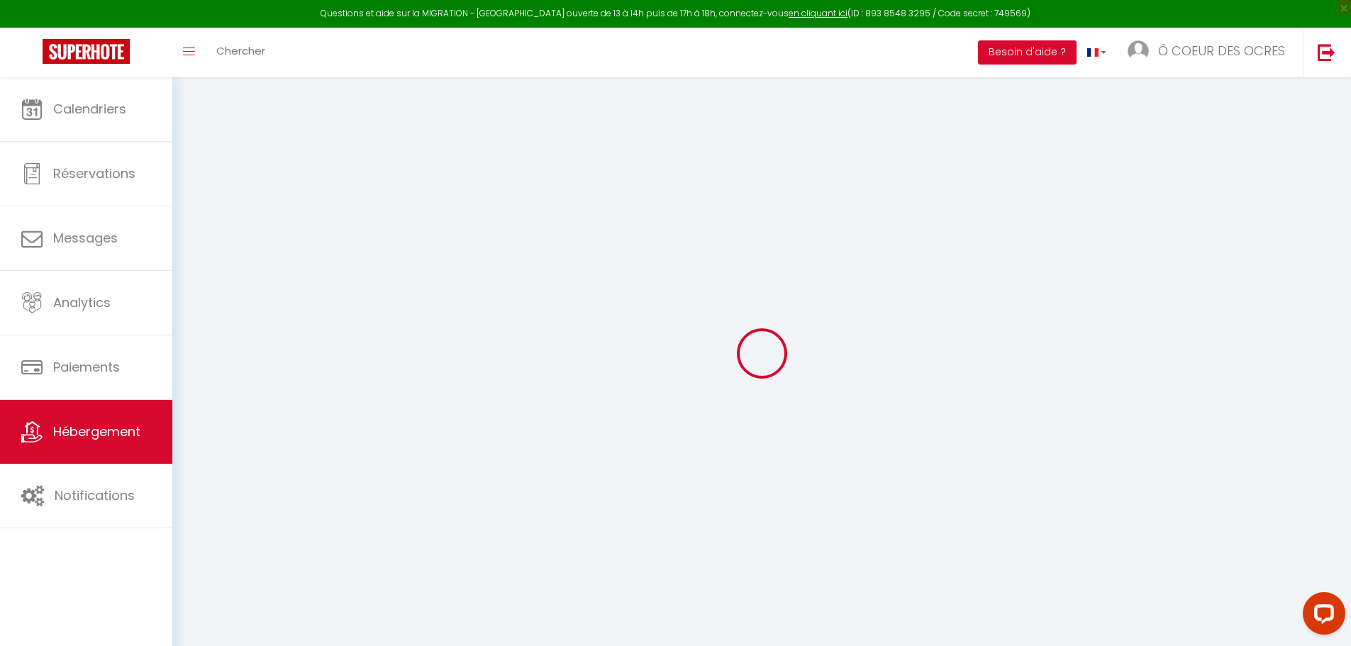
select select
checkbox input "false"
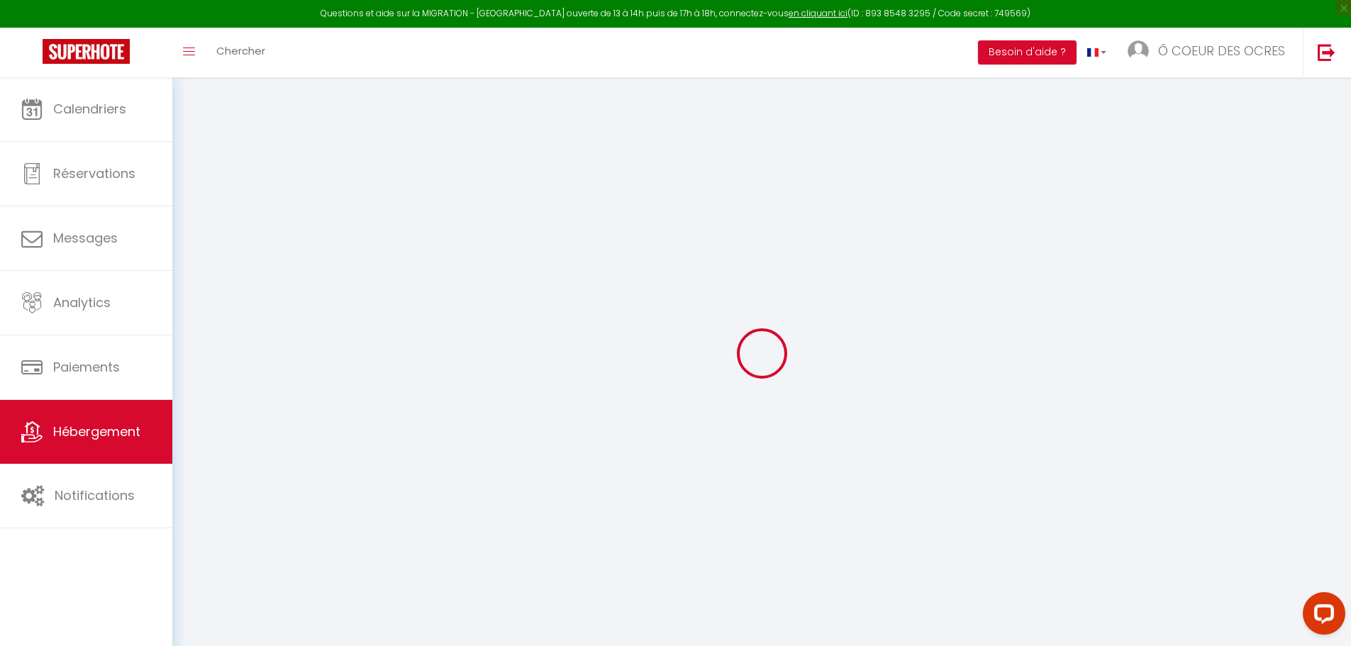
checkbox input "false"
select select
checkbox input "false"
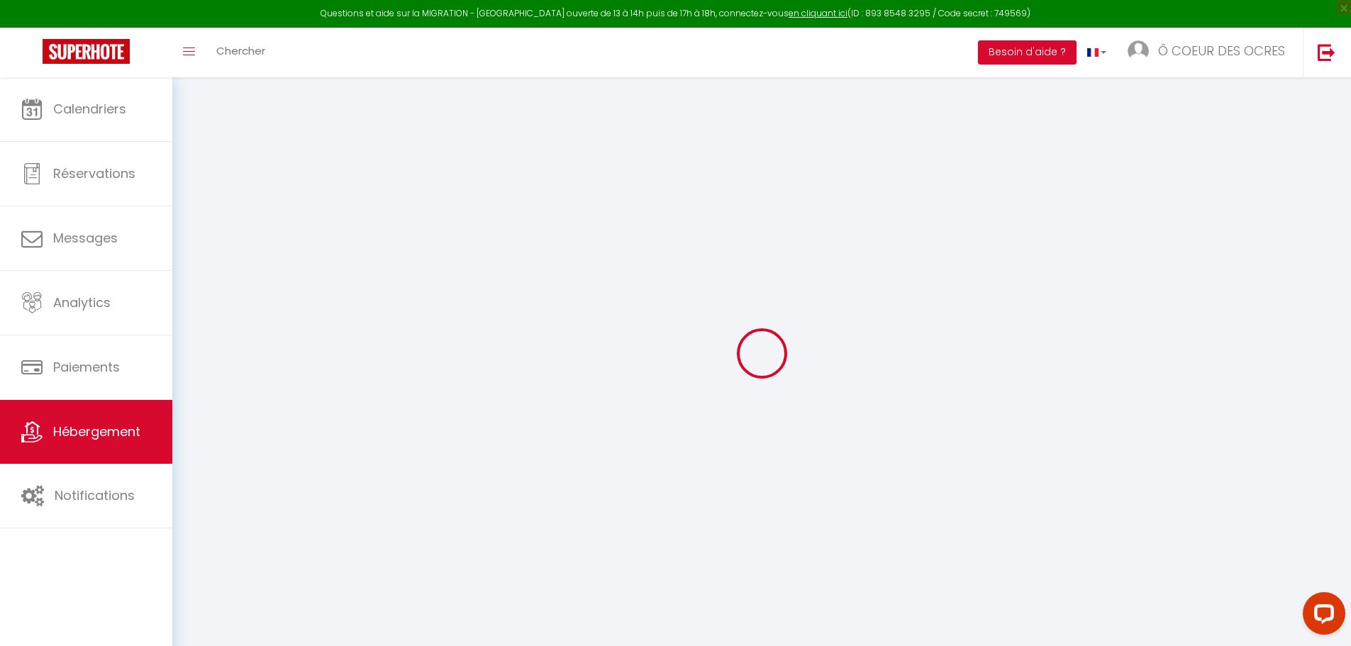
checkbox input "false"
select select "17:00"
select select "23:00"
select select "10:00"
select select "30"
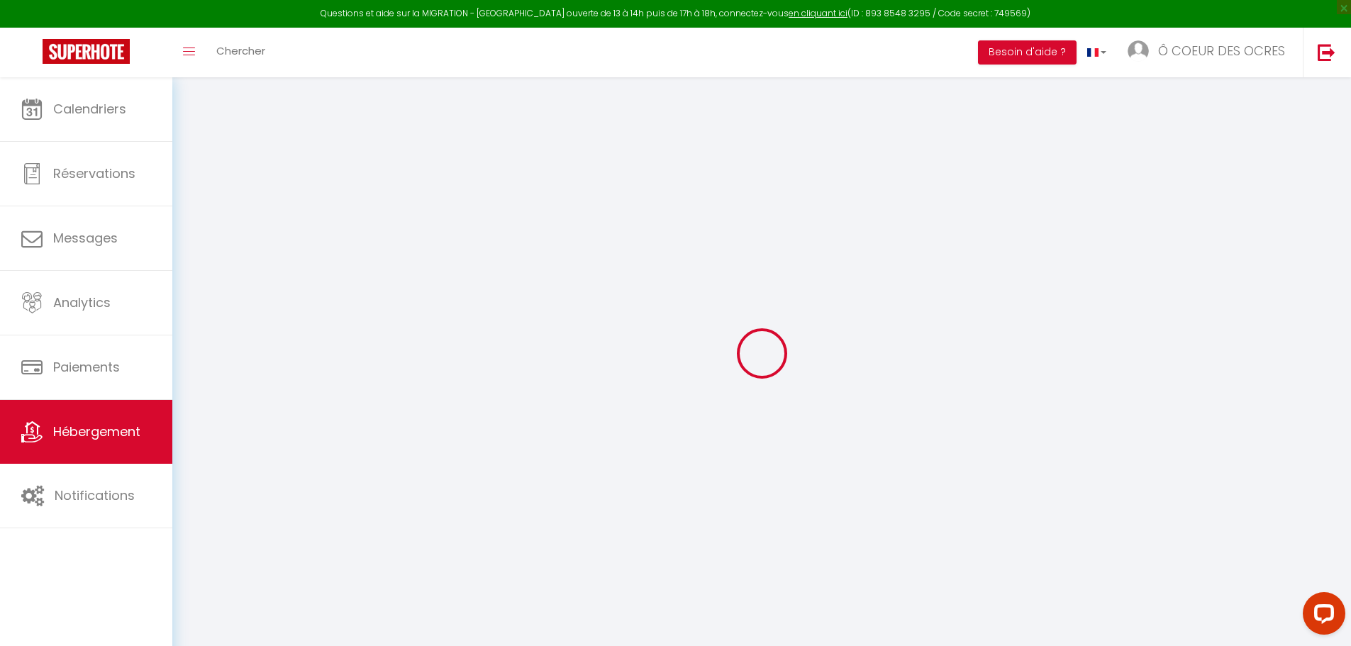
select select "120"
select select "12:00"
select select
checkbox input "false"
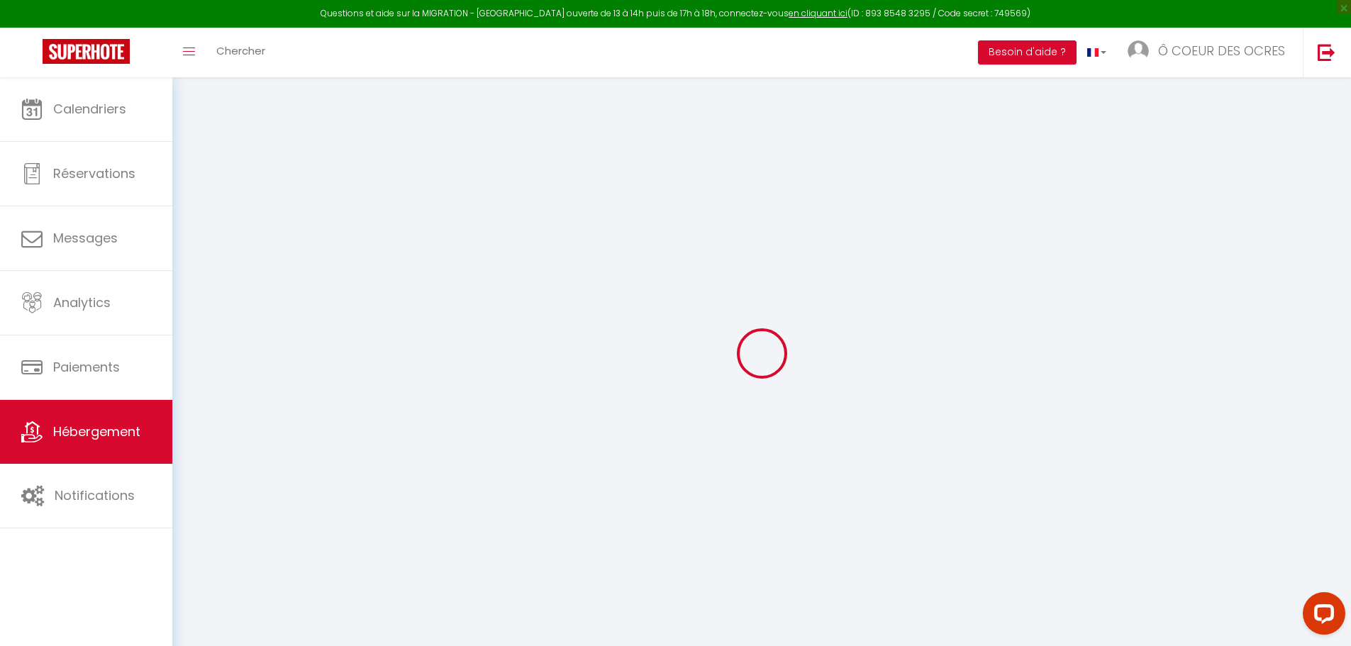
checkbox input "false"
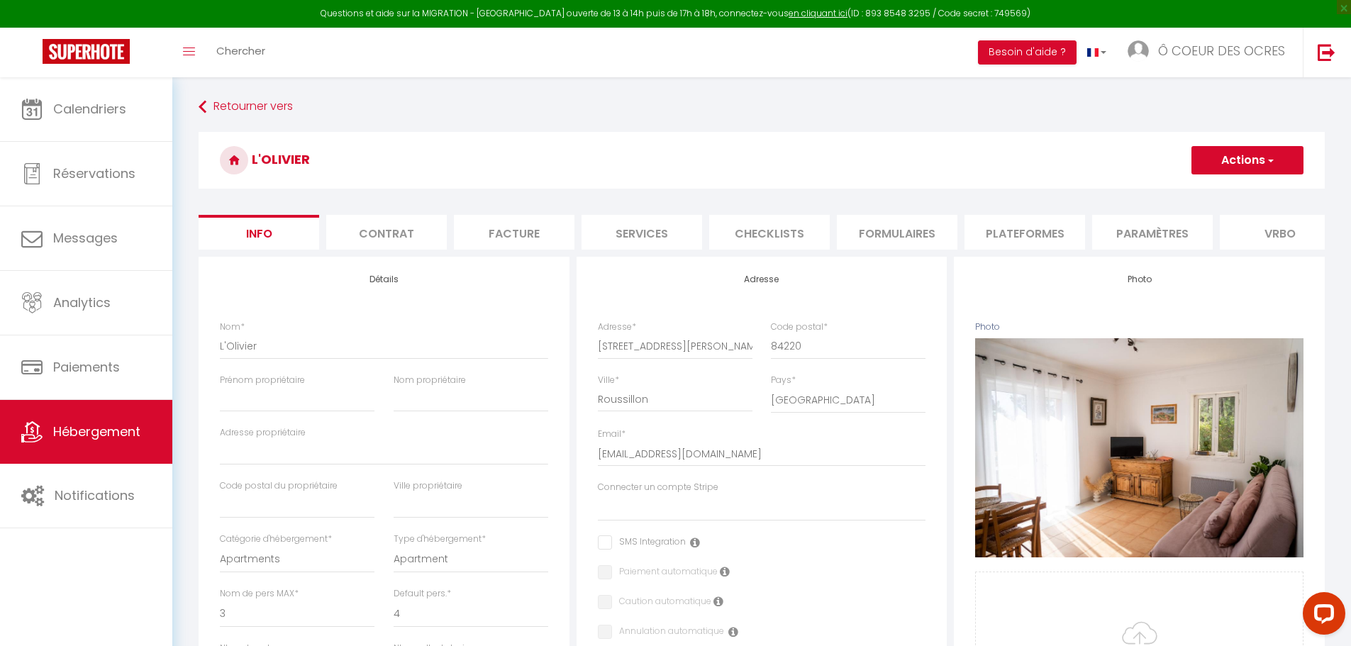
click at [1003, 222] on li "Plateformes" at bounding box center [1024, 232] width 121 height 35
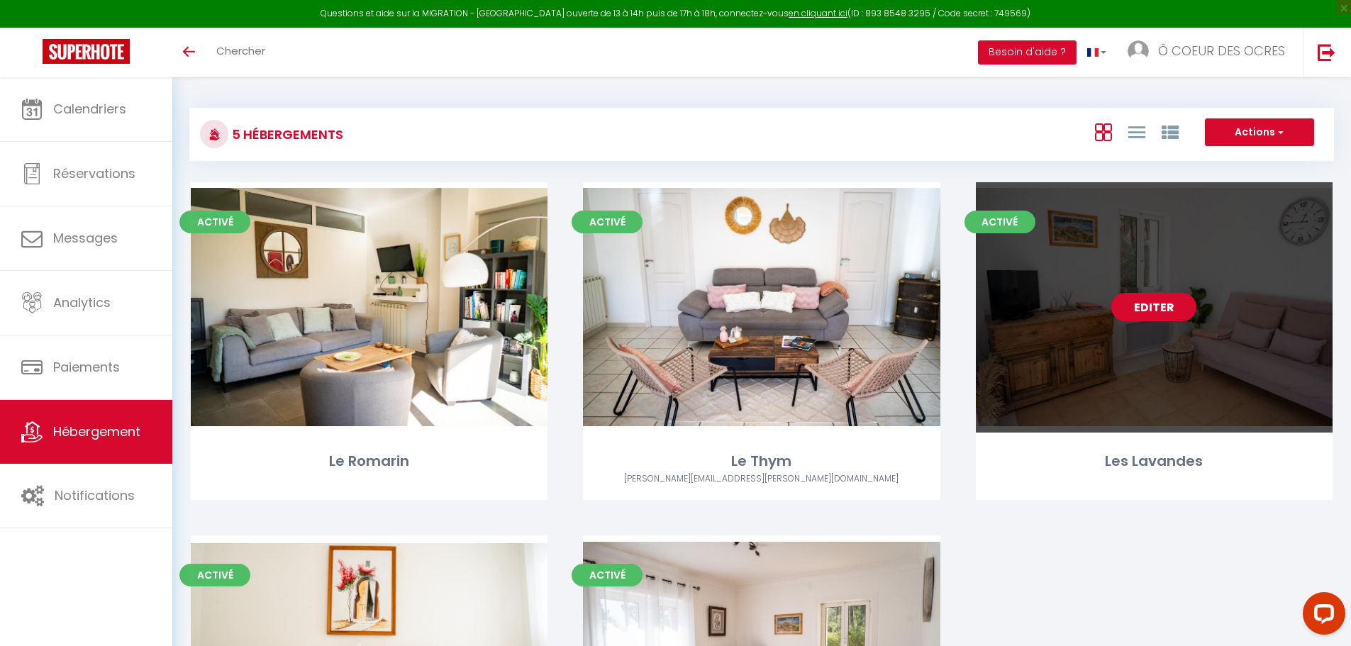
click at [1145, 307] on link "Editer" at bounding box center [1153, 307] width 85 height 28
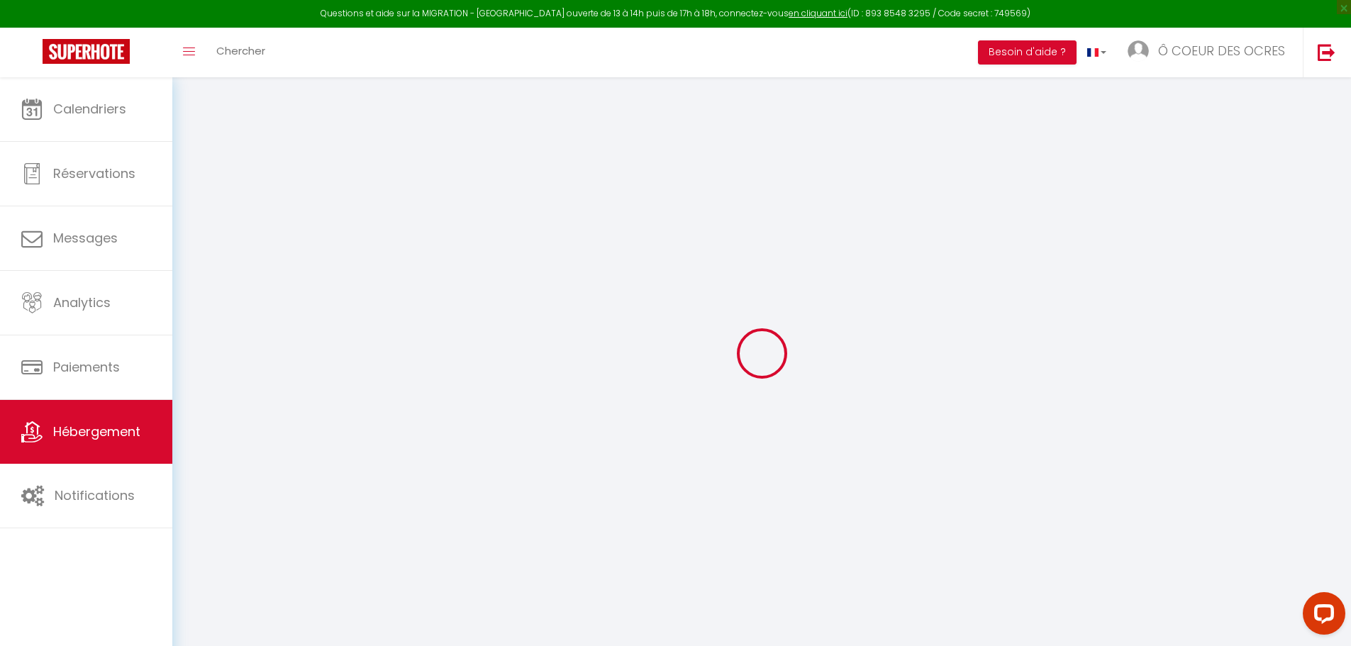
select select
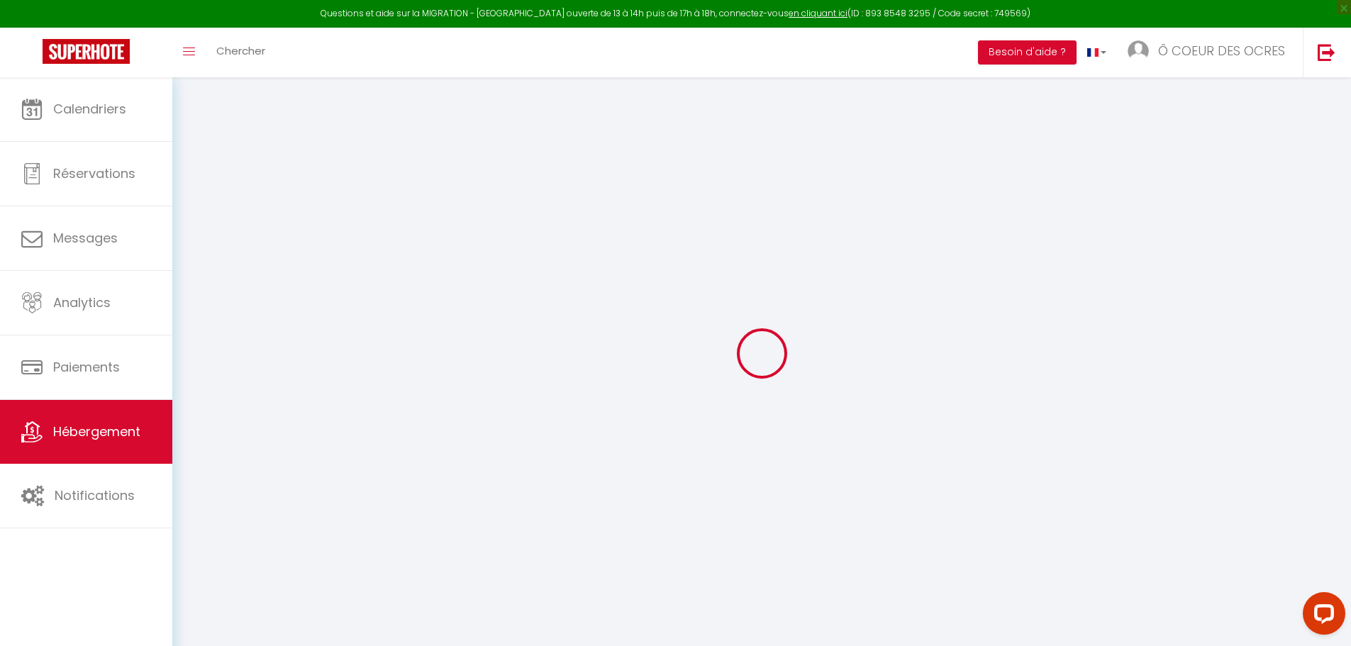
select select
checkbox input "false"
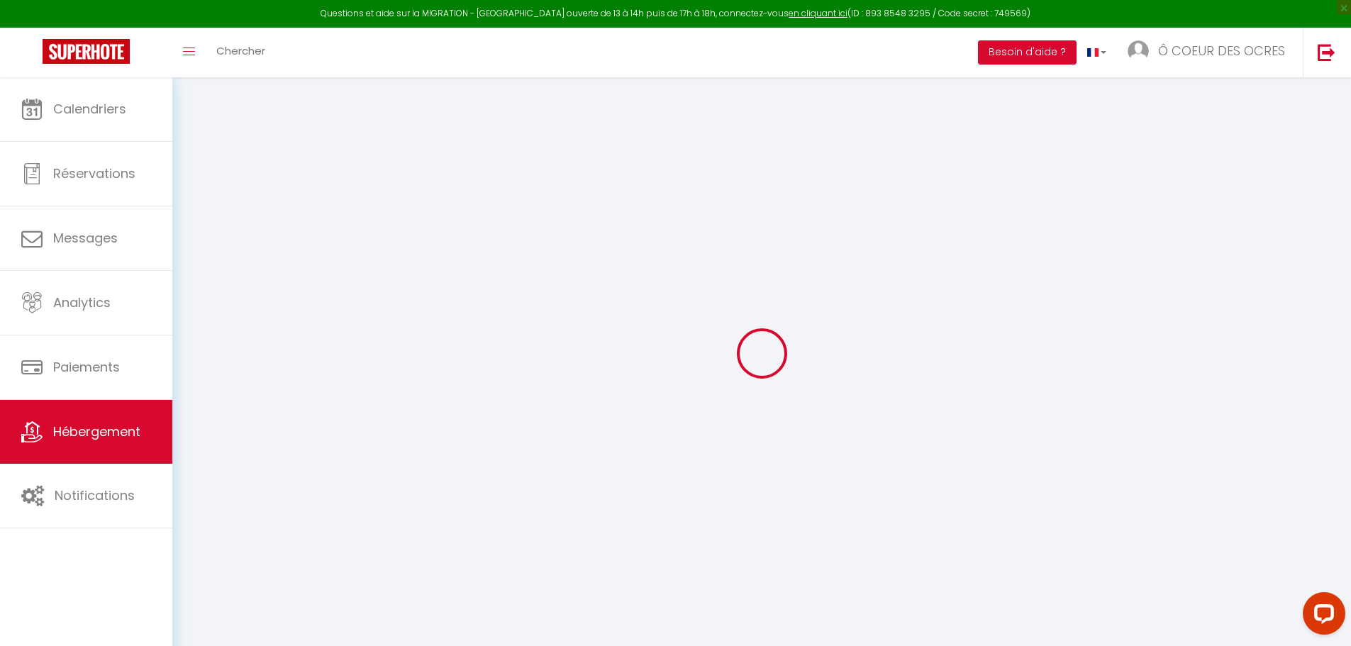
checkbox input "false"
select select
checkbox input "false"
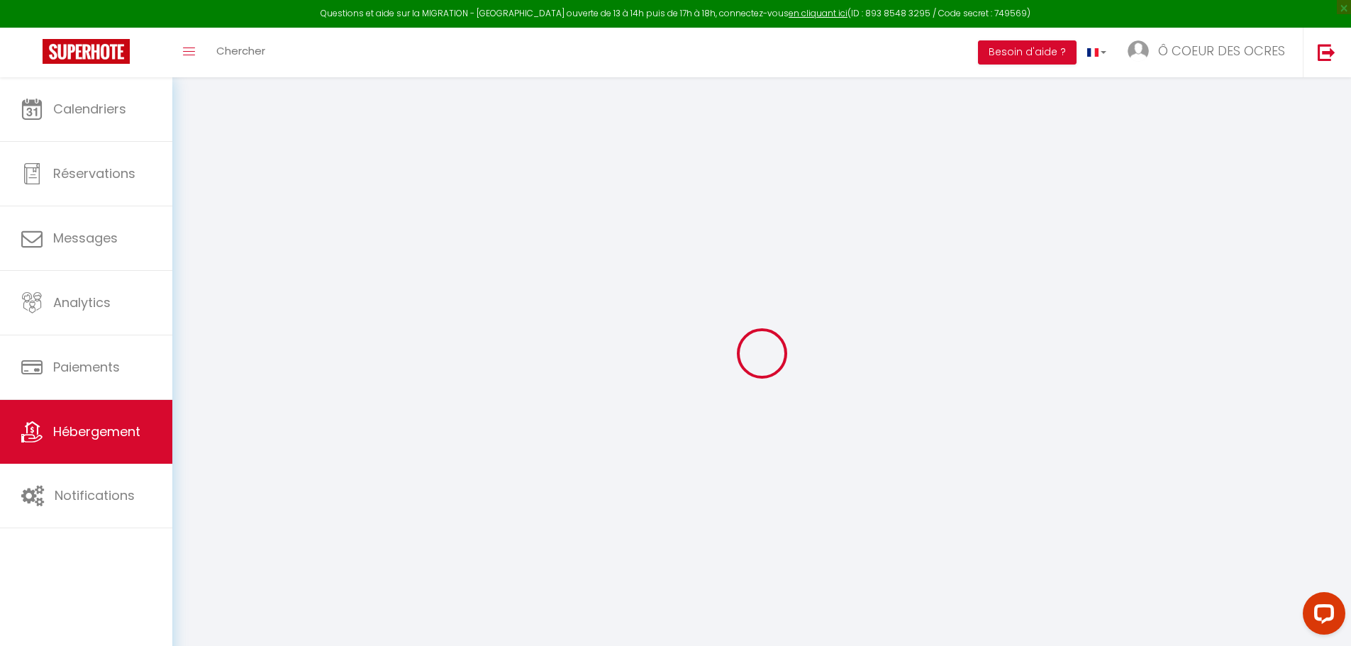
checkbox input "false"
select select "17:00"
select select
select select "11:00"
select select "30"
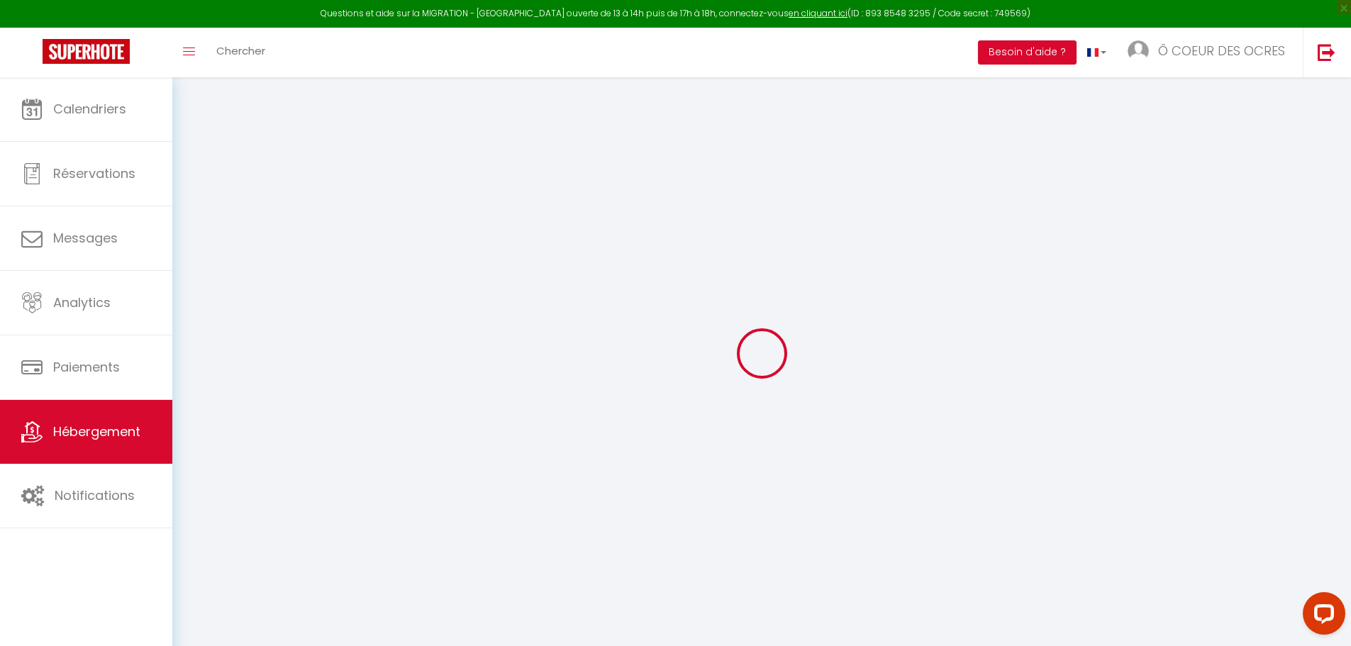
select select "120"
select select "12:00"
select select
checkbox input "false"
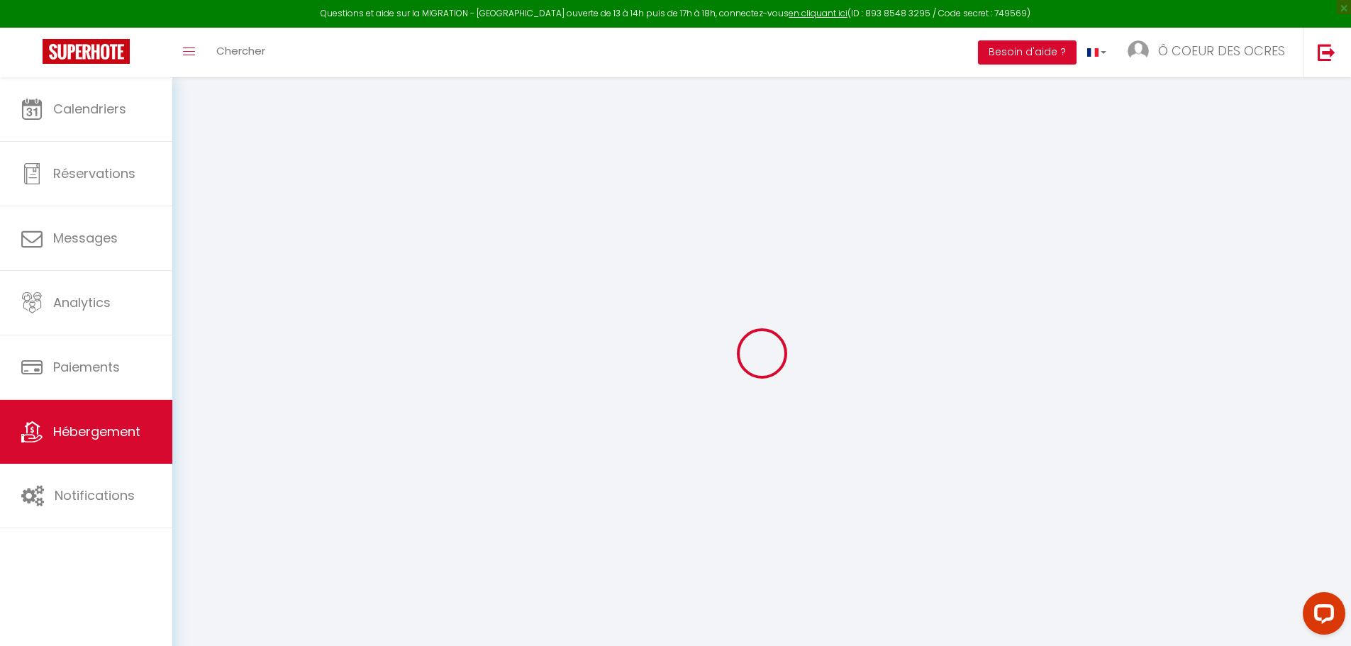
checkbox input "false"
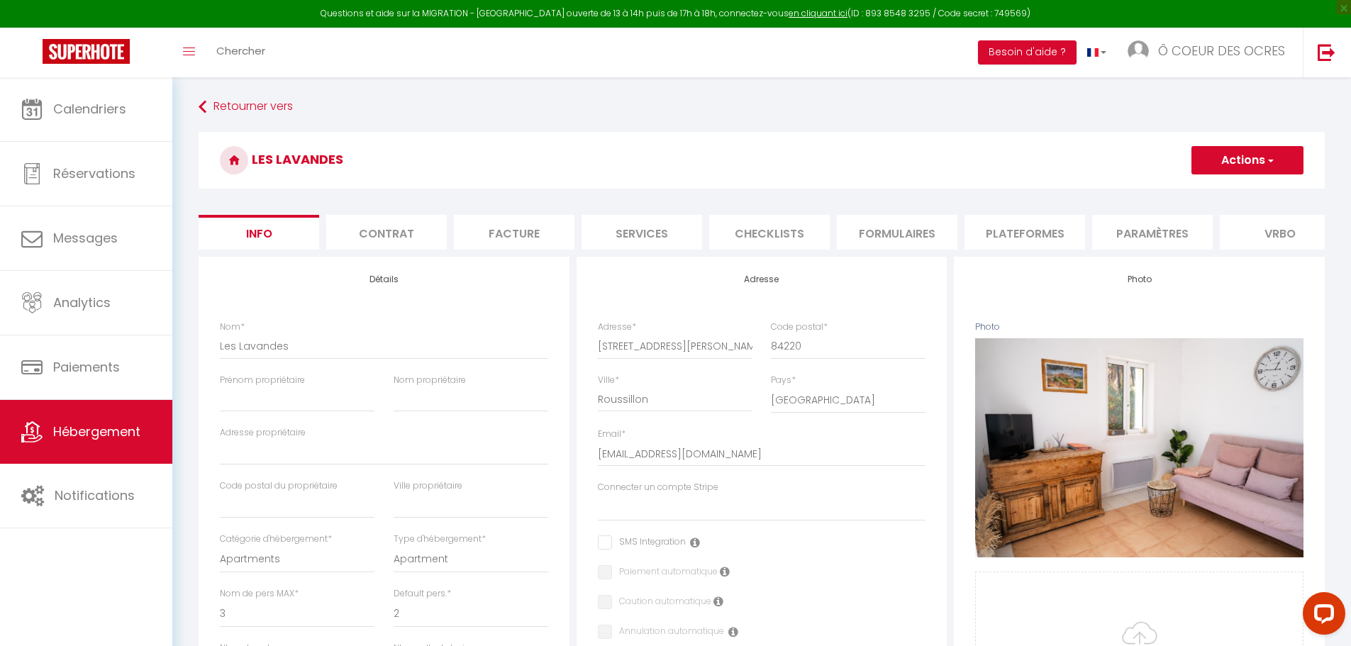
click at [1012, 242] on li "Plateformes" at bounding box center [1024, 232] width 121 height 35
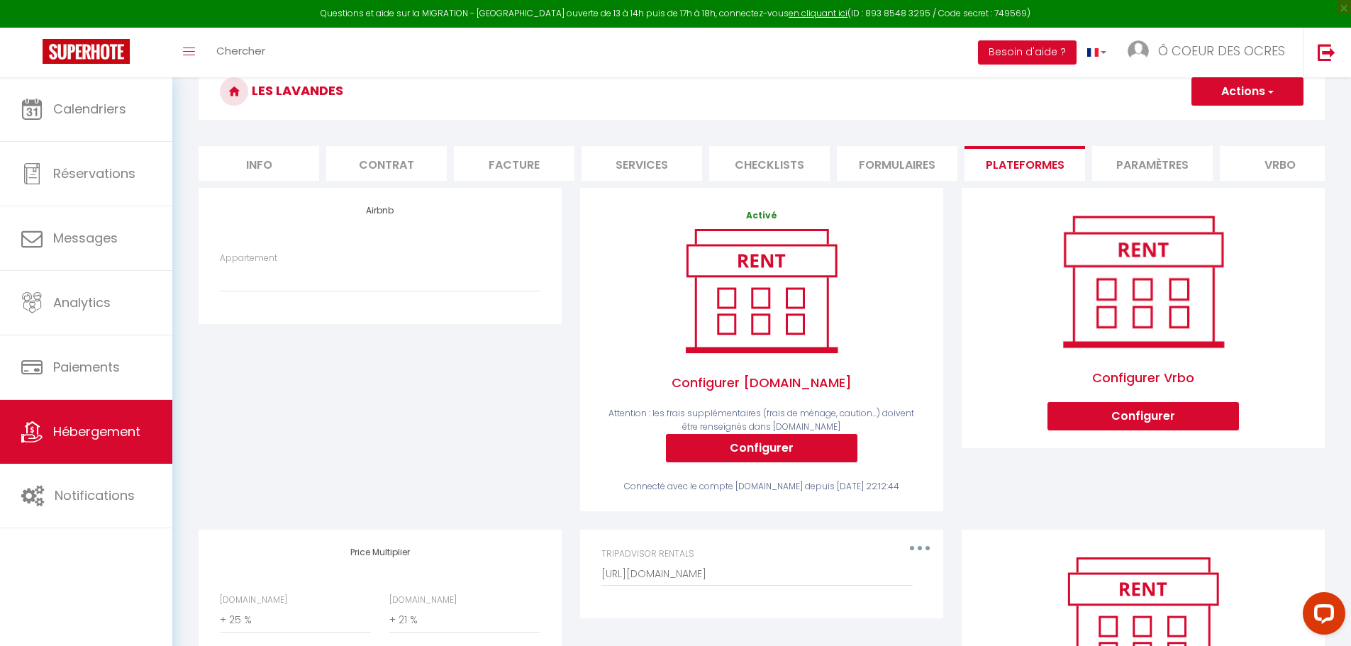
scroll to position [71, 0]
